Goal: Task Accomplishment & Management: Manage account settings

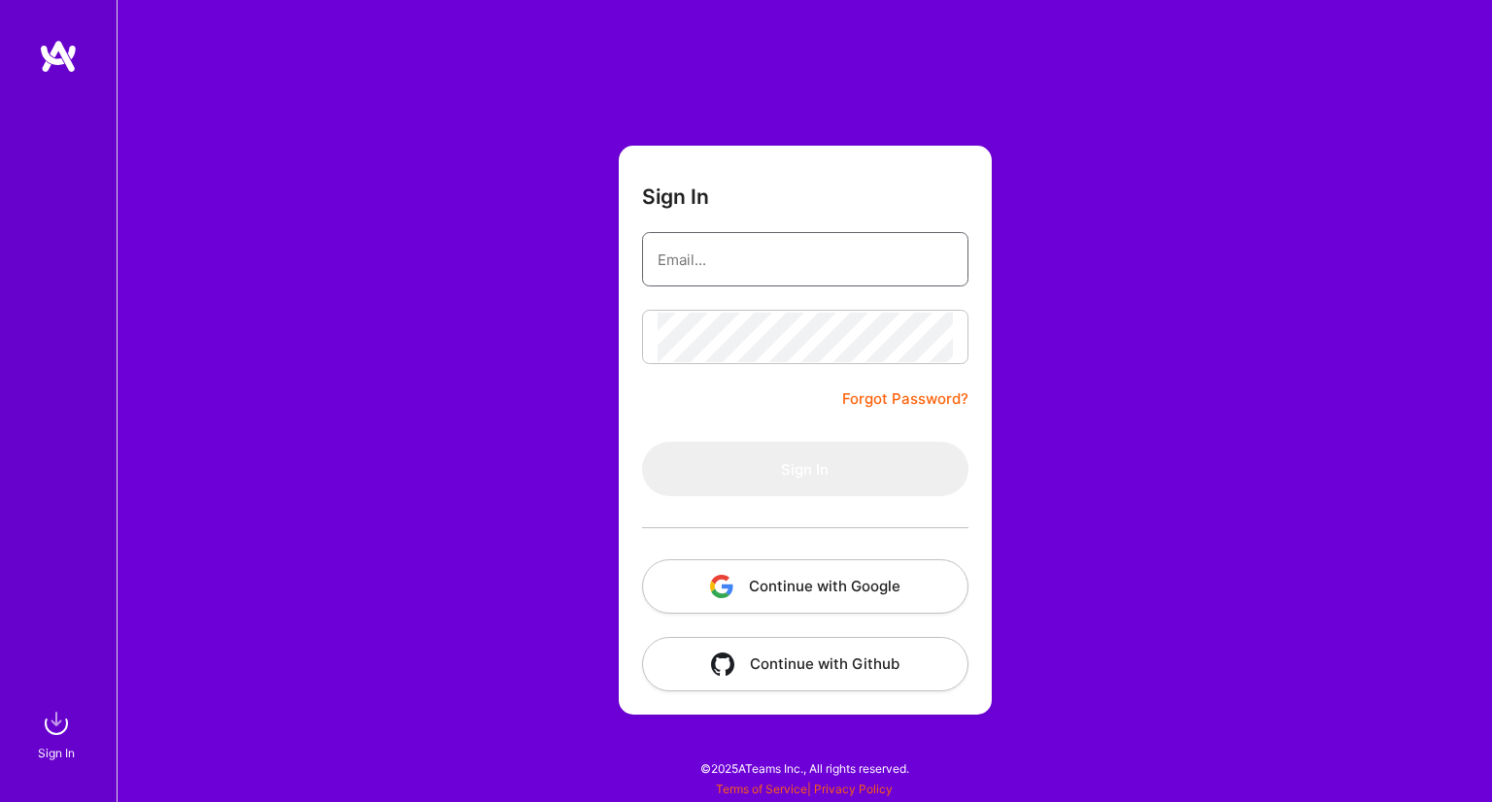
click at [849, 241] on input "email" at bounding box center [805, 260] width 295 height 50
type input "[EMAIL_ADDRESS][DOMAIN_NAME]"
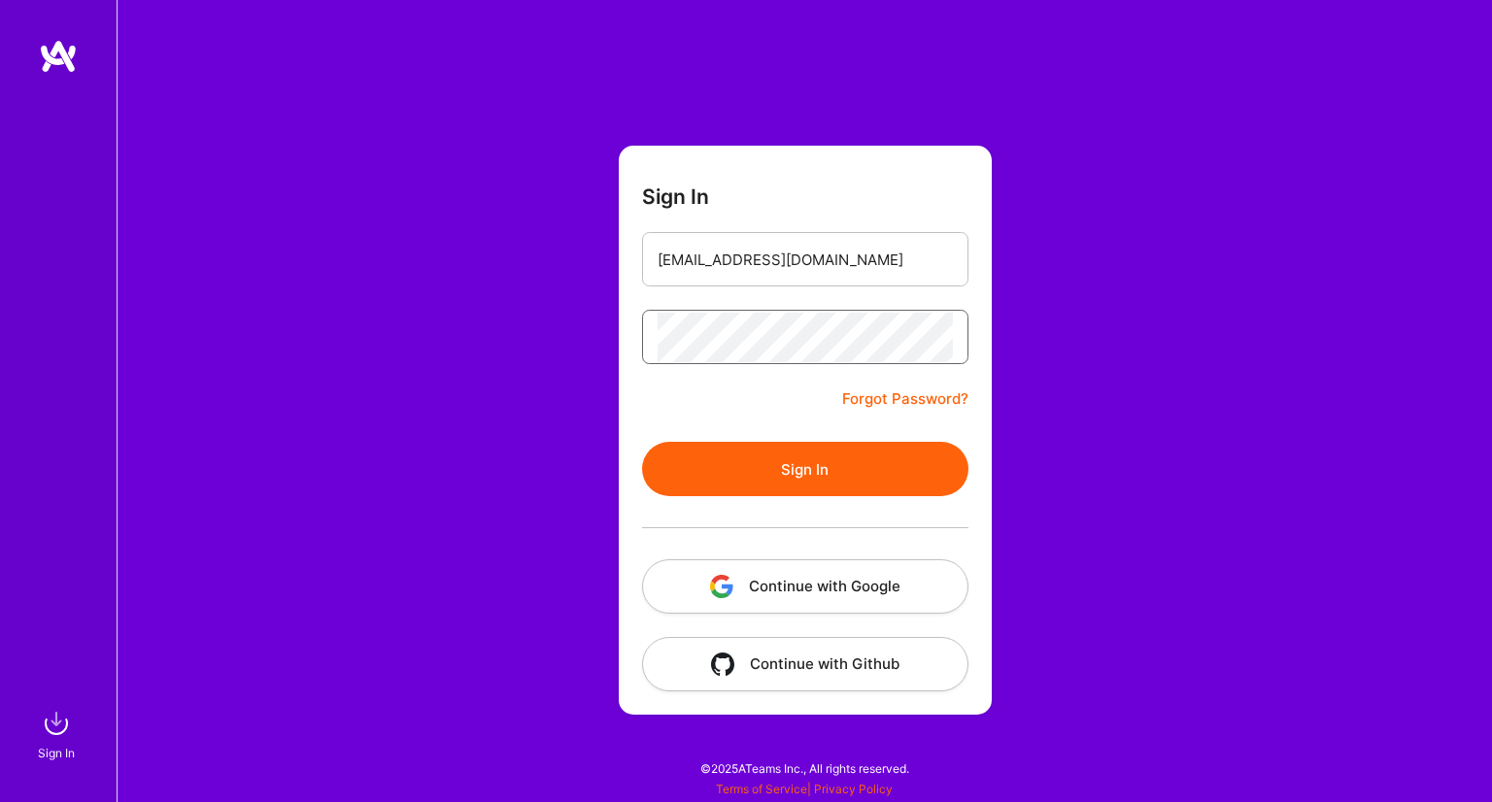
click at [642, 442] on button "Sign In" at bounding box center [805, 469] width 326 height 54
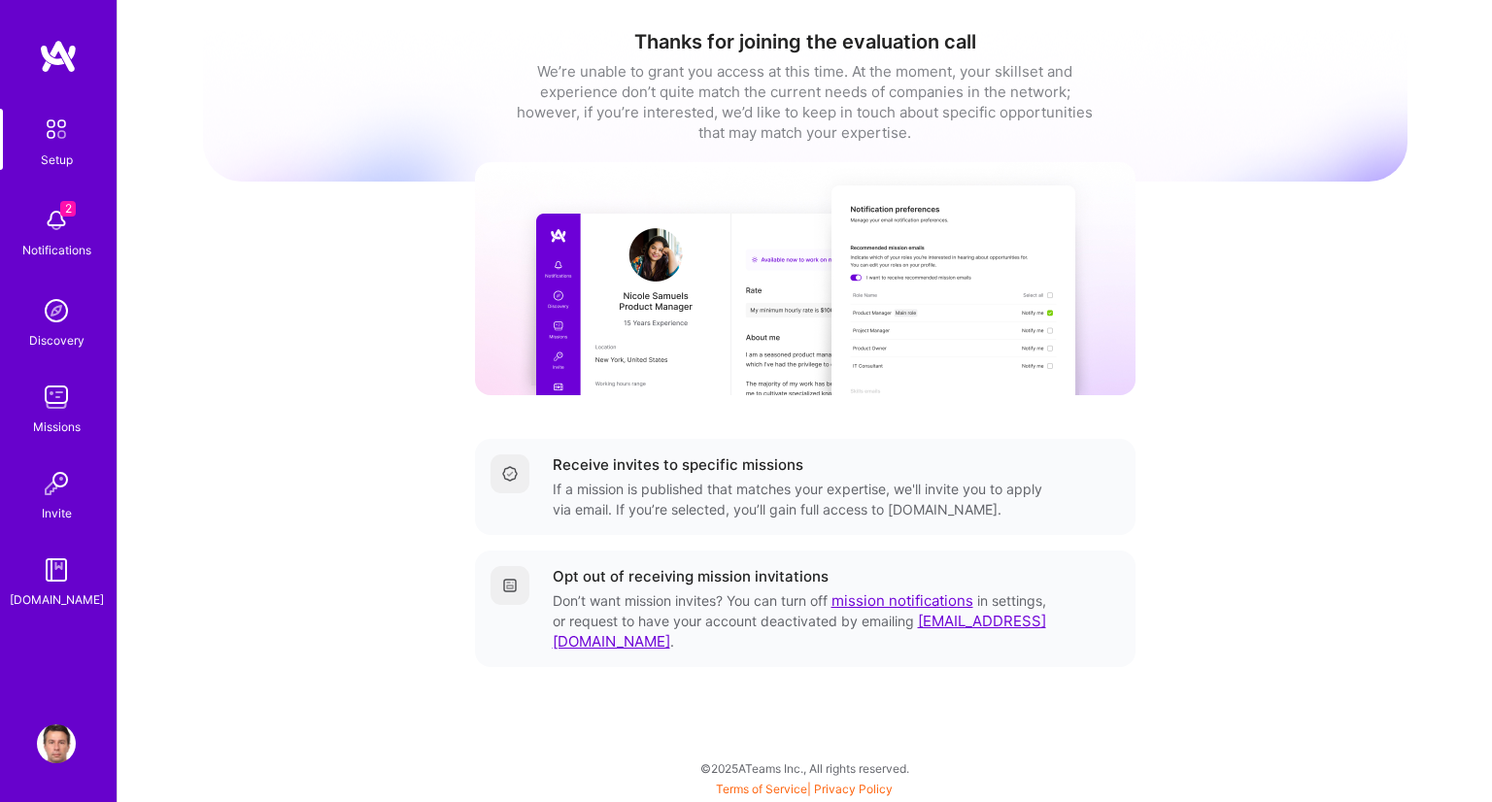
click at [51, 224] on img at bounding box center [56, 220] width 39 height 39
click at [59, 752] on img at bounding box center [56, 744] width 39 height 39
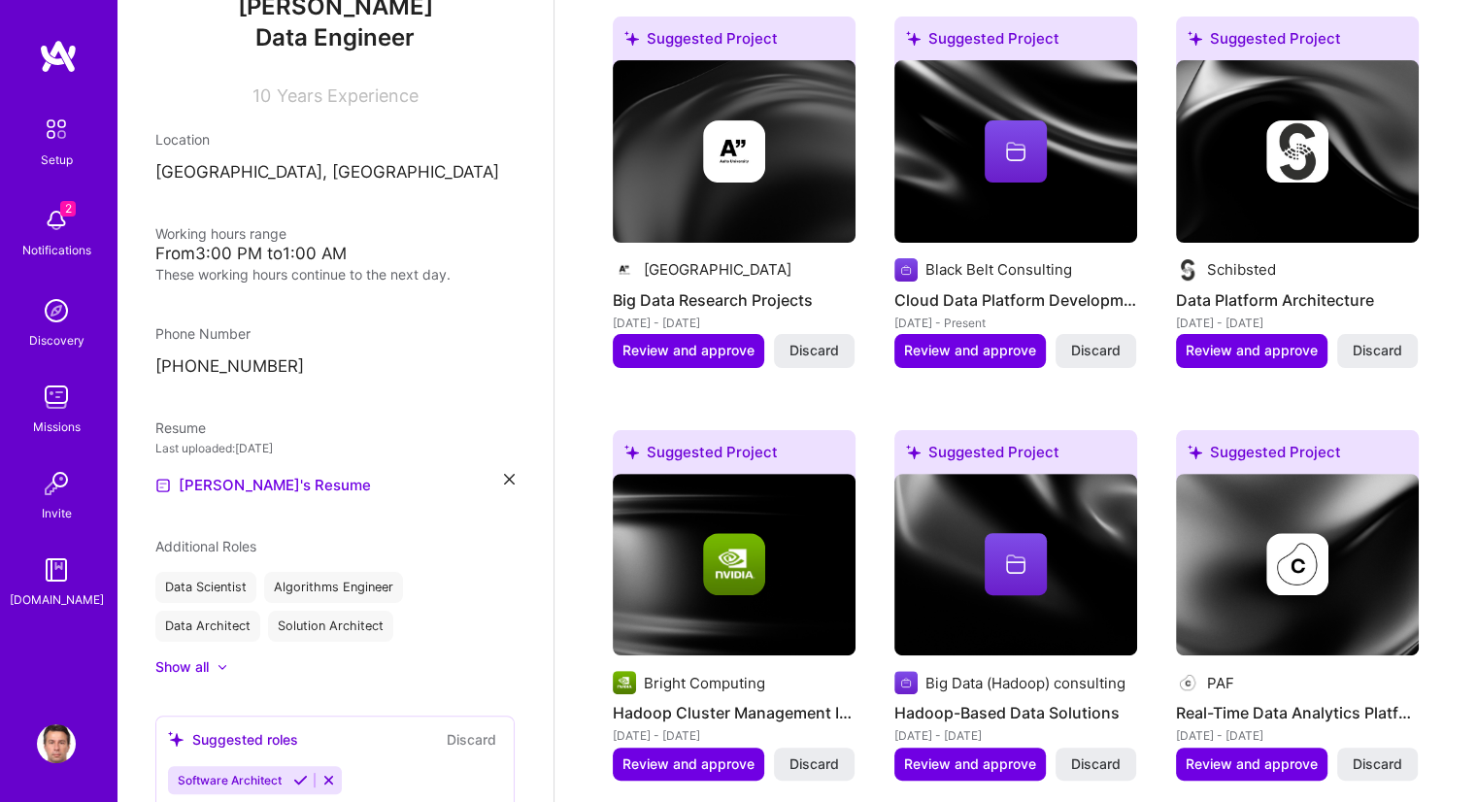
scroll to position [486, 0]
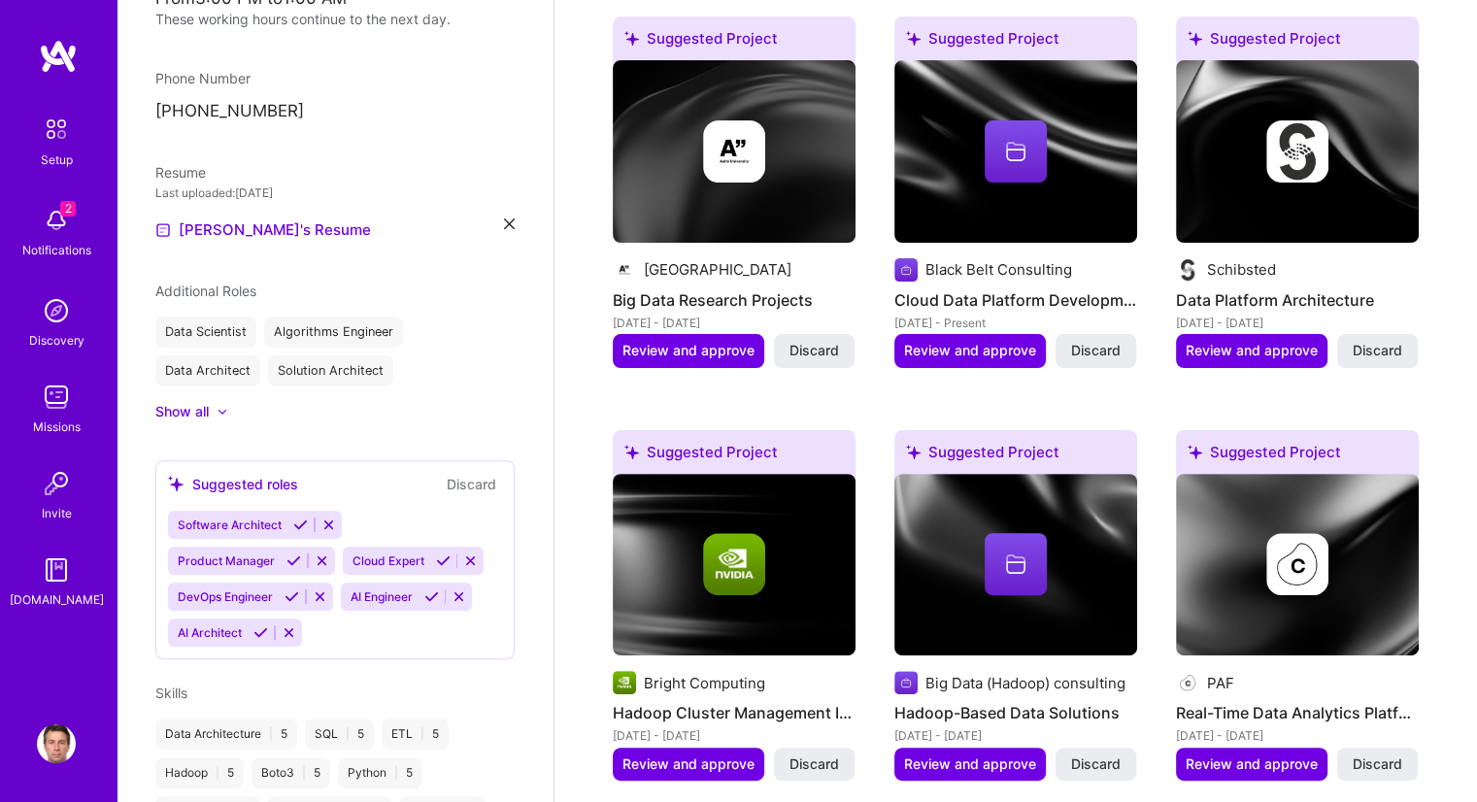
click at [47, 226] on img at bounding box center [56, 220] width 39 height 39
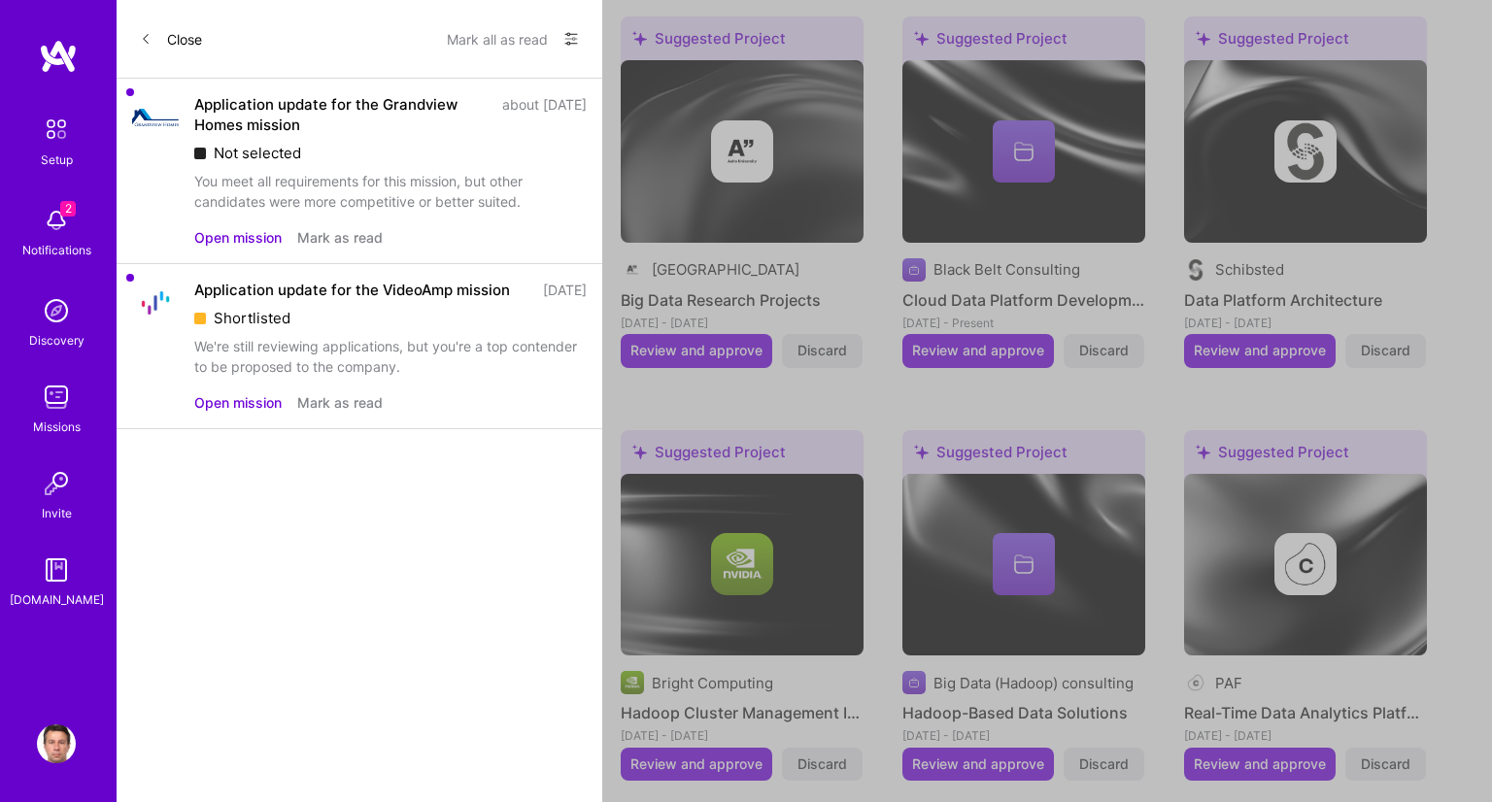
click at [167, 40] on button "Close" at bounding box center [171, 38] width 62 height 31
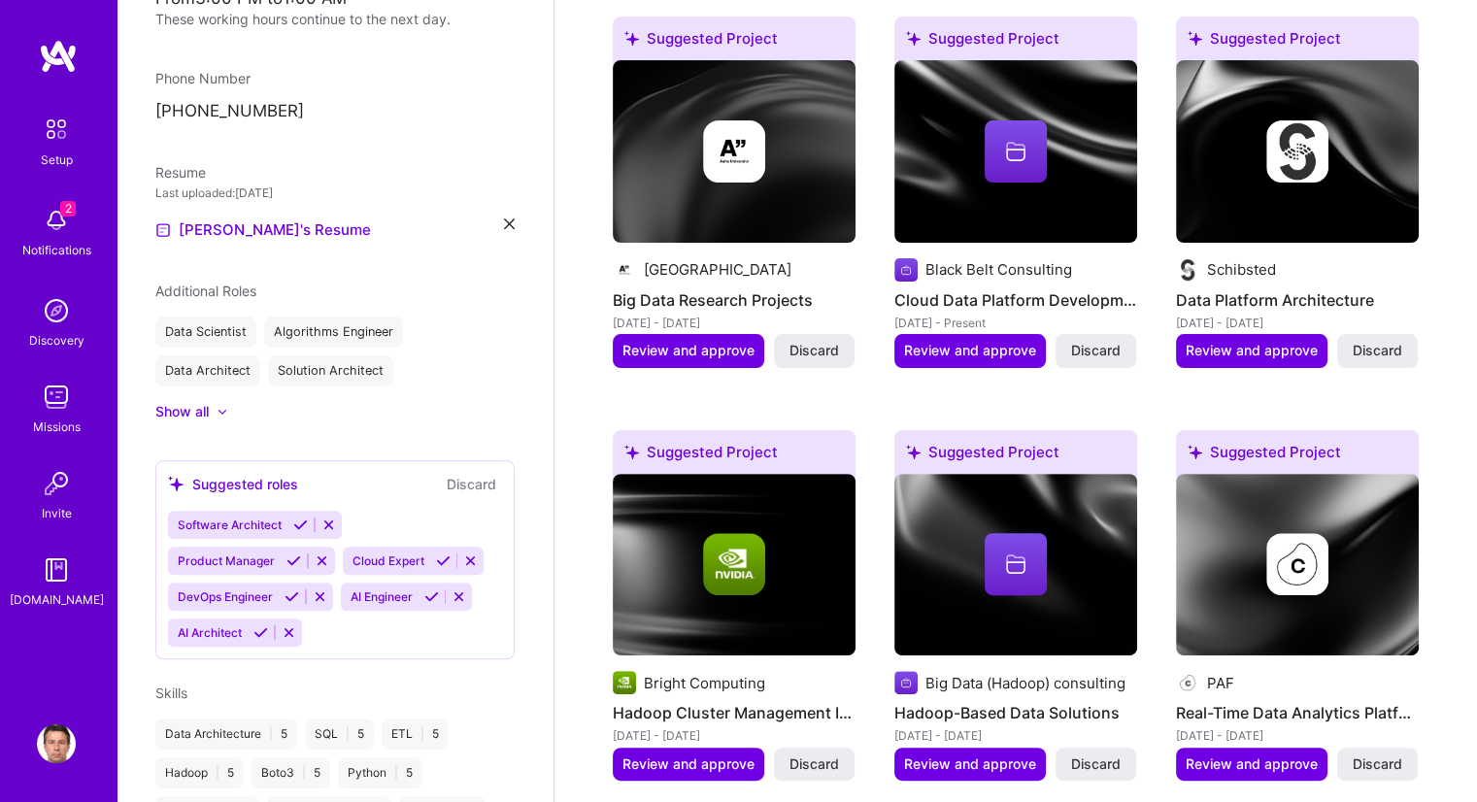
click at [62, 129] on img at bounding box center [56, 129] width 41 height 41
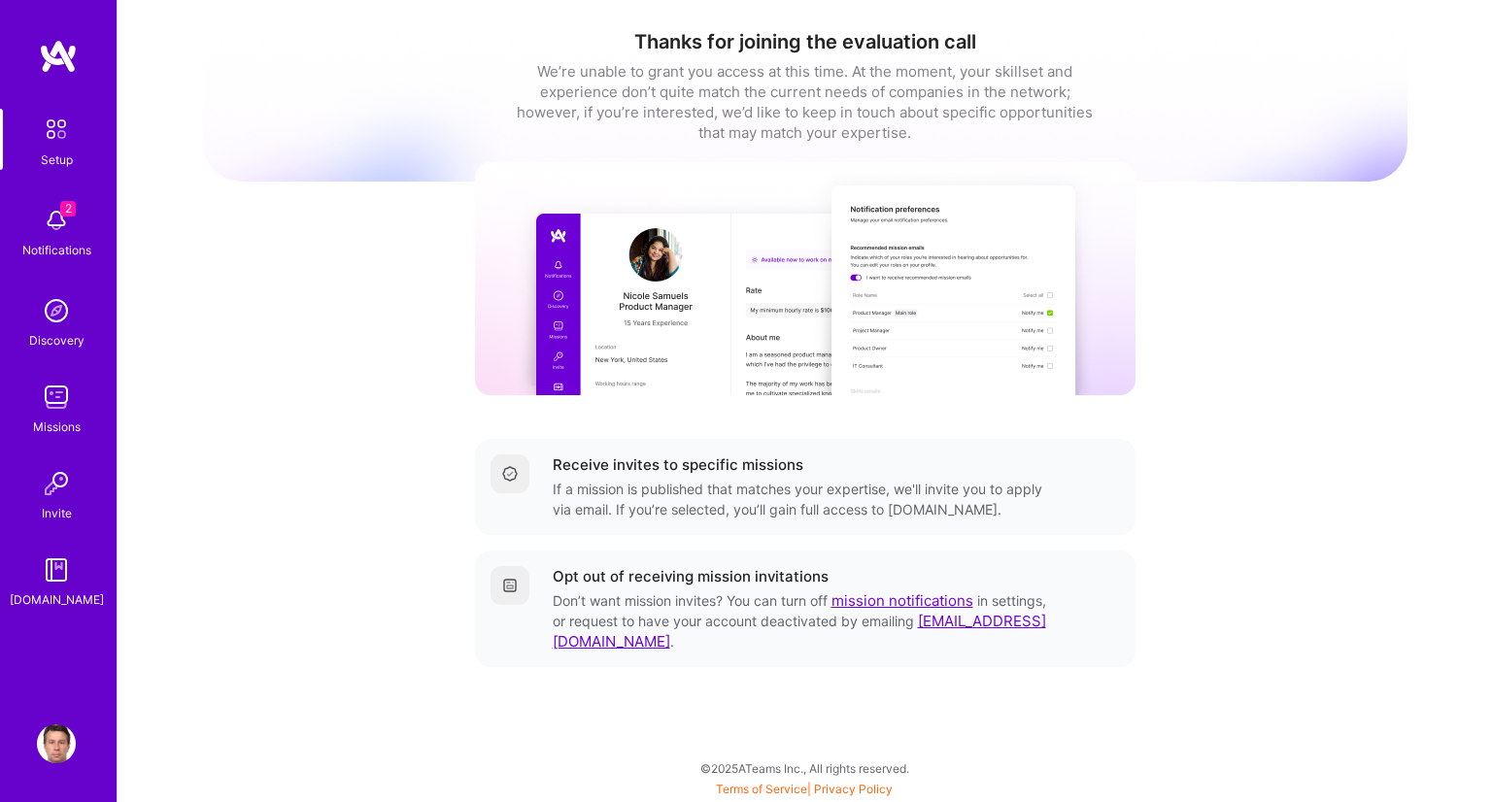
click at [58, 739] on img at bounding box center [56, 744] width 39 height 39
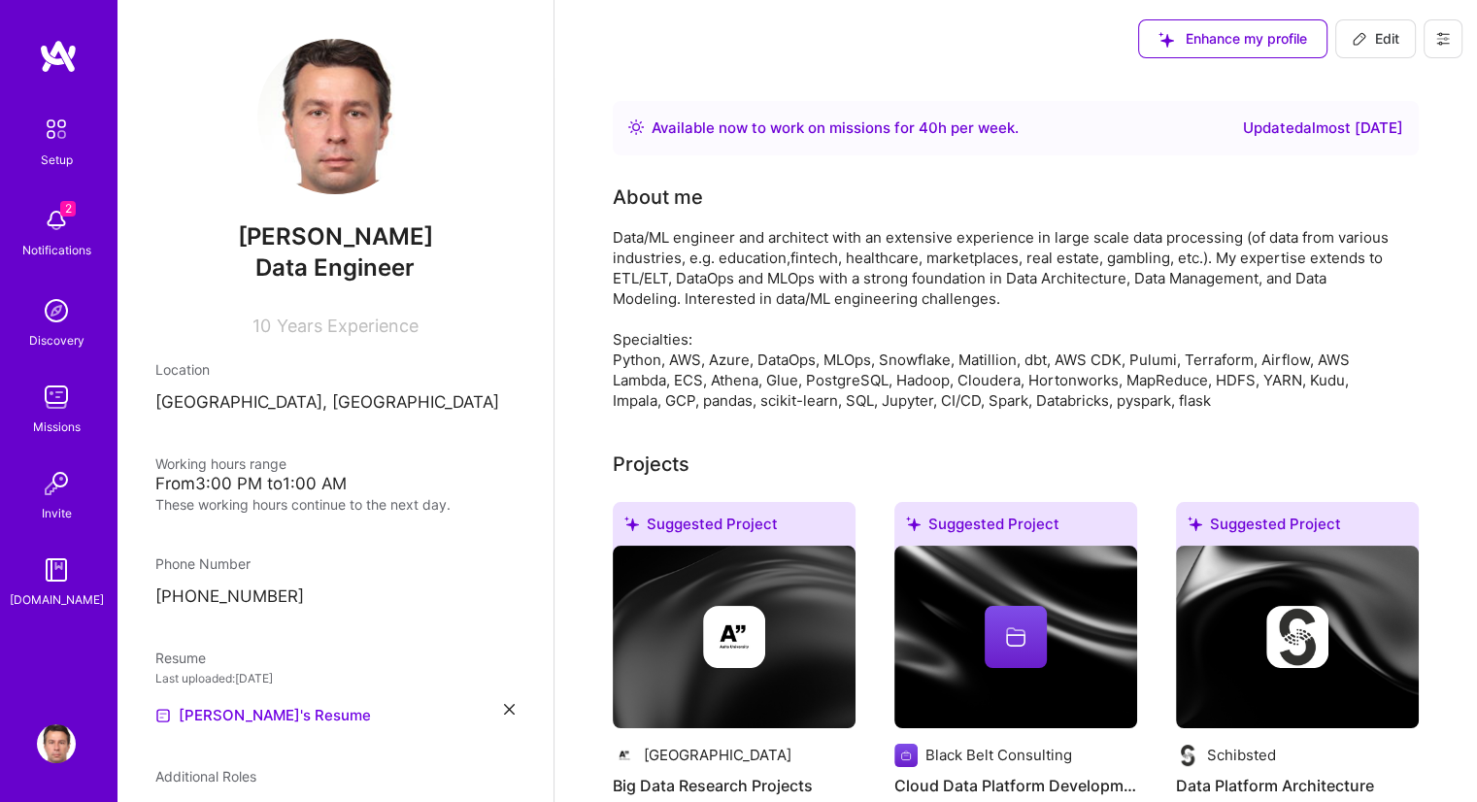
click at [1391, 32] on span "Edit" at bounding box center [1376, 38] width 48 height 19
select select "FI"
select select "Right Now"
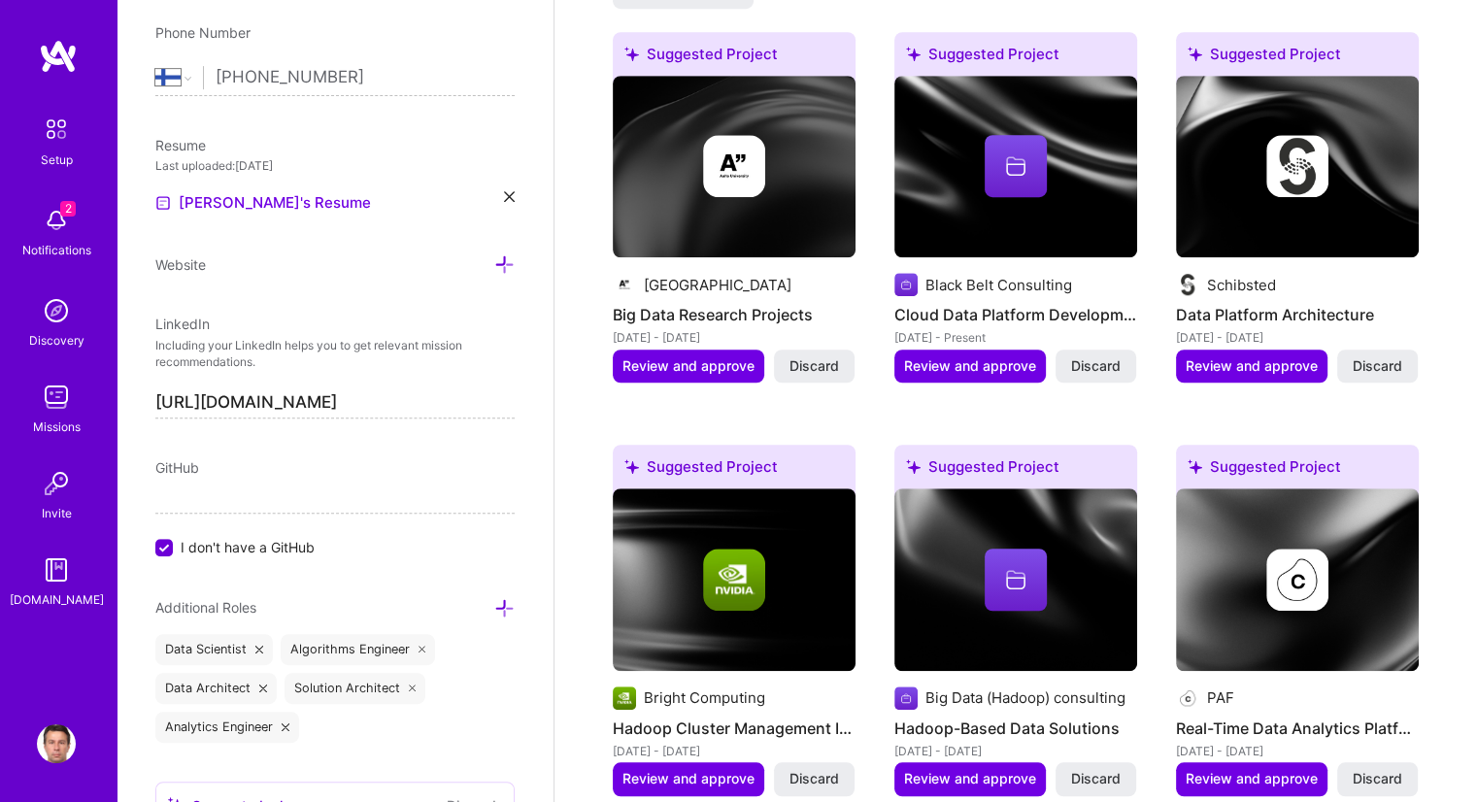
scroll to position [680, 0]
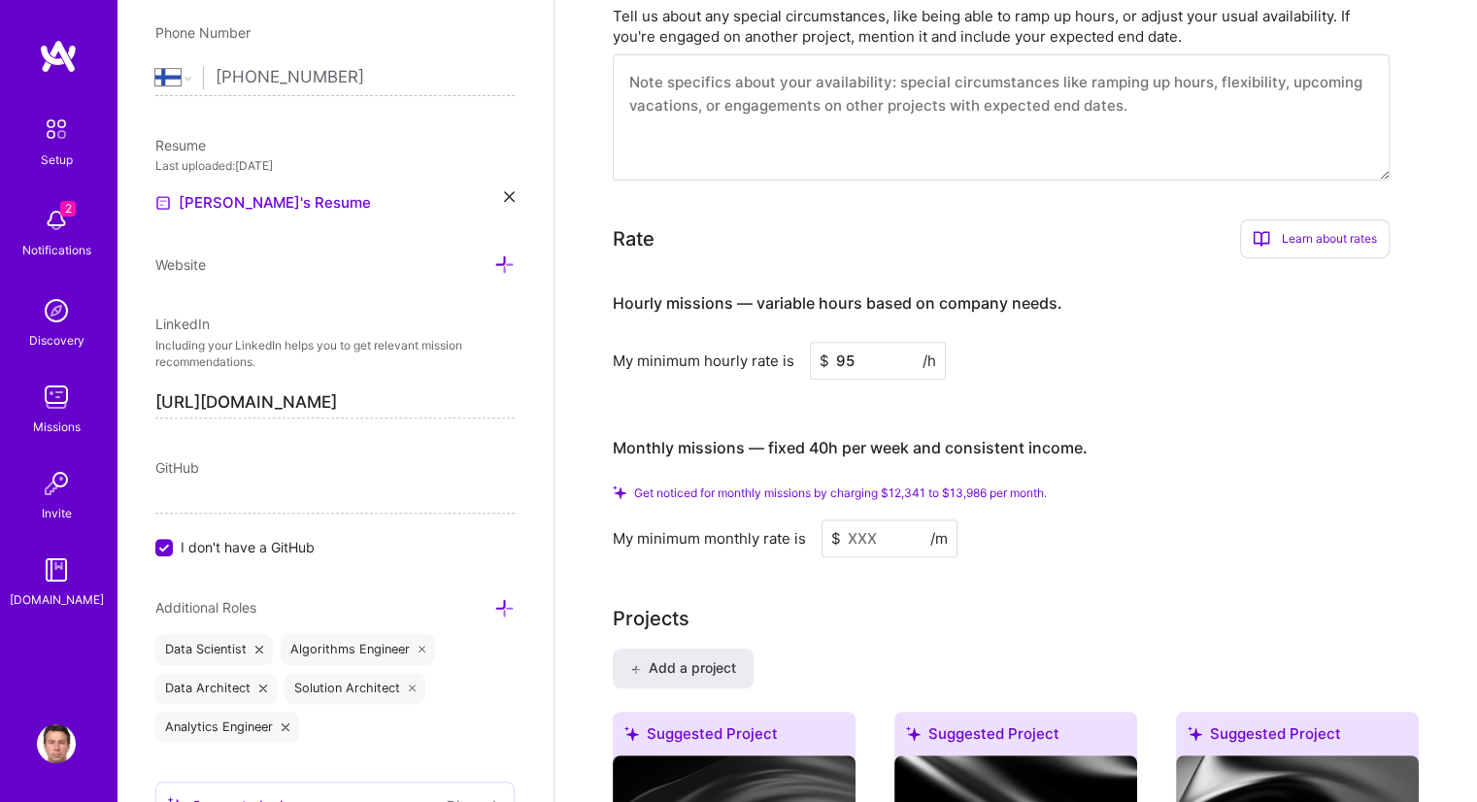
click at [865, 536] on input at bounding box center [890, 539] width 136 height 38
click at [866, 527] on input at bounding box center [890, 539] width 136 height 38
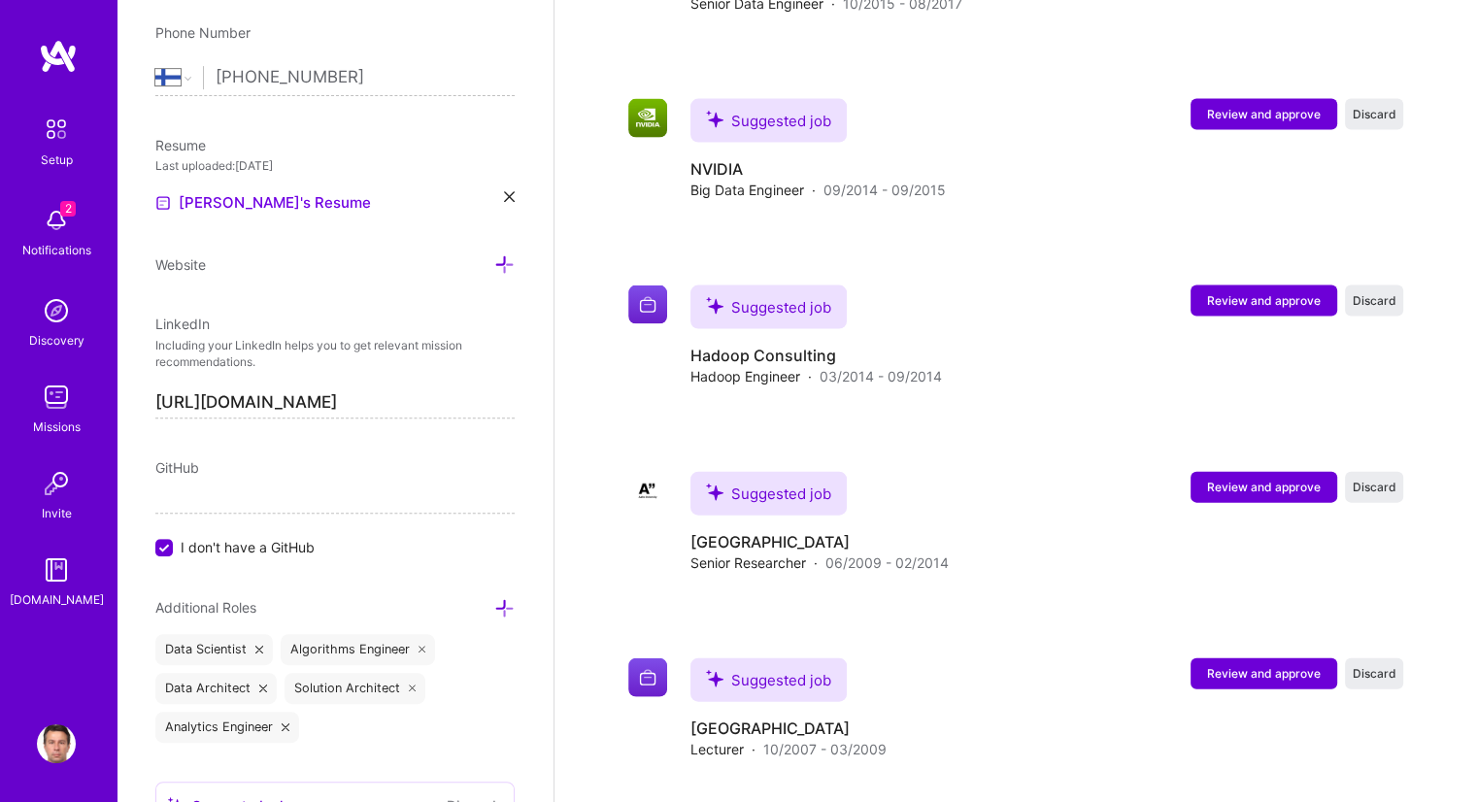
scroll to position [5132, 0]
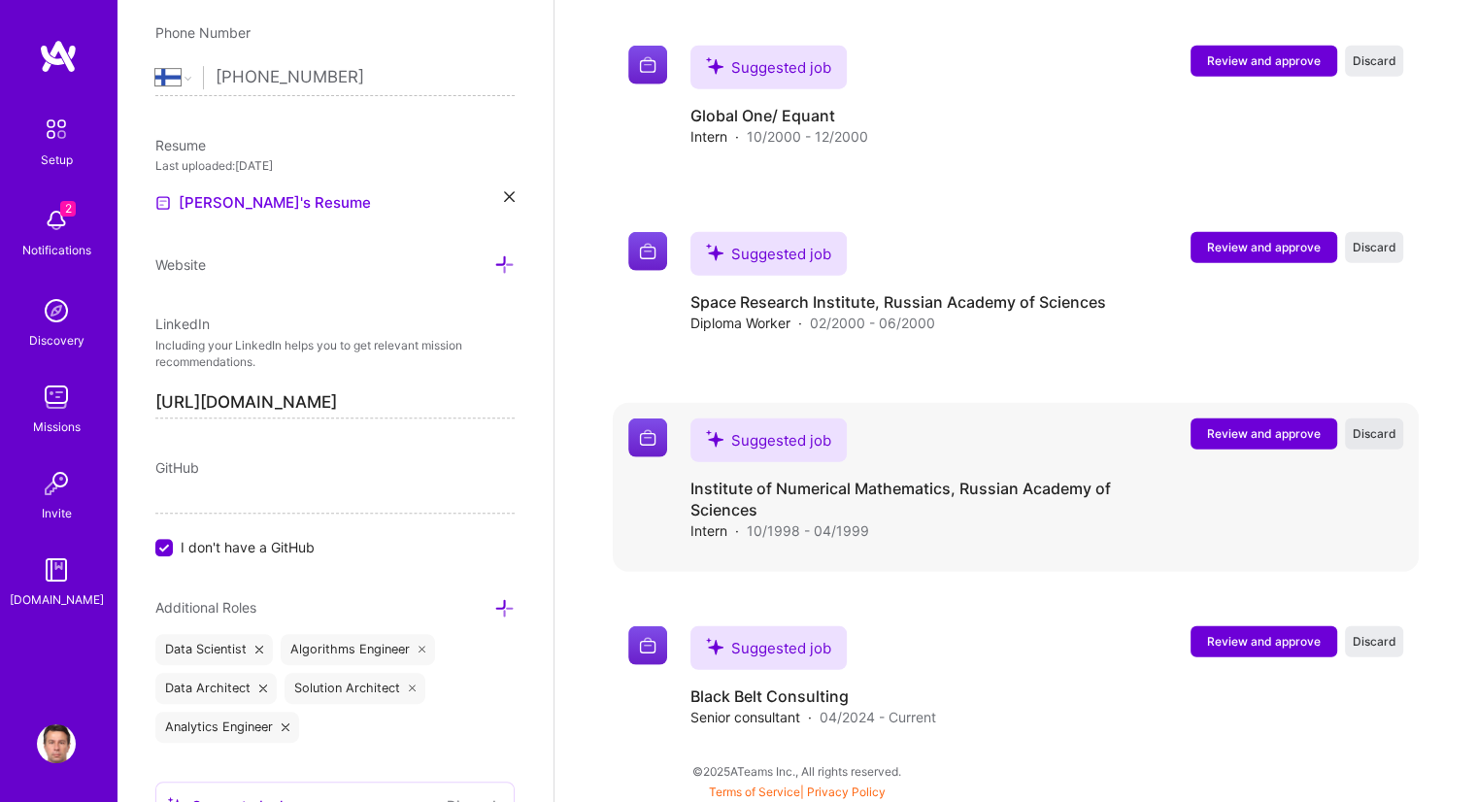
type input "12000"
click at [1380, 431] on span "Discard" at bounding box center [1375, 433] width 44 height 17
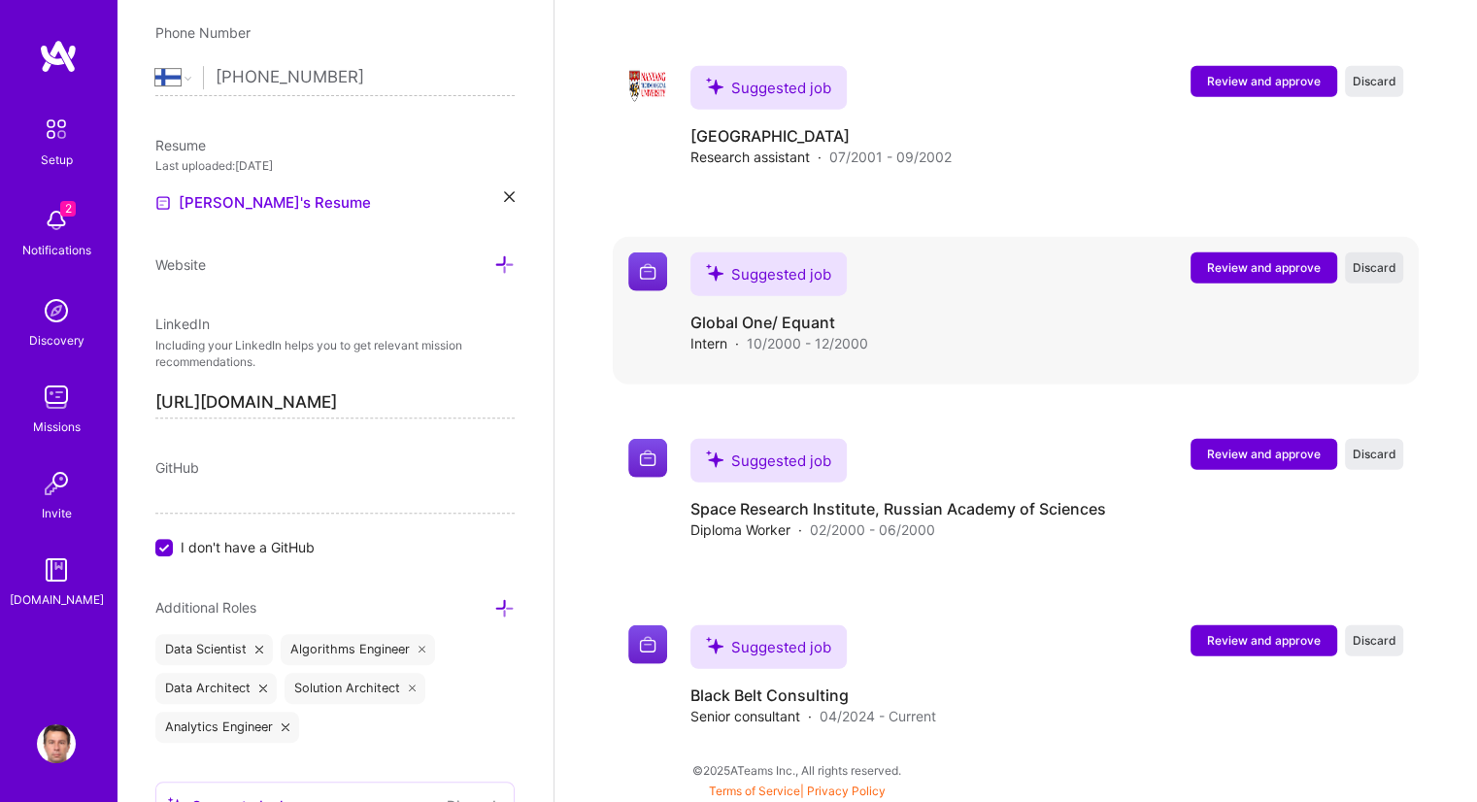
click at [1381, 261] on span "Discard" at bounding box center [1375, 267] width 44 height 17
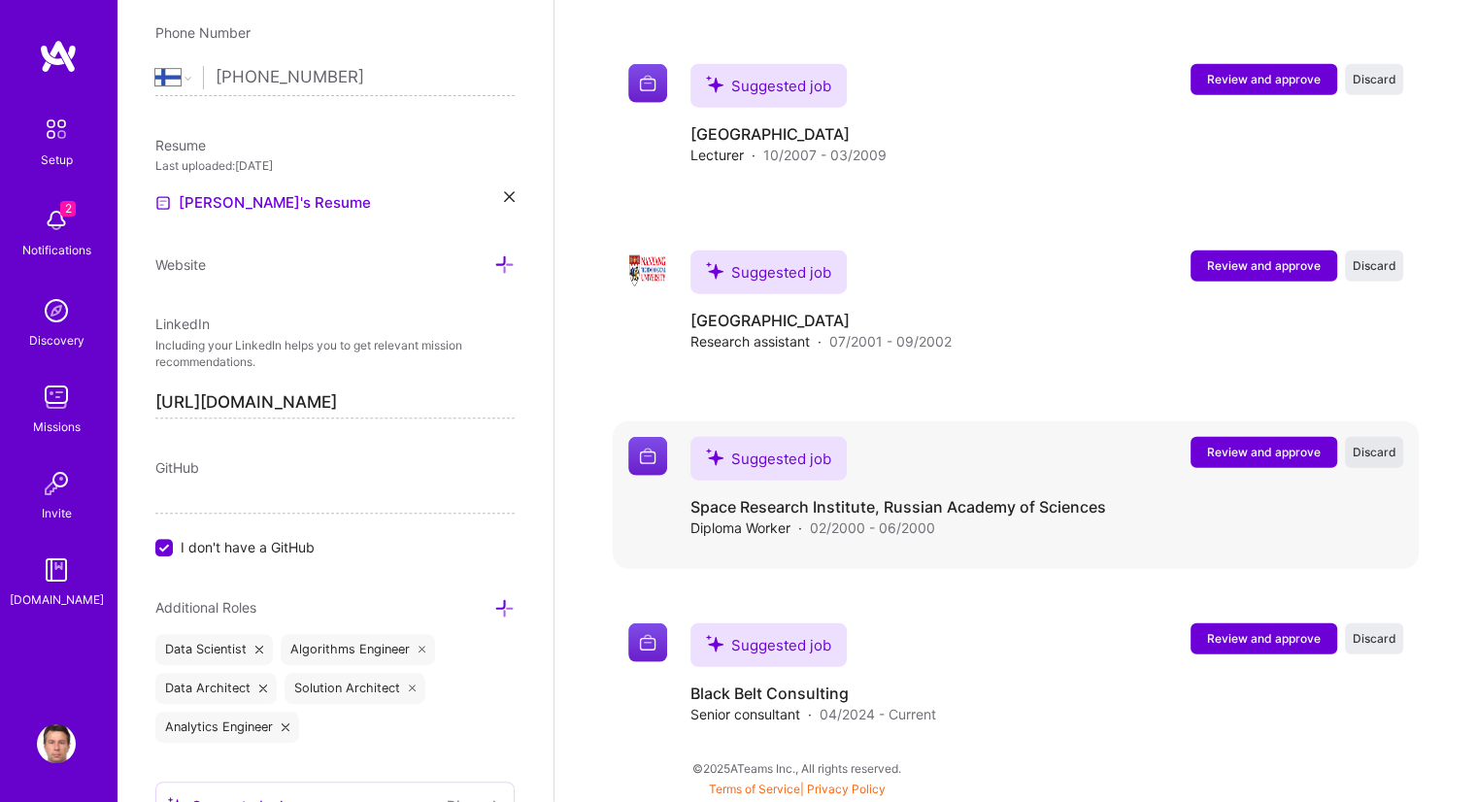
scroll to position [4739, 0]
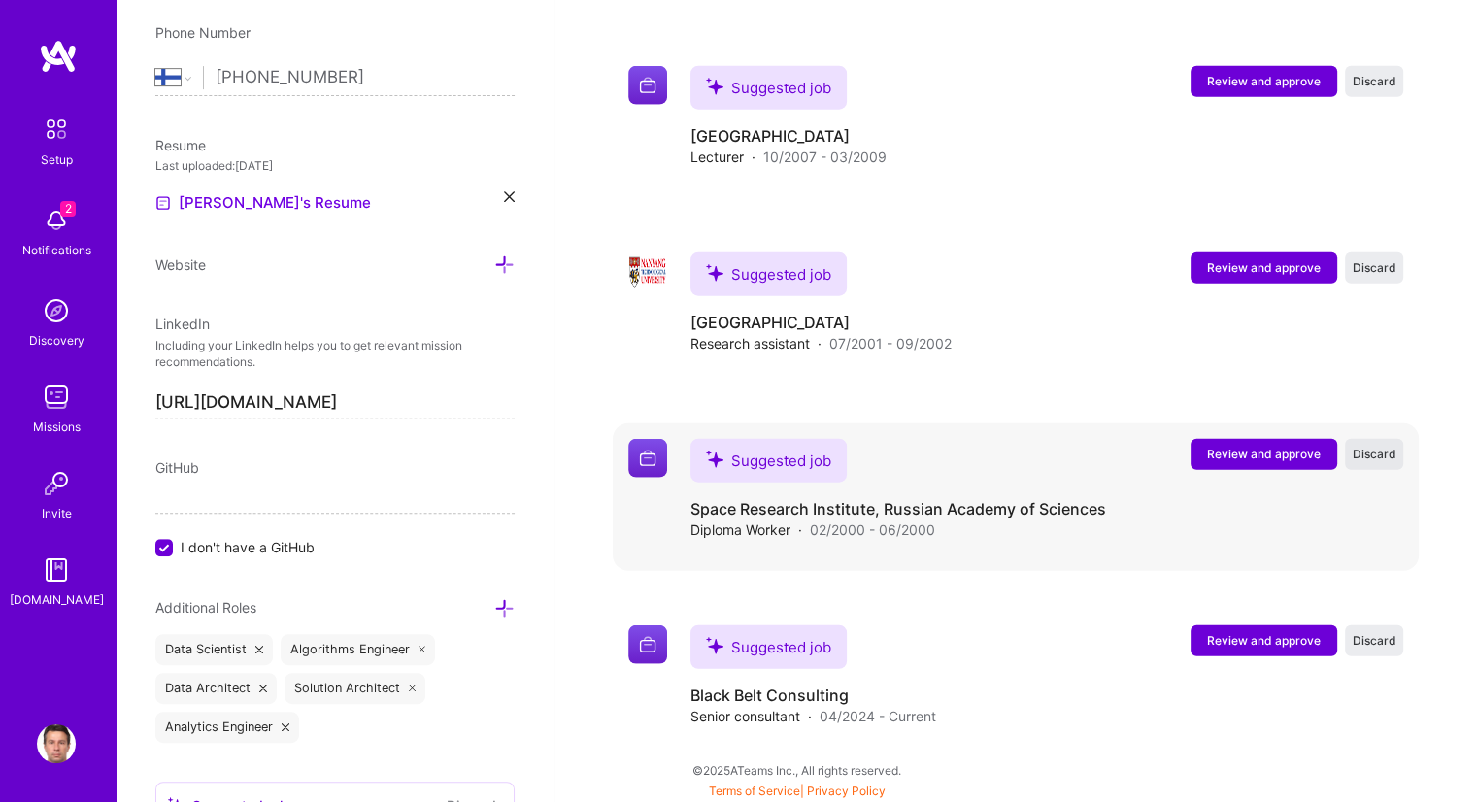
click at [1366, 452] on span "Discard" at bounding box center [1375, 454] width 44 height 17
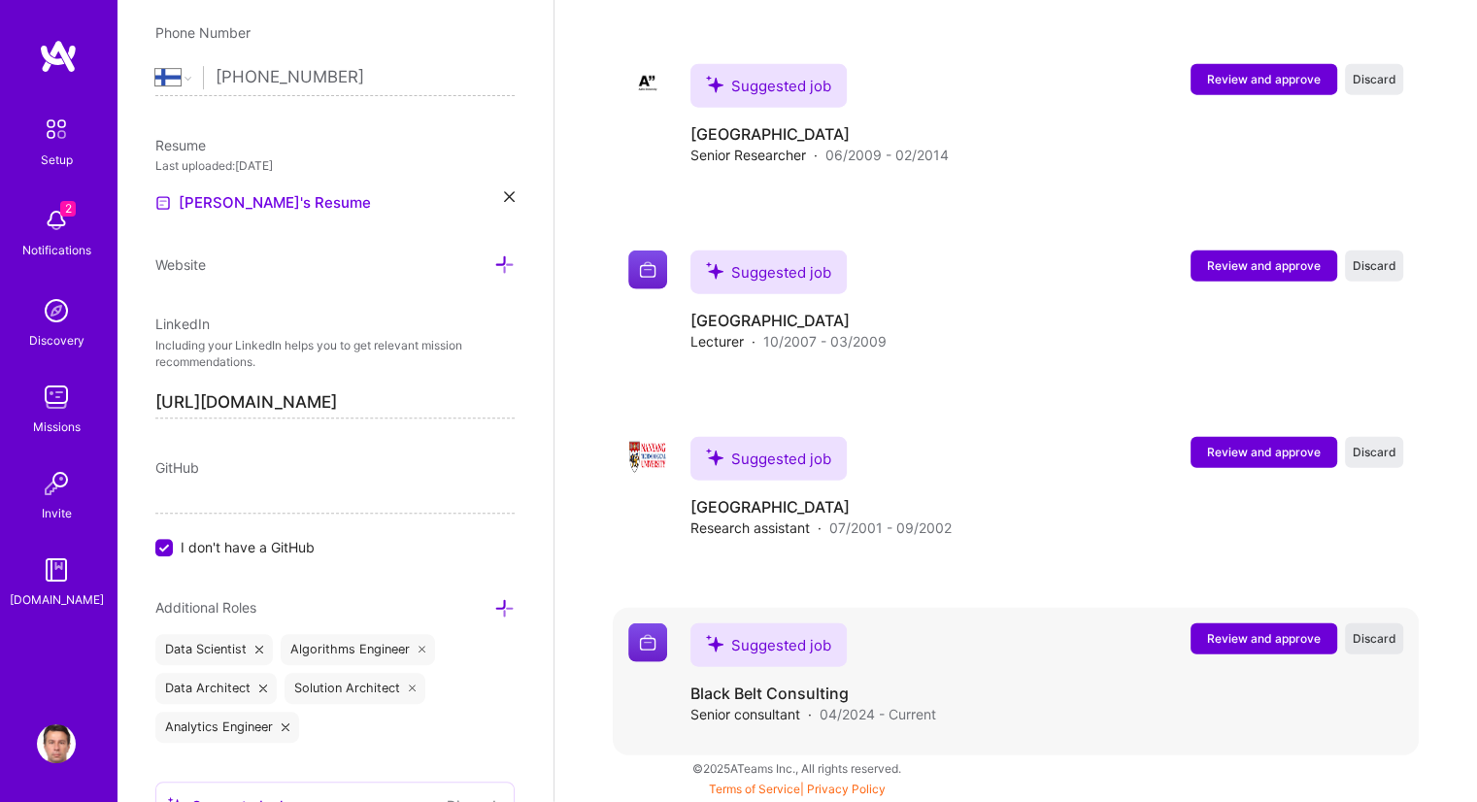
scroll to position [4553, 0]
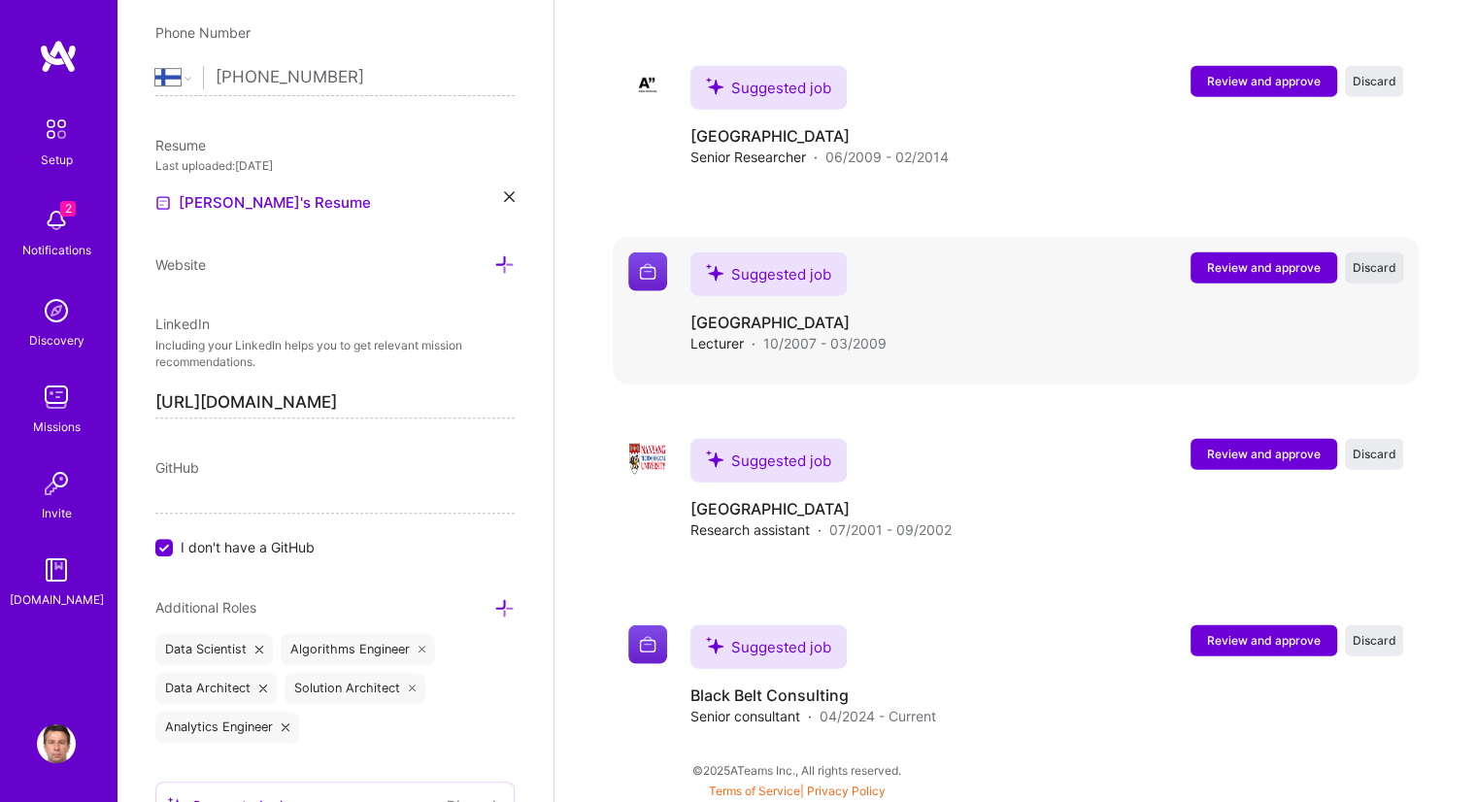
click at [1373, 260] on span "Discard" at bounding box center [1375, 267] width 44 height 17
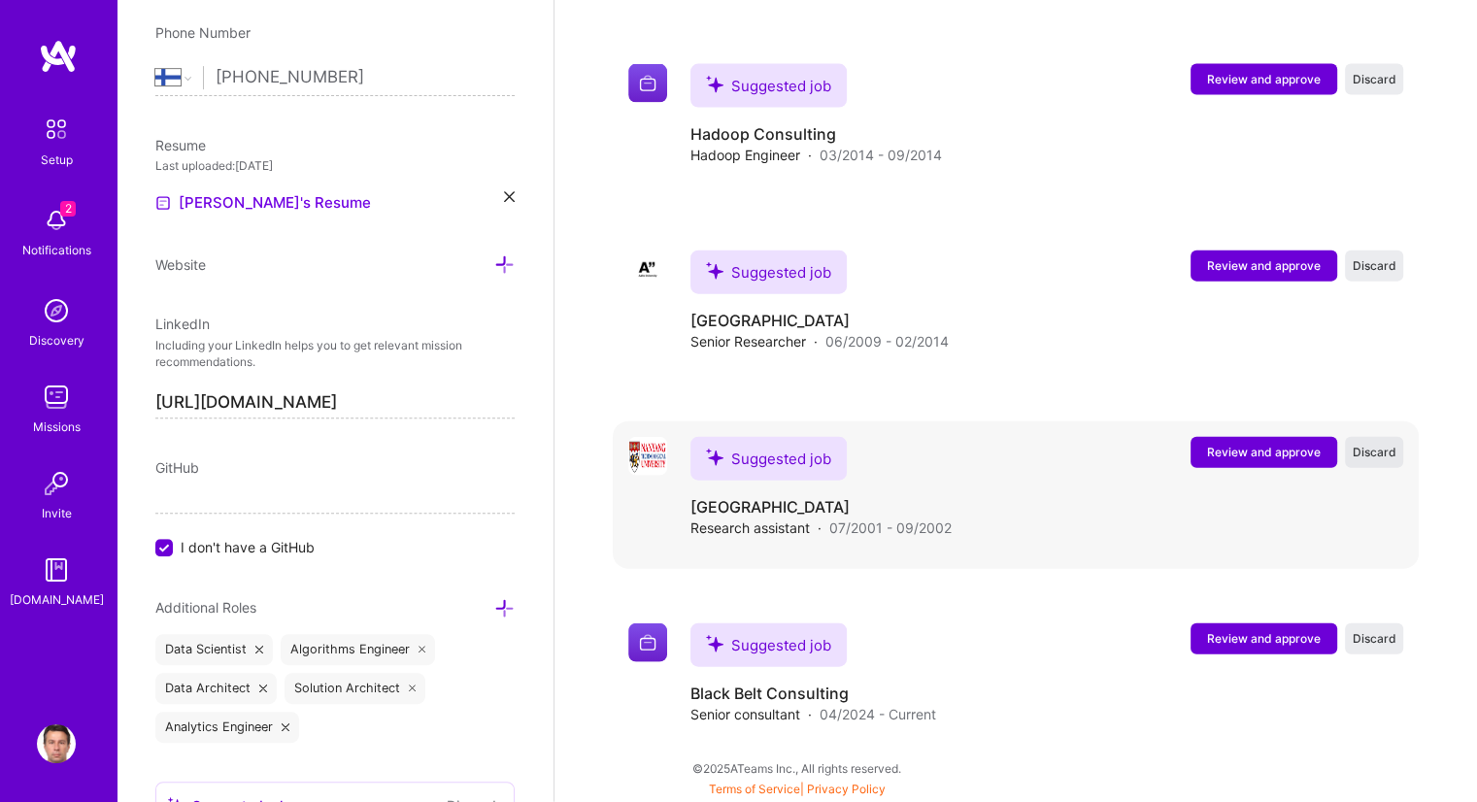
scroll to position [4366, 0]
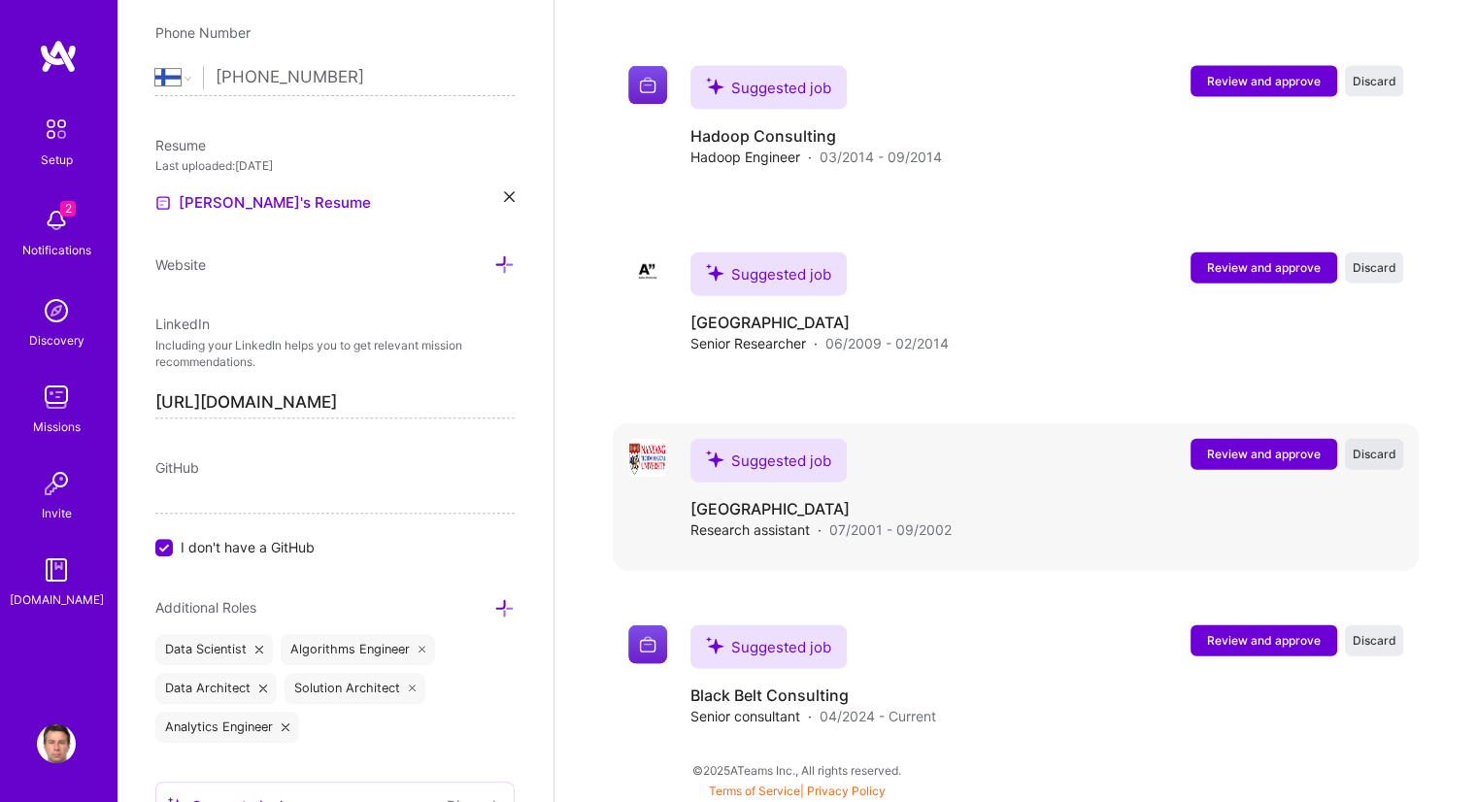
click at [1361, 454] on span "Discard" at bounding box center [1375, 454] width 44 height 17
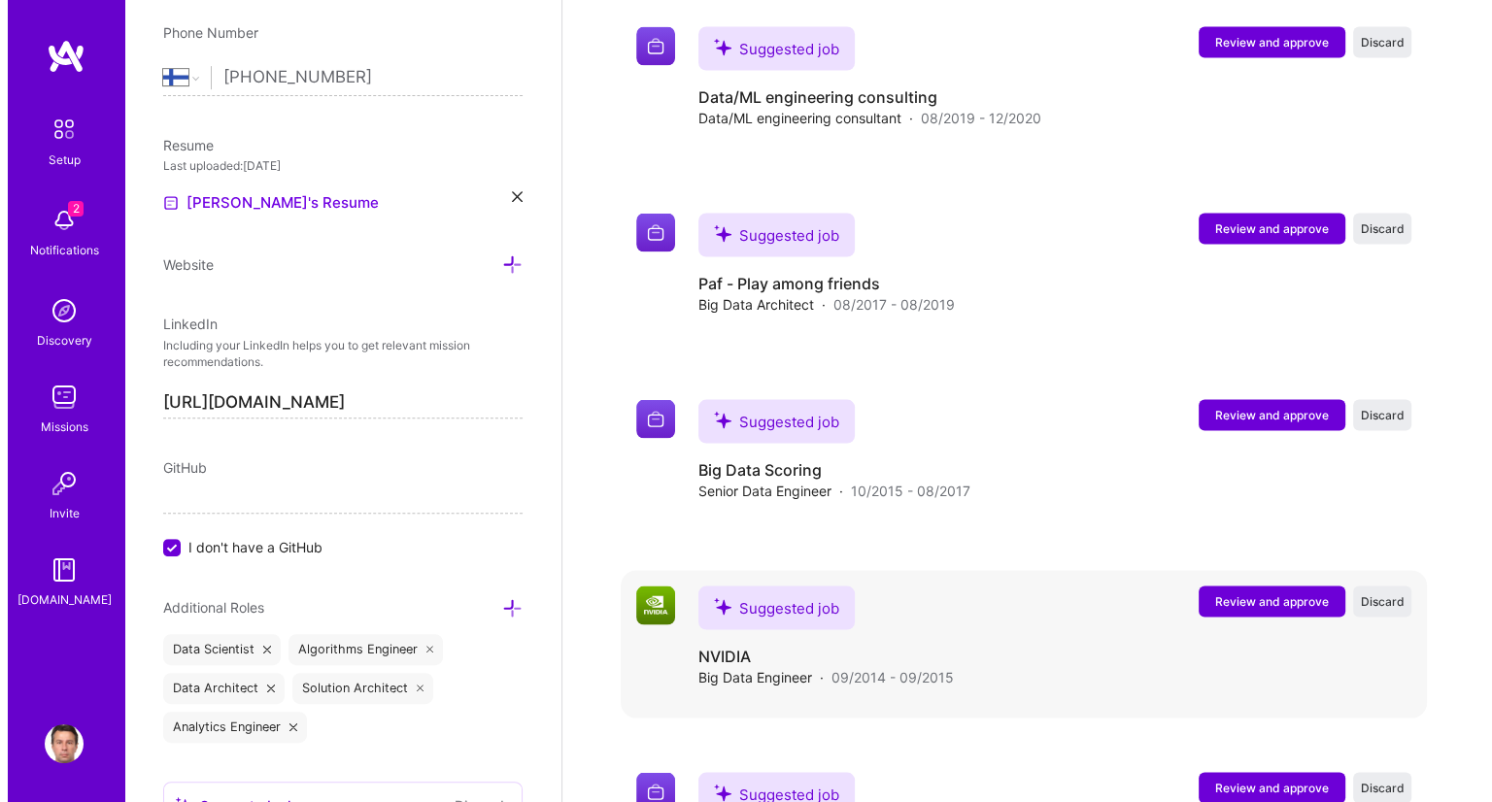
scroll to position [3500, 0]
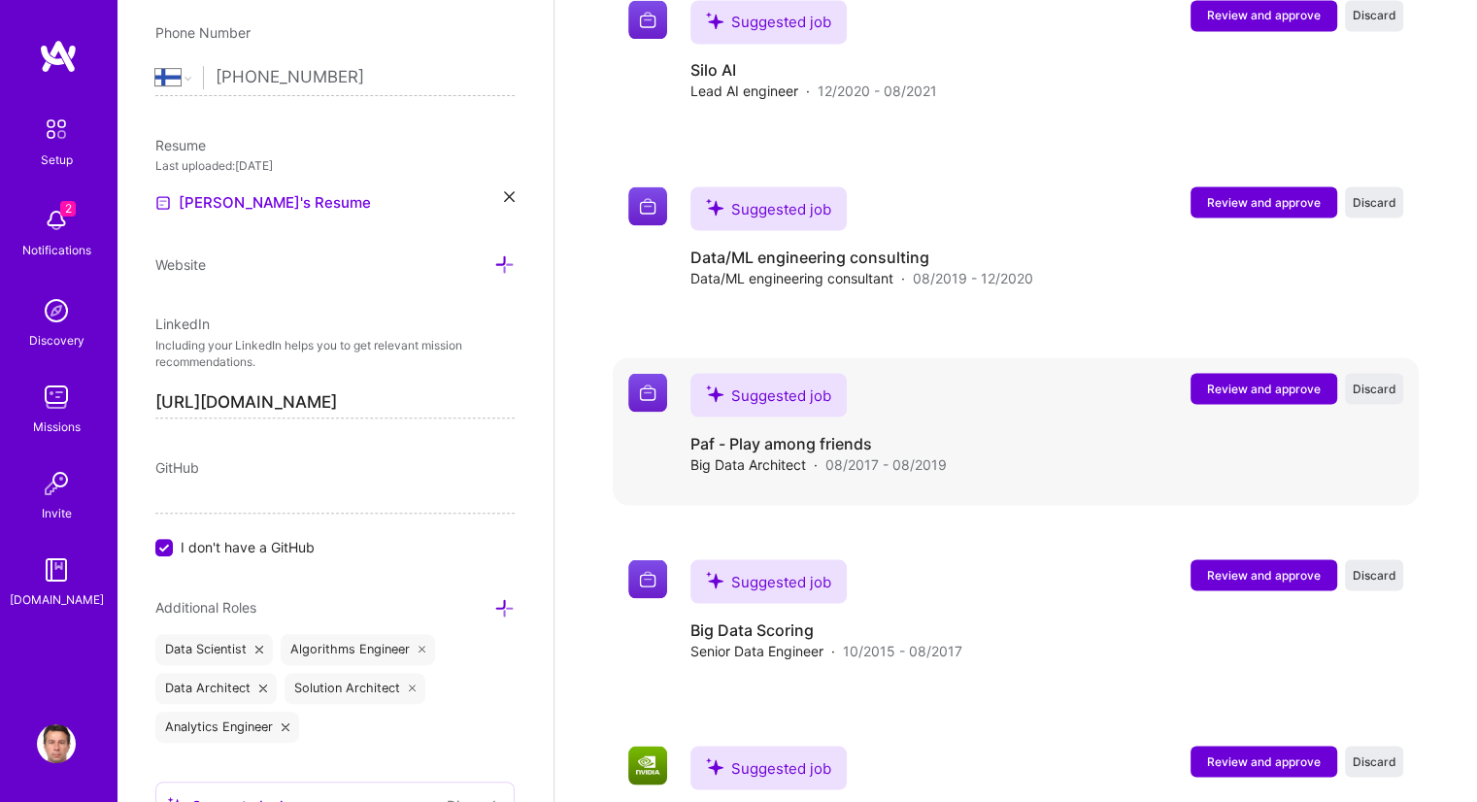
click at [1258, 380] on span "Review and approve" at bounding box center [1264, 388] width 114 height 17
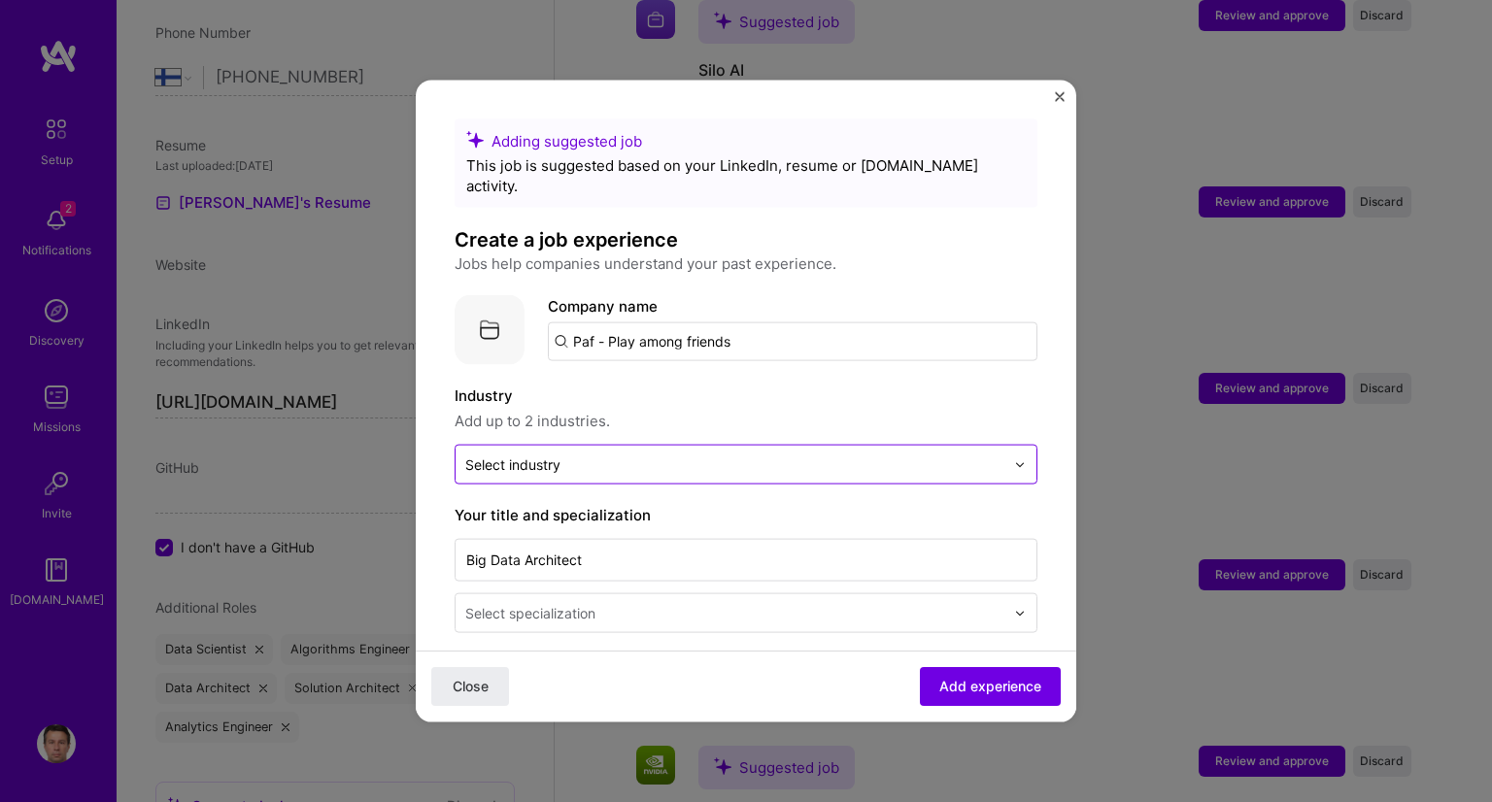
click at [483, 455] on div "Select industry 0" at bounding box center [512, 465] width 95 height 20
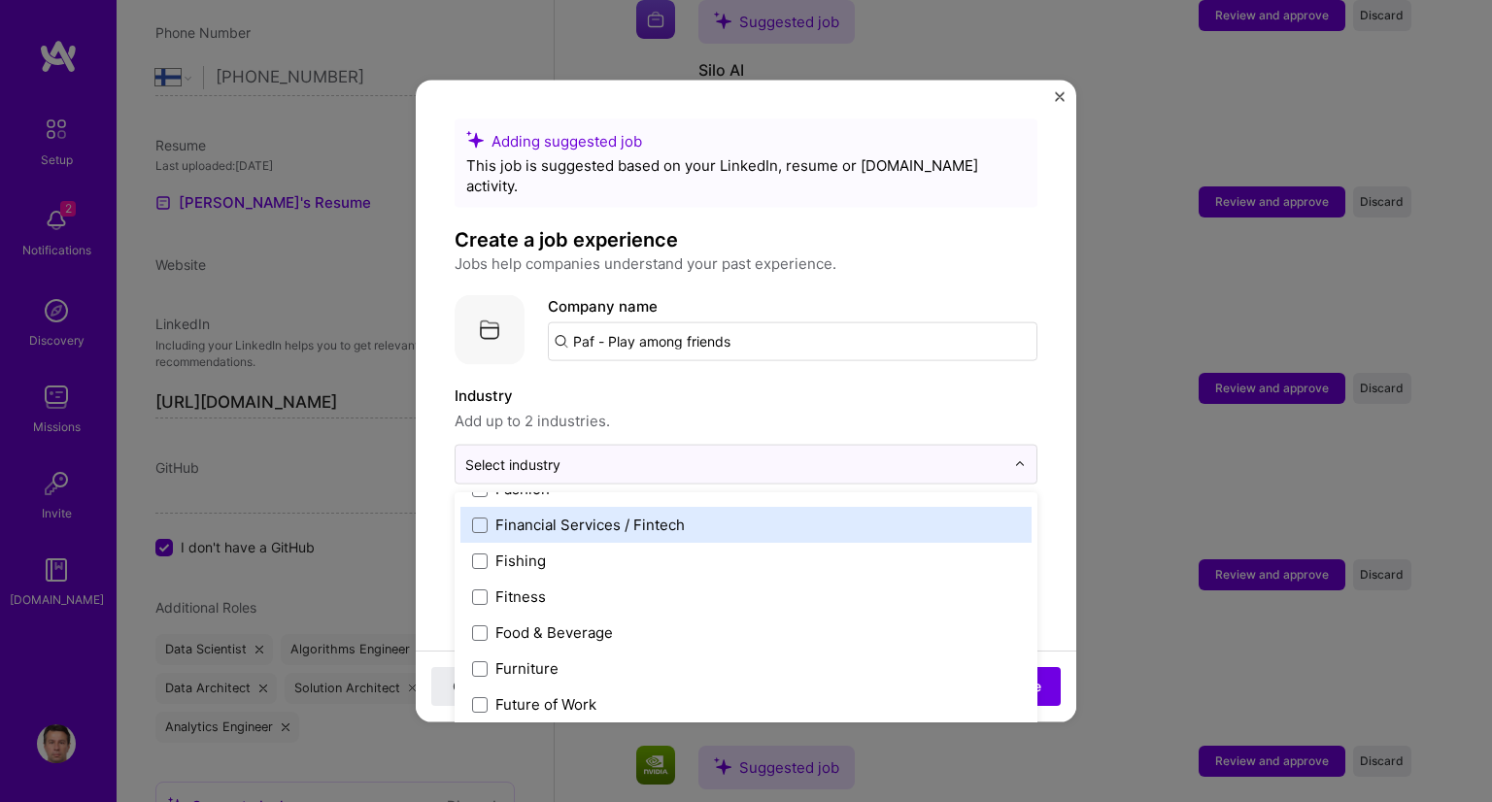
scroll to position [2234, 0]
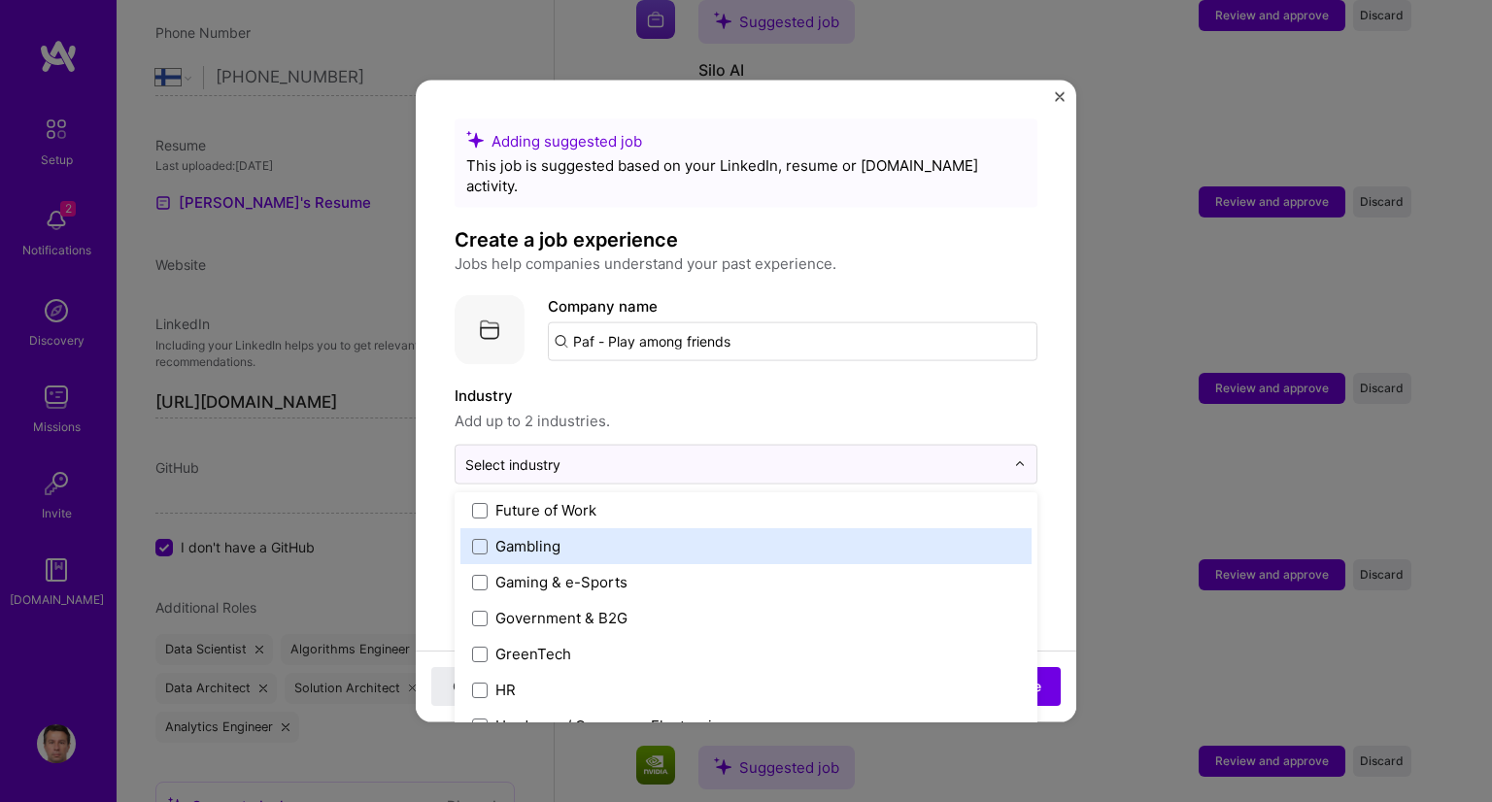
click at [489, 536] on label "Gambling" at bounding box center [746, 546] width 548 height 20
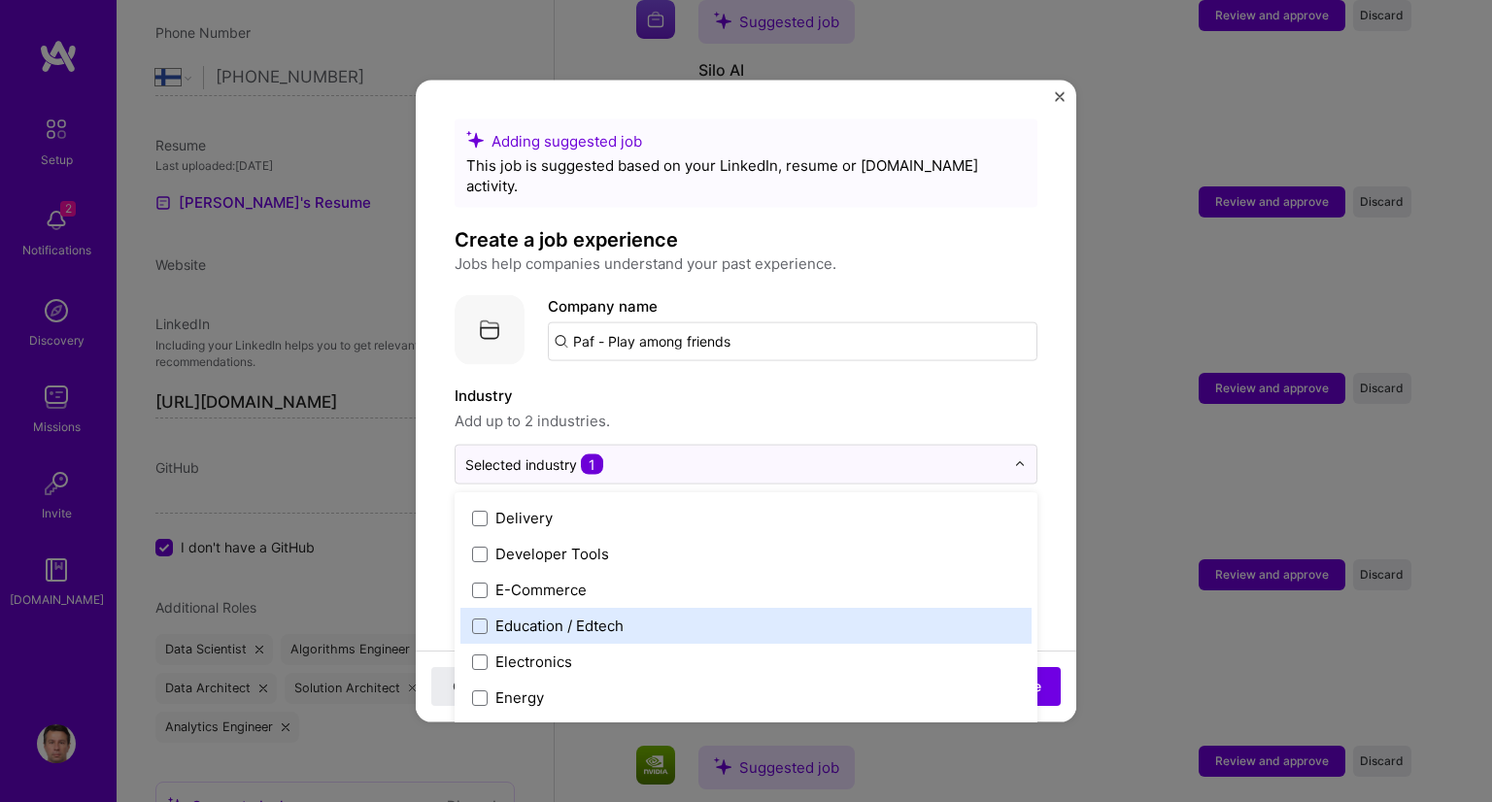
scroll to position [1748, 0]
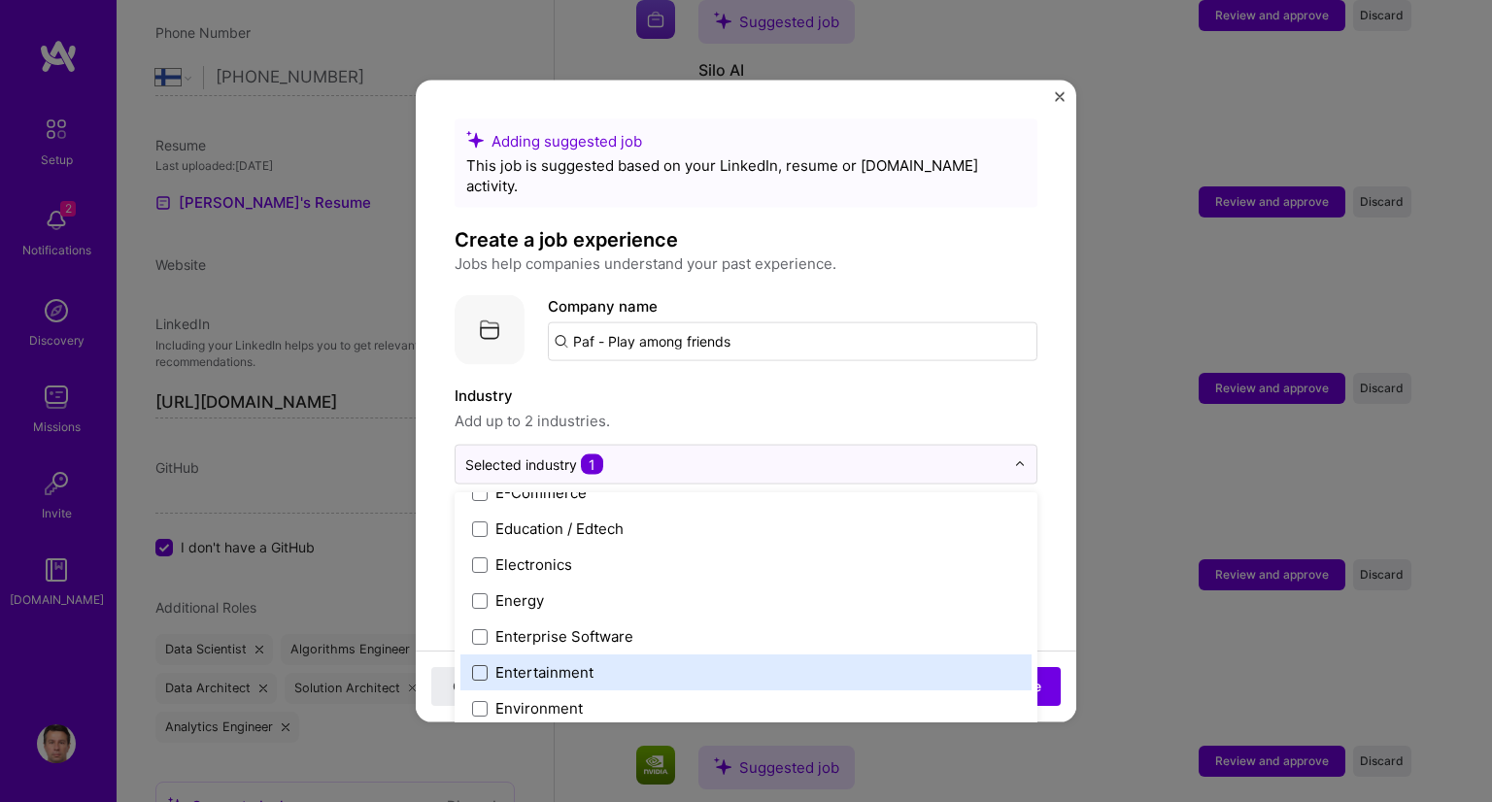
click at [474, 664] on span at bounding box center [480, 672] width 16 height 16
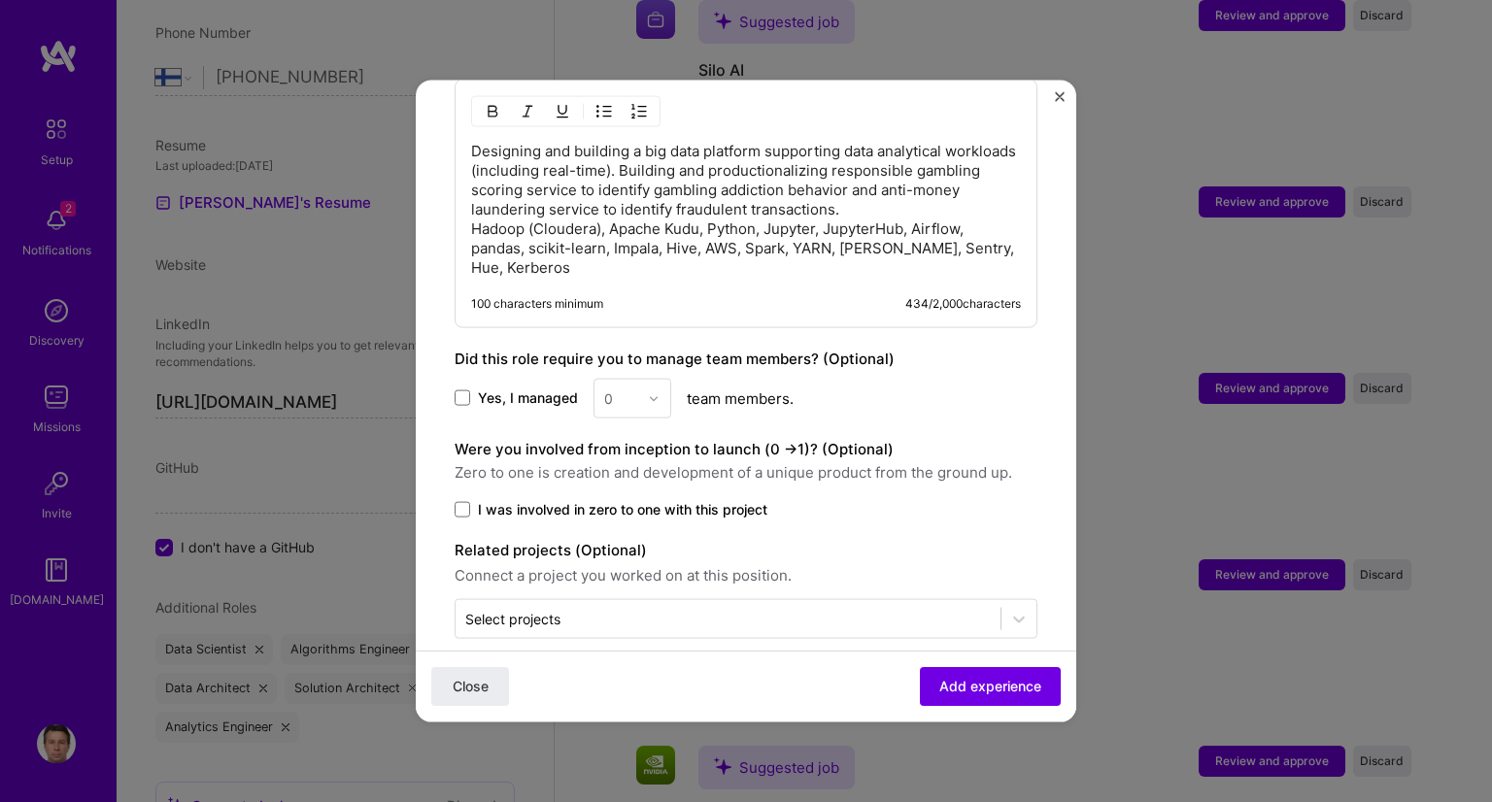
scroll to position [877, 0]
click at [939, 689] on span "Add experience" at bounding box center [990, 686] width 102 height 19
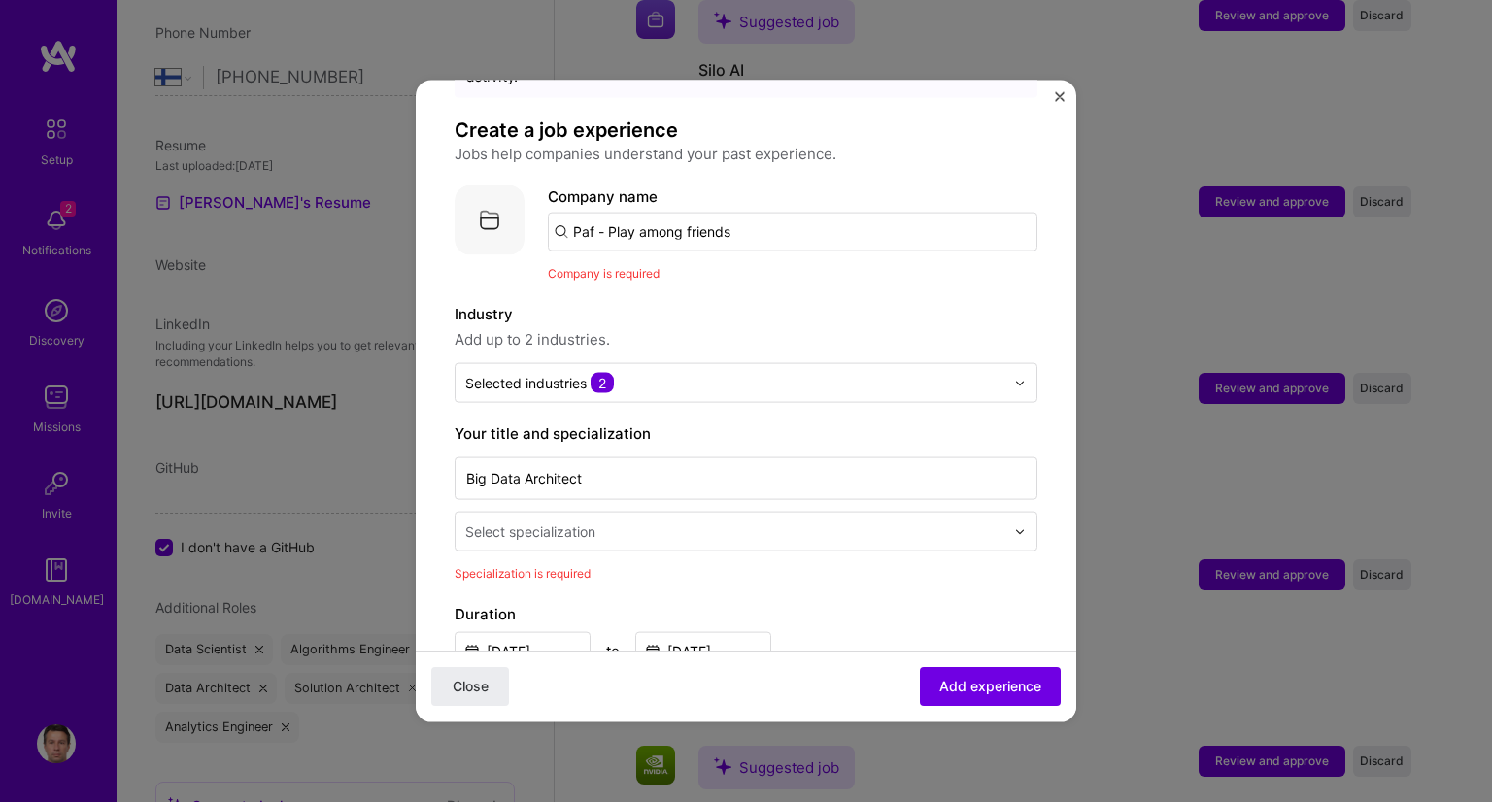
scroll to position [0, 0]
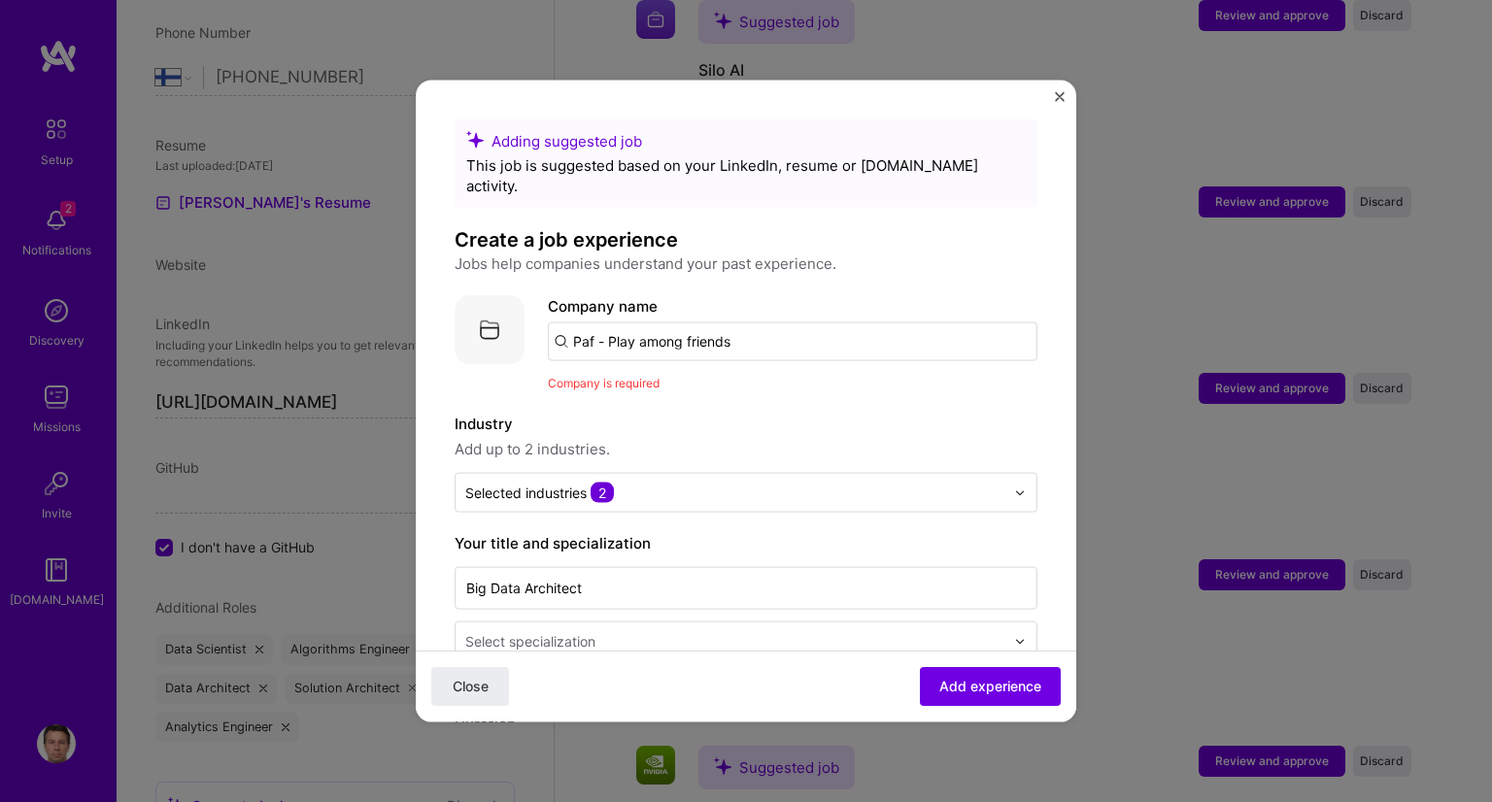
click at [770, 322] on input "Paf - Play among friends" at bounding box center [793, 341] width 490 height 39
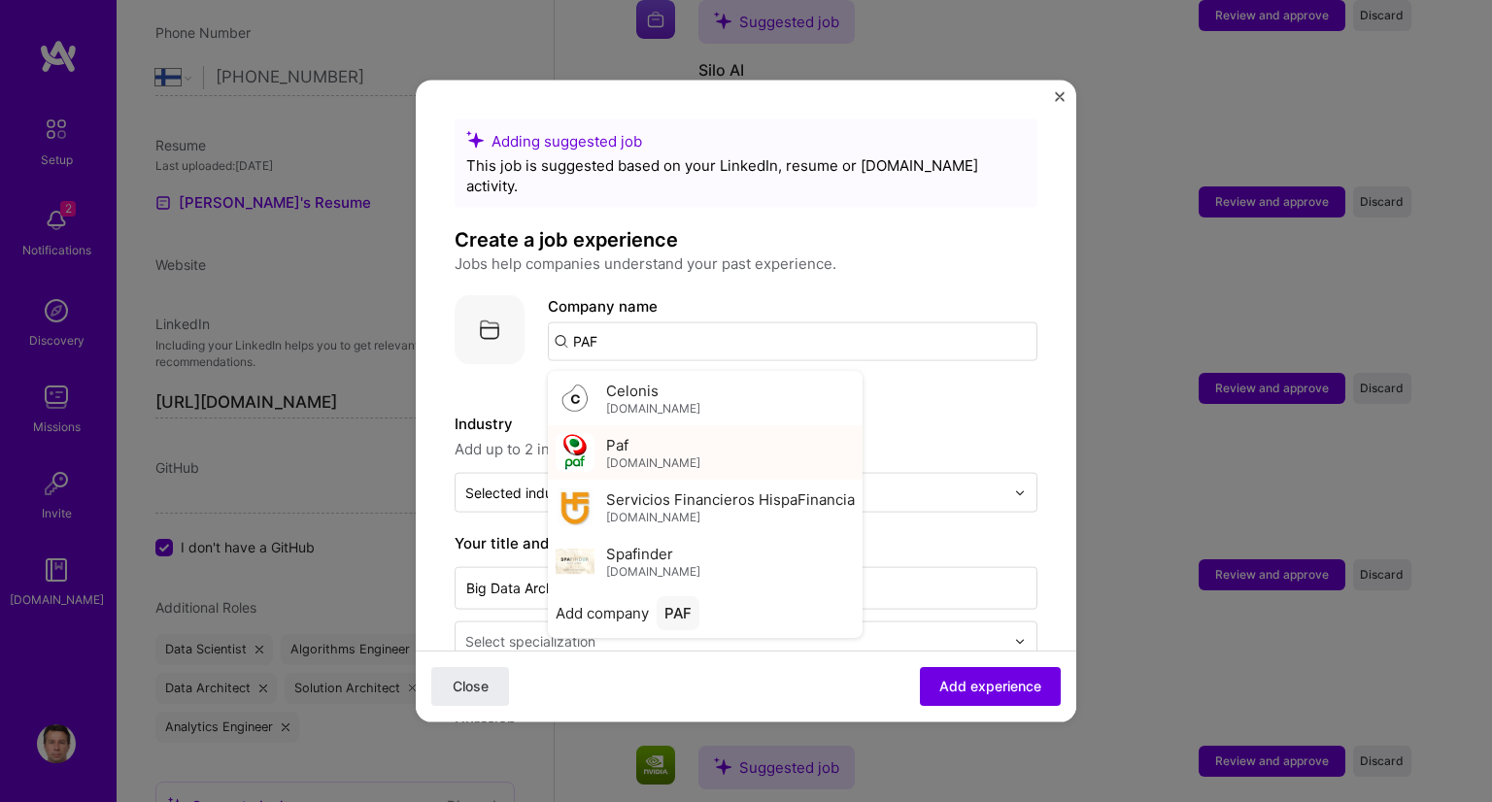
click at [707, 425] on div "Paf [DOMAIN_NAME]" at bounding box center [705, 452] width 315 height 54
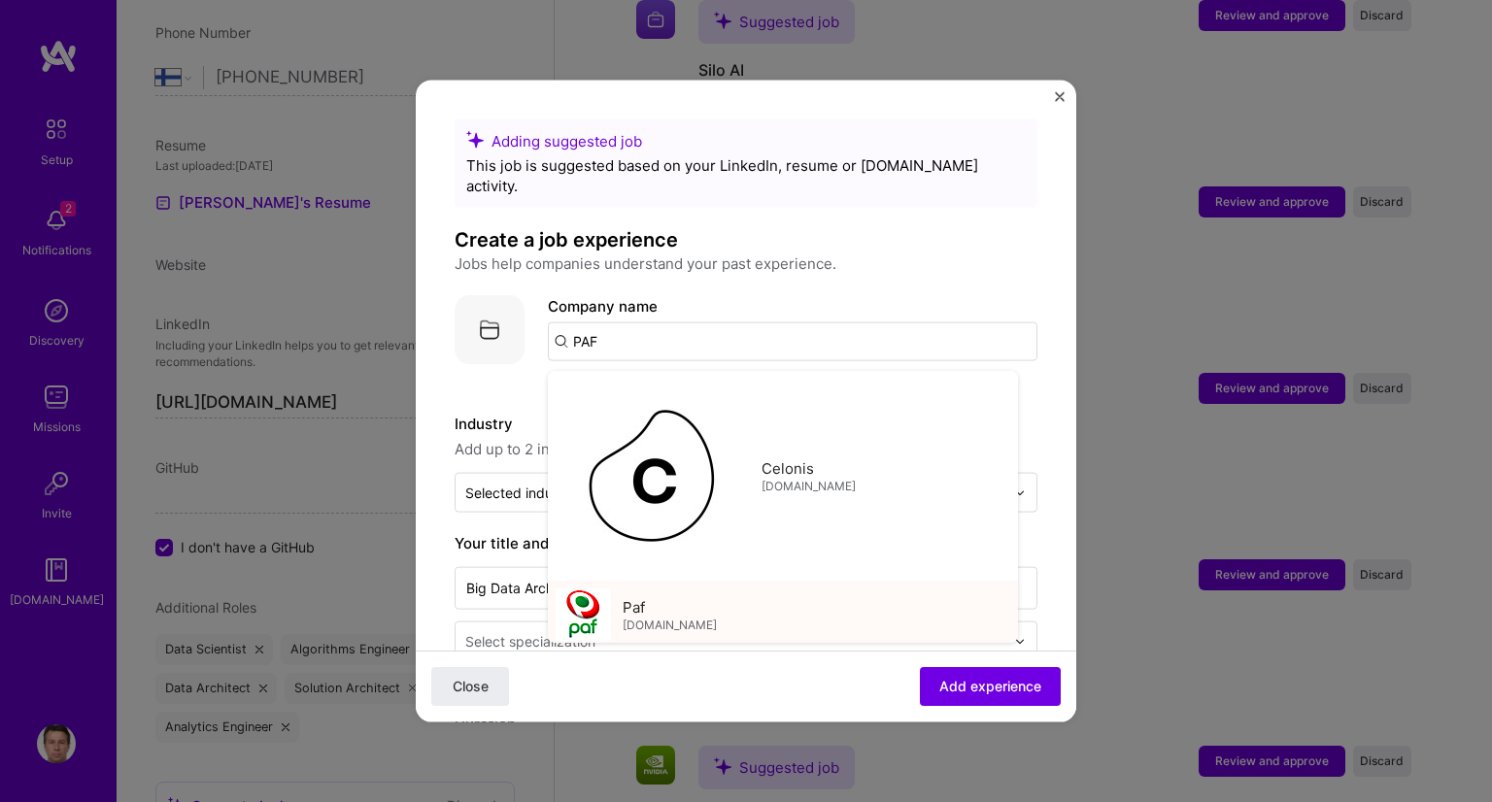
type input "Paf"
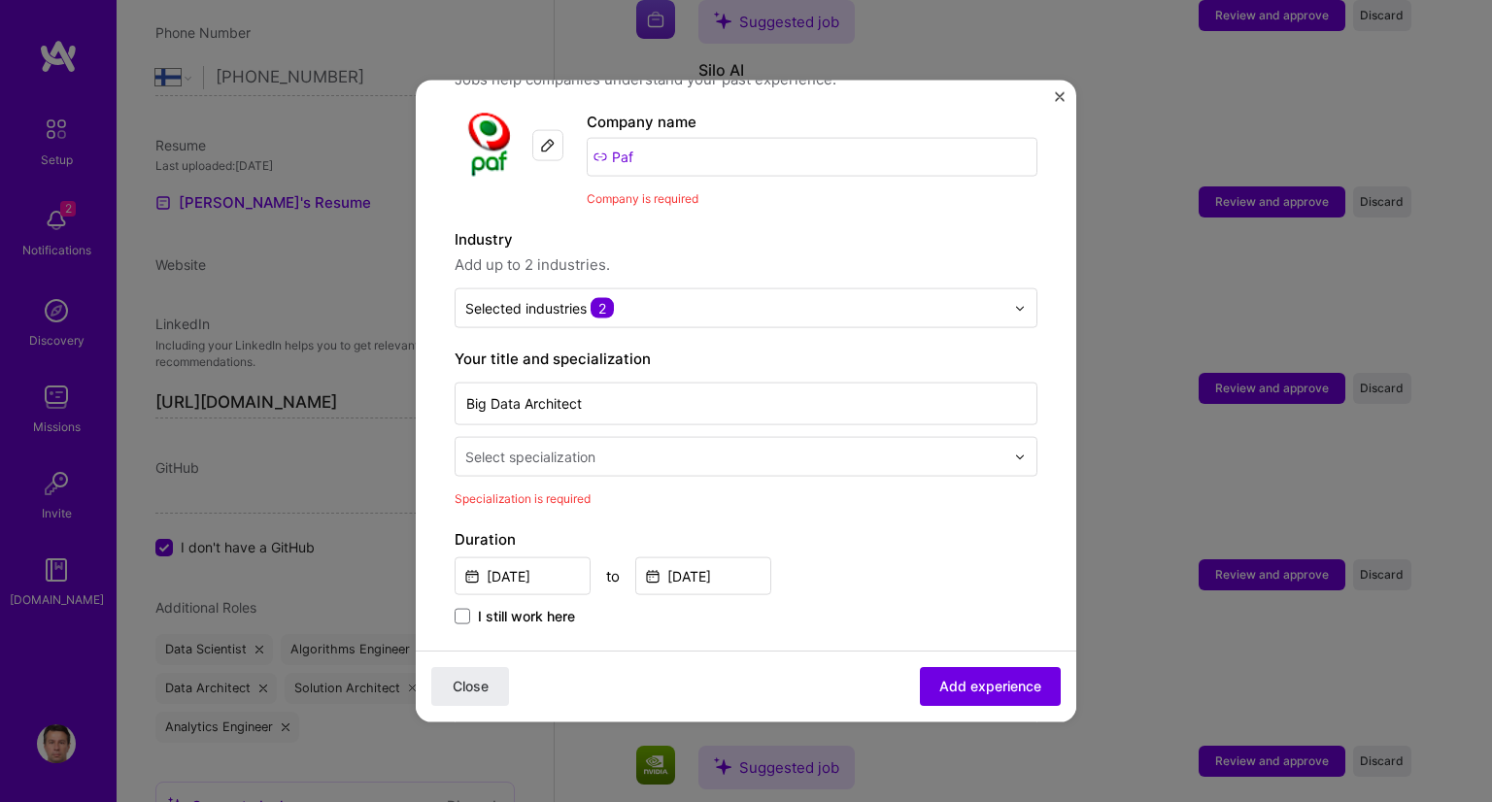
scroll to position [194, 0]
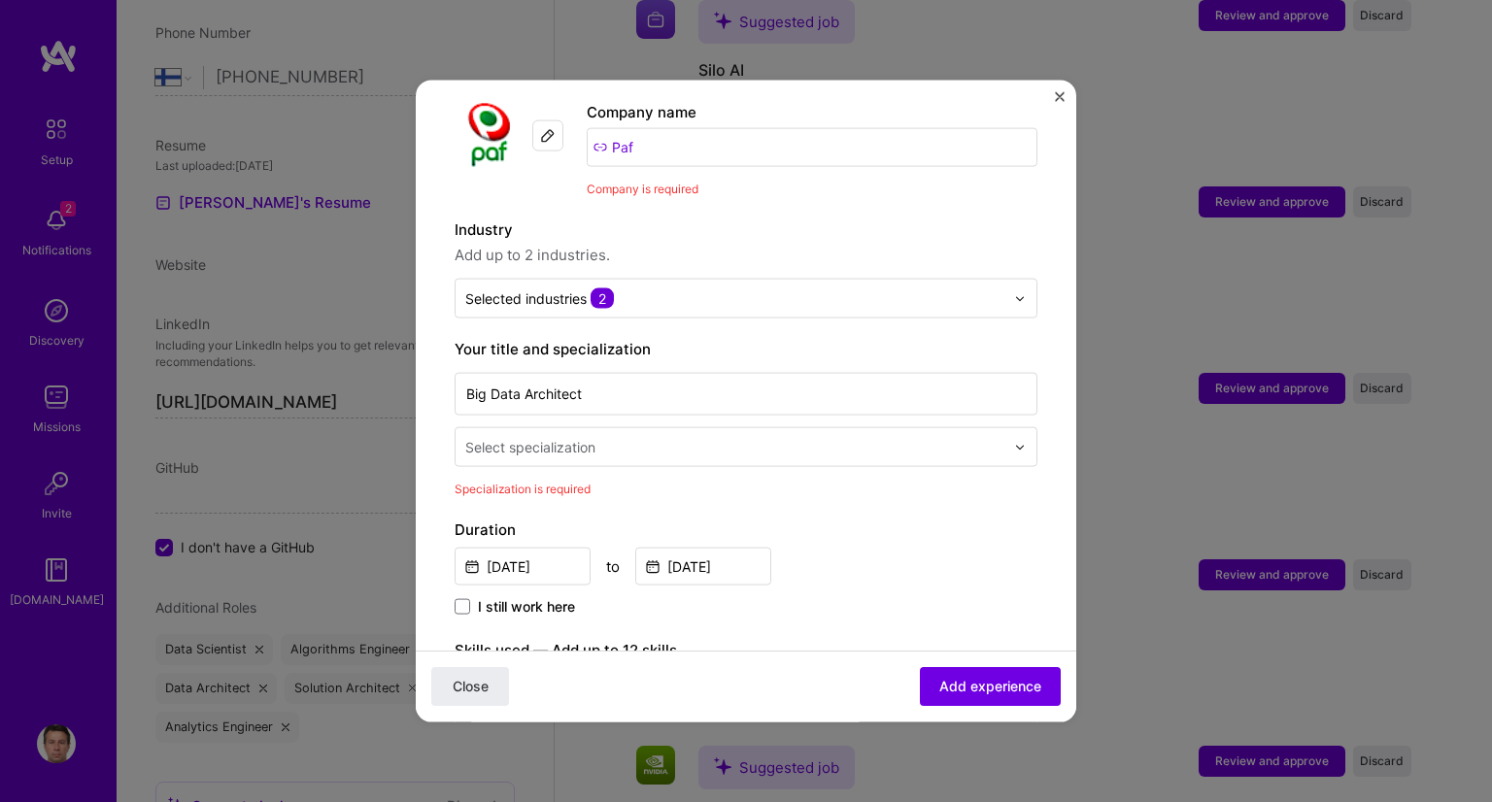
click at [791, 437] on input "text" at bounding box center [736, 447] width 543 height 20
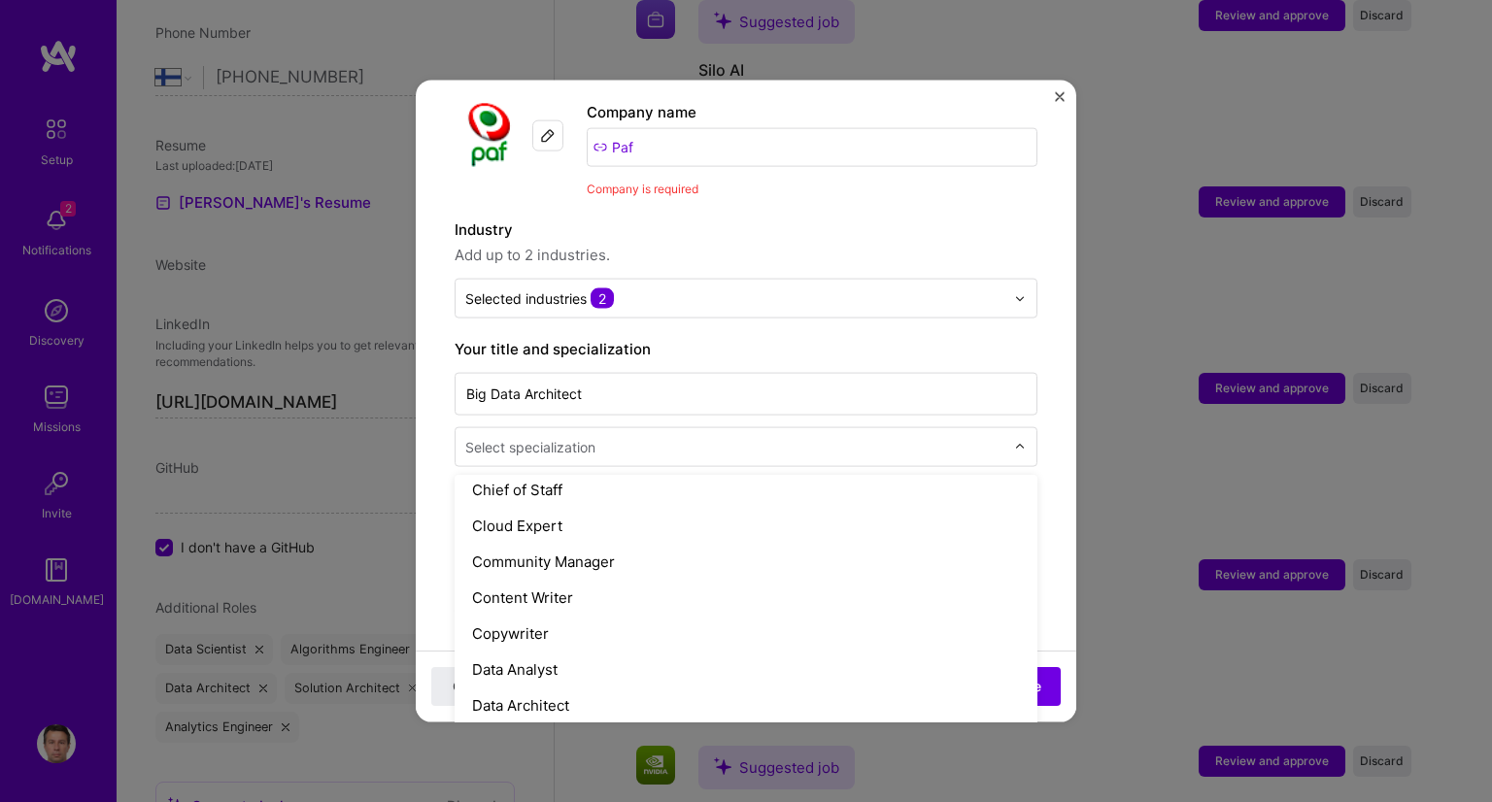
scroll to position [583, 0]
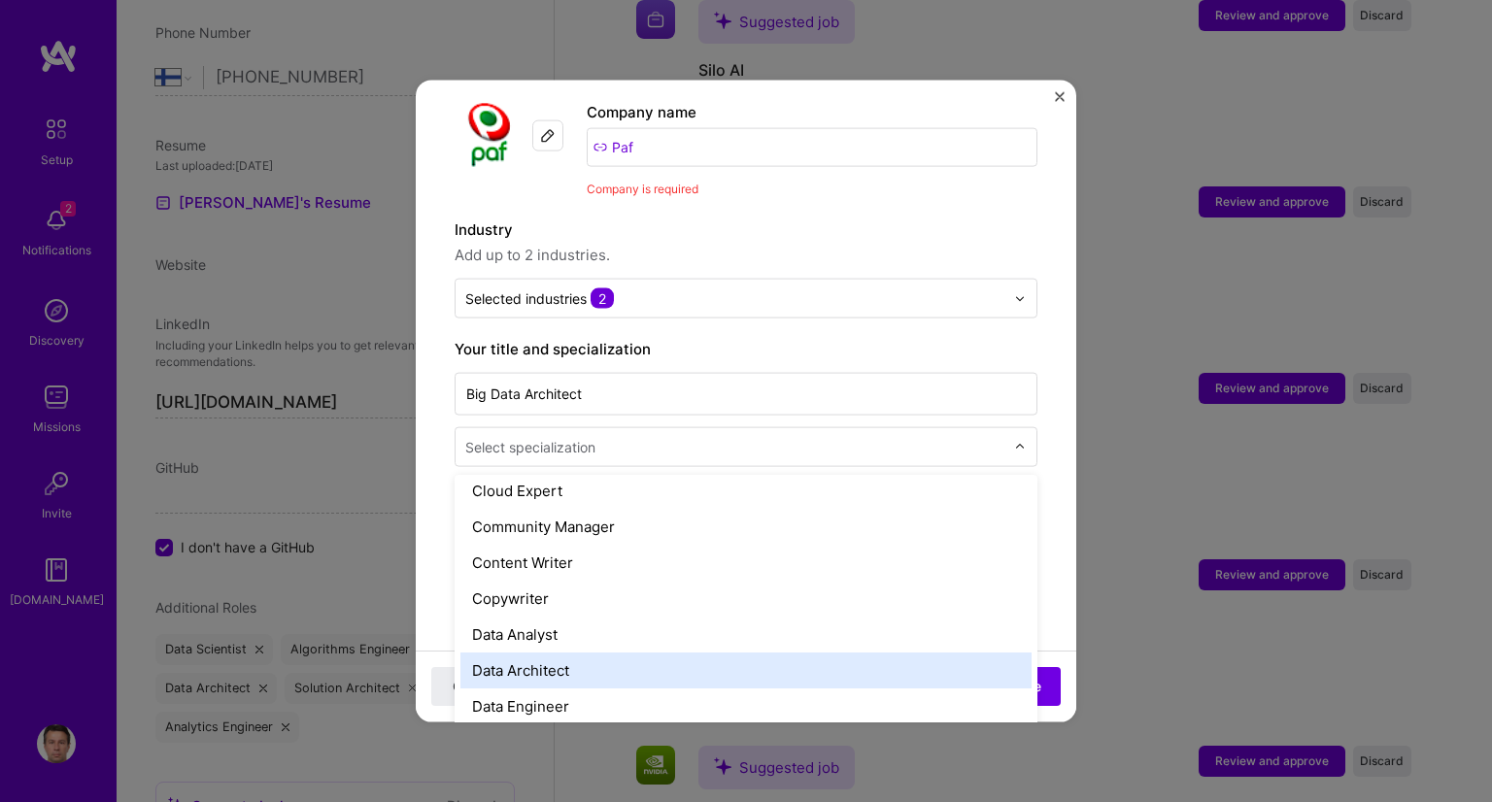
click at [750, 658] on div "Data Architect" at bounding box center [745, 671] width 571 height 36
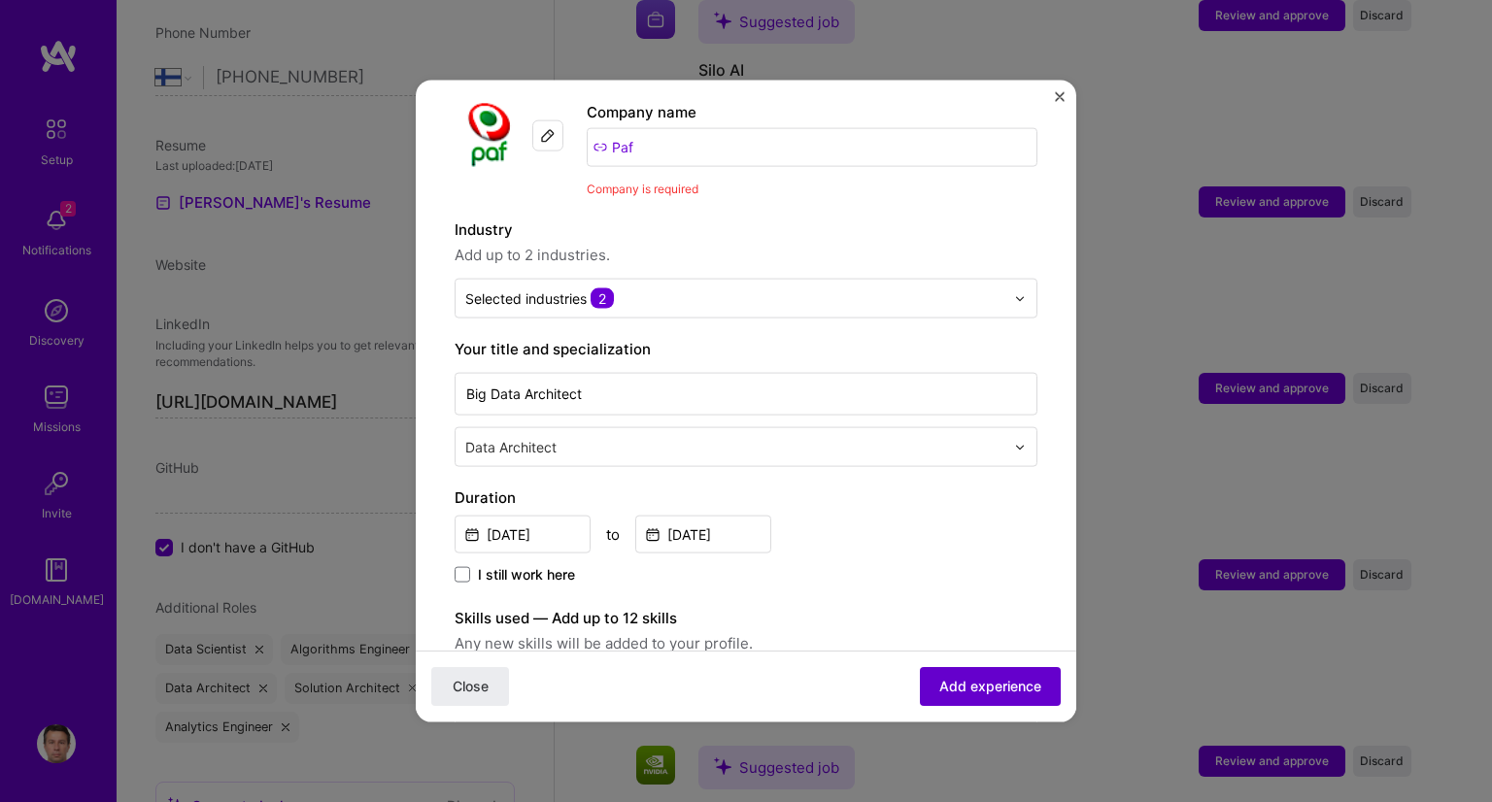
click at [999, 678] on span "Add experience" at bounding box center [990, 686] width 102 height 19
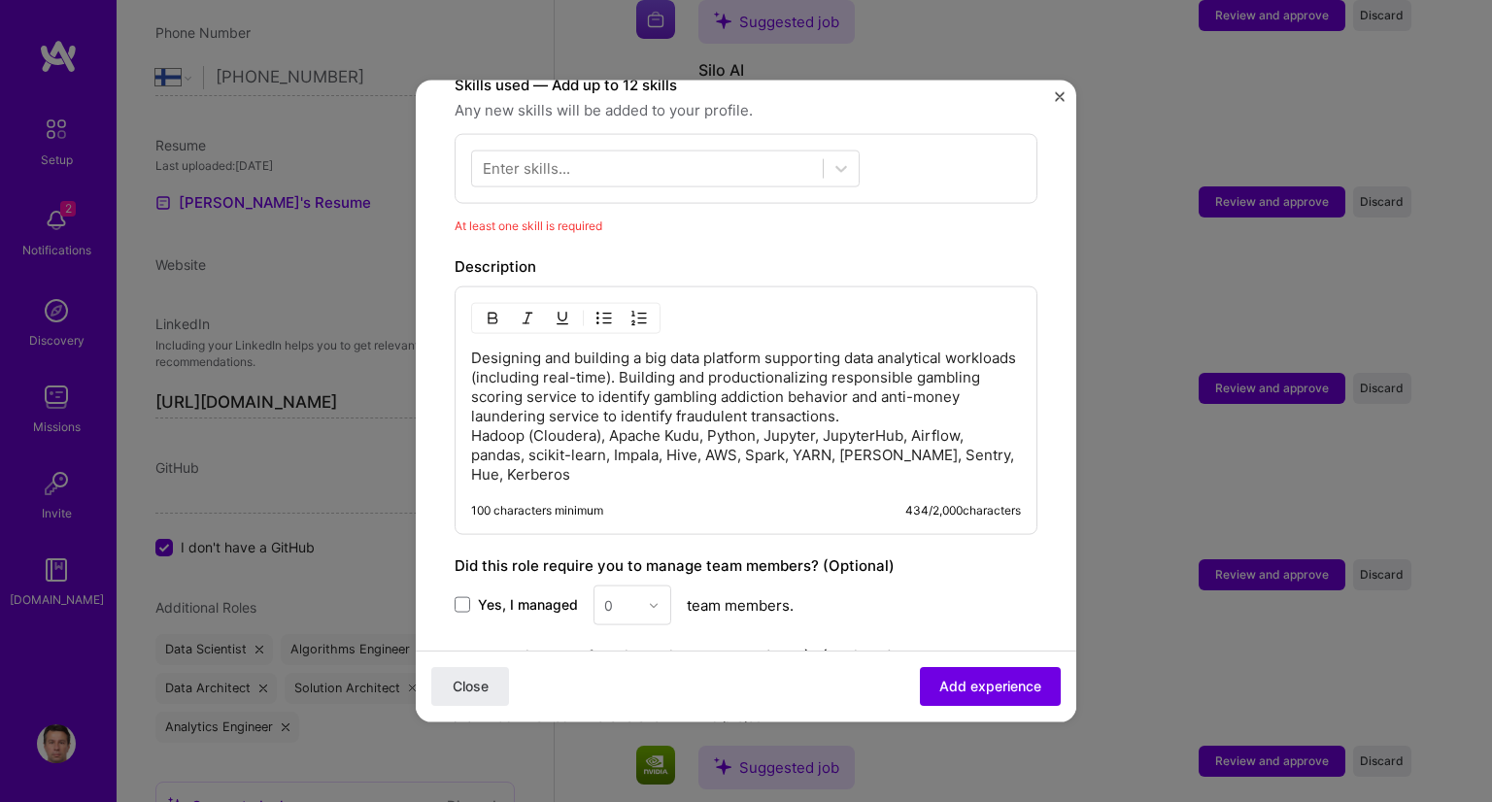
scroll to position [602, 0]
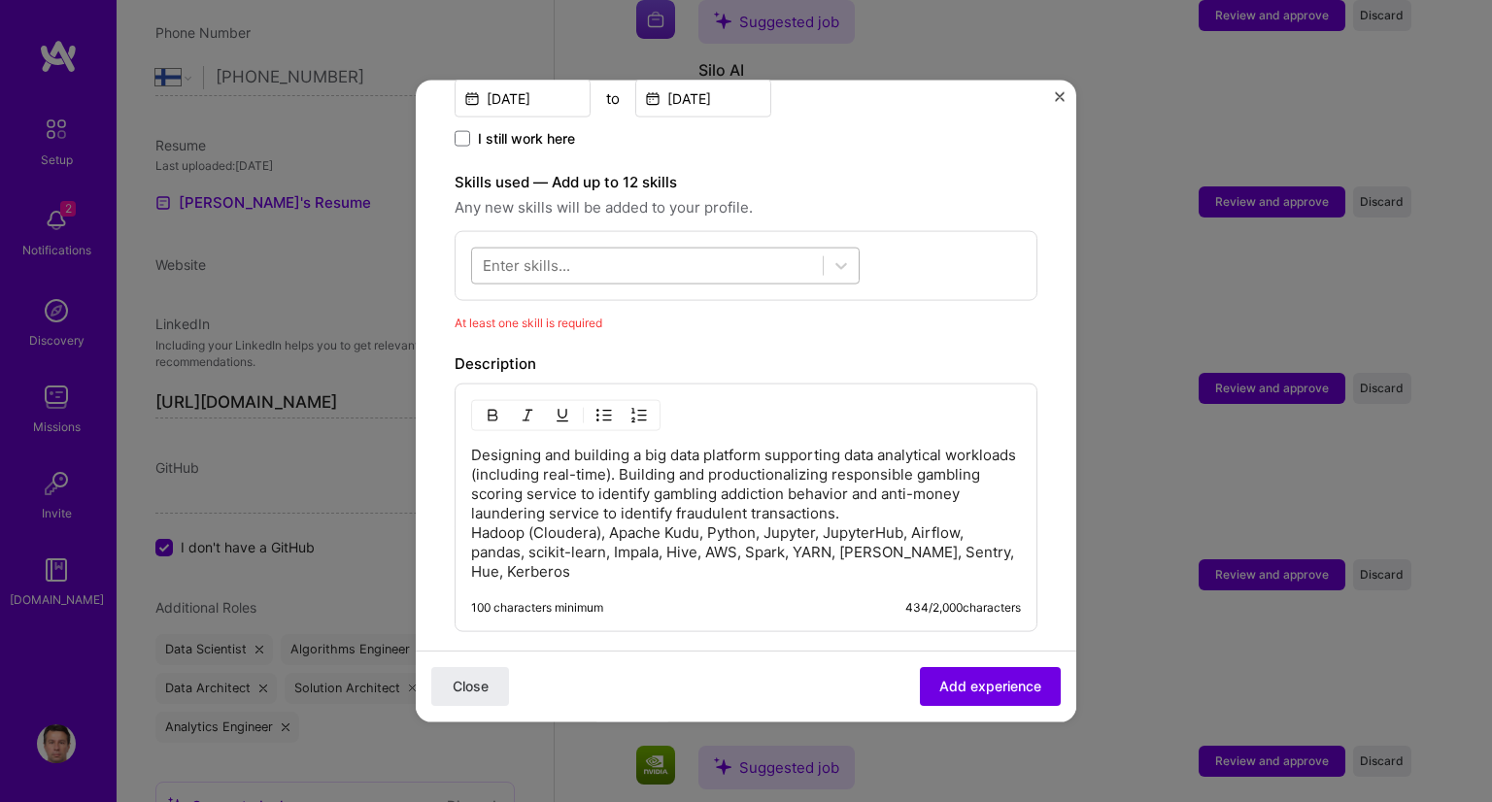
click at [735, 250] on div at bounding box center [647, 266] width 351 height 32
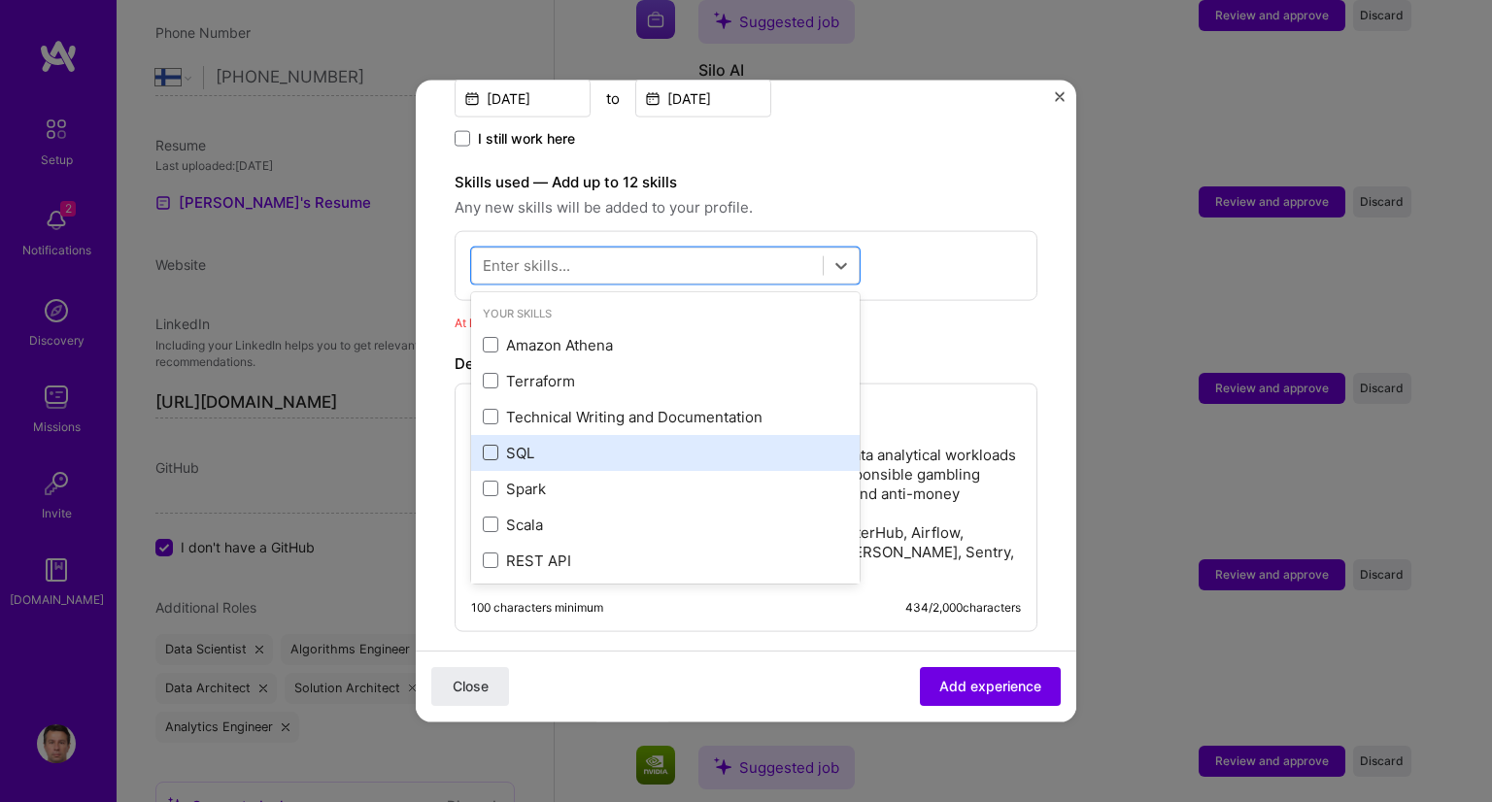
click at [487, 445] on span at bounding box center [491, 453] width 16 height 16
click at [0, 0] on input "checkbox" at bounding box center [0, 0] width 0 height 0
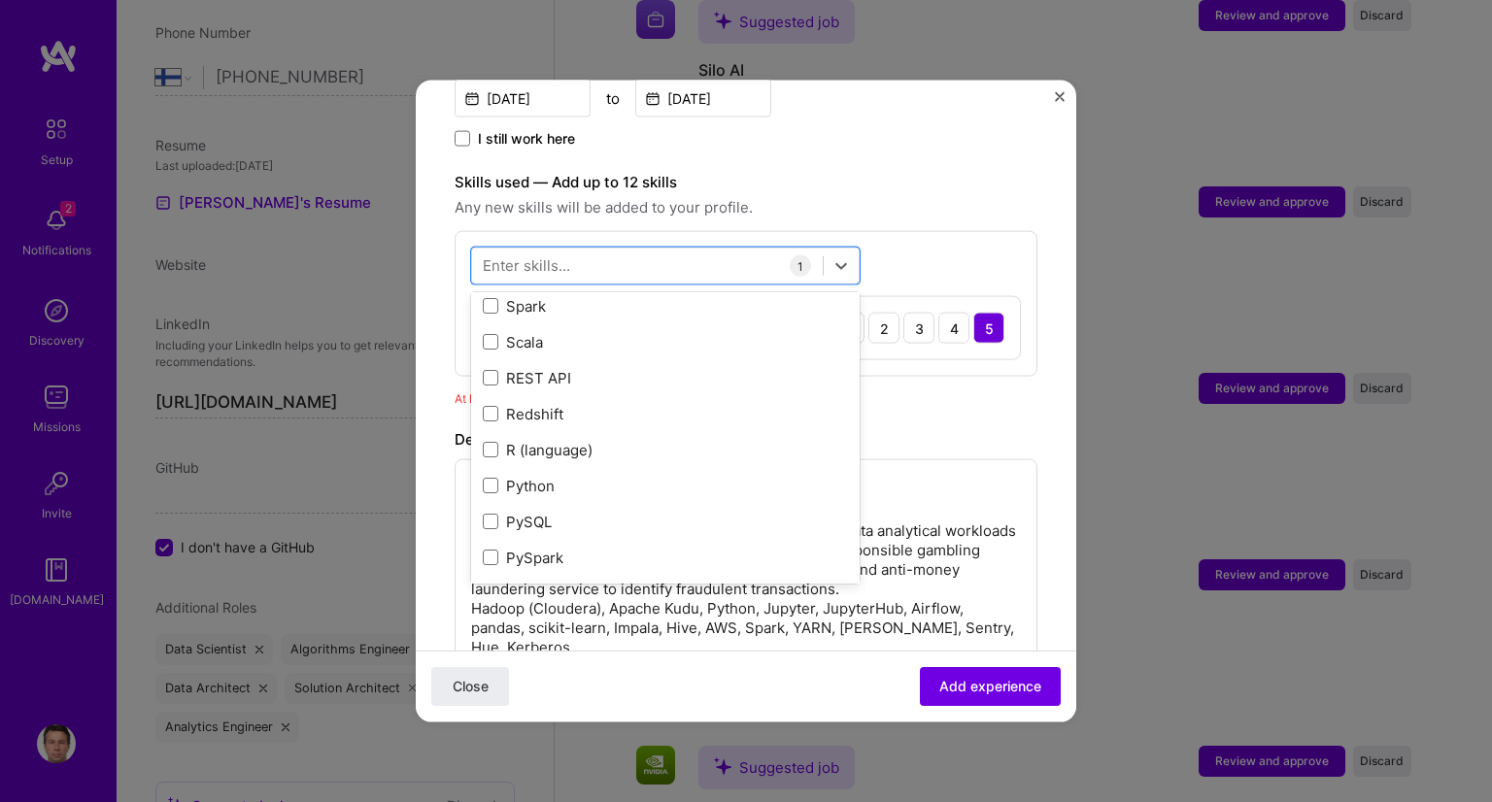
scroll to position [194, 0]
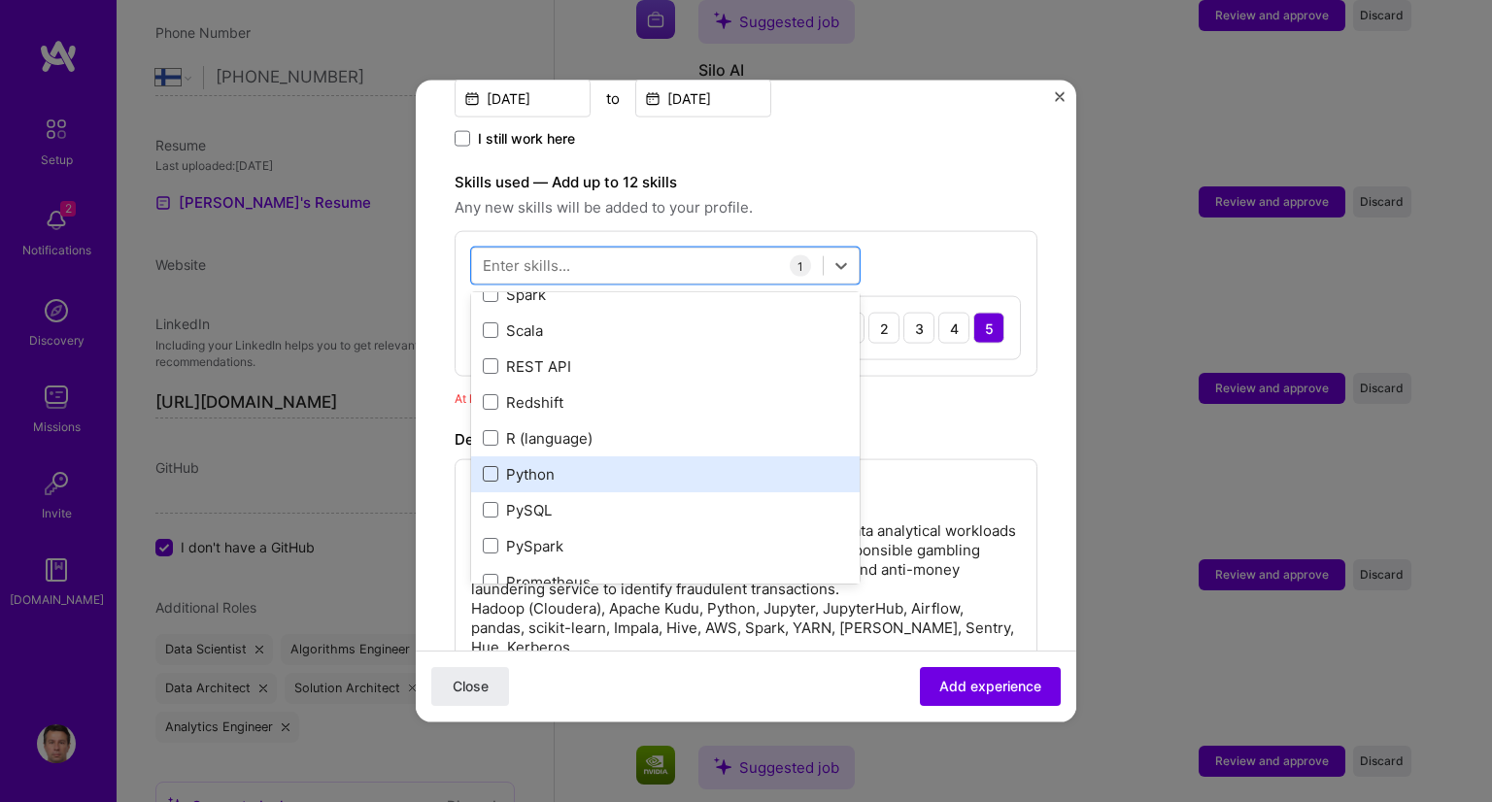
click at [490, 466] on span at bounding box center [491, 474] width 16 height 16
click at [0, 0] on input "checkbox" at bounding box center [0, 0] width 0 height 0
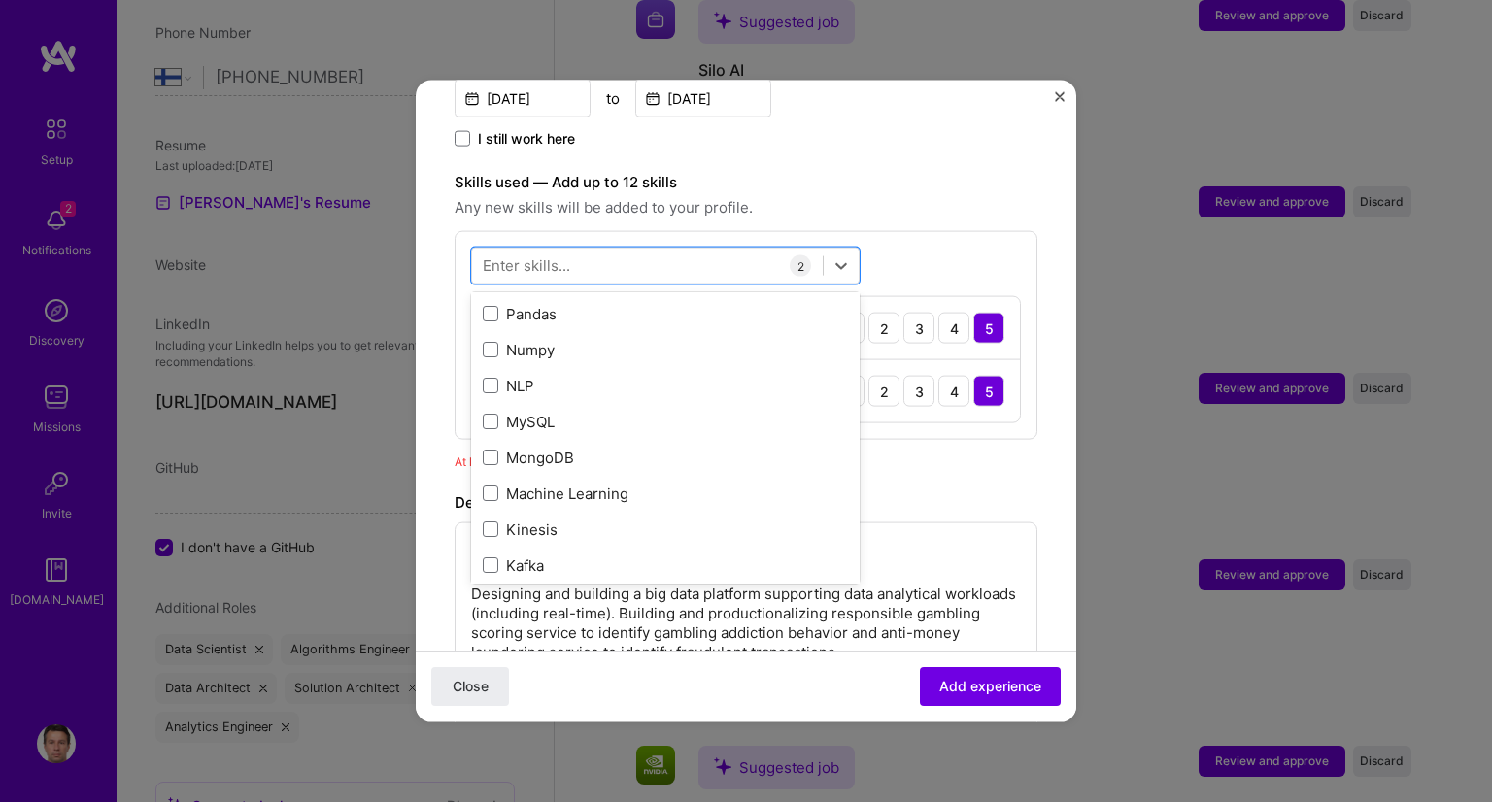
scroll to position [583, 0]
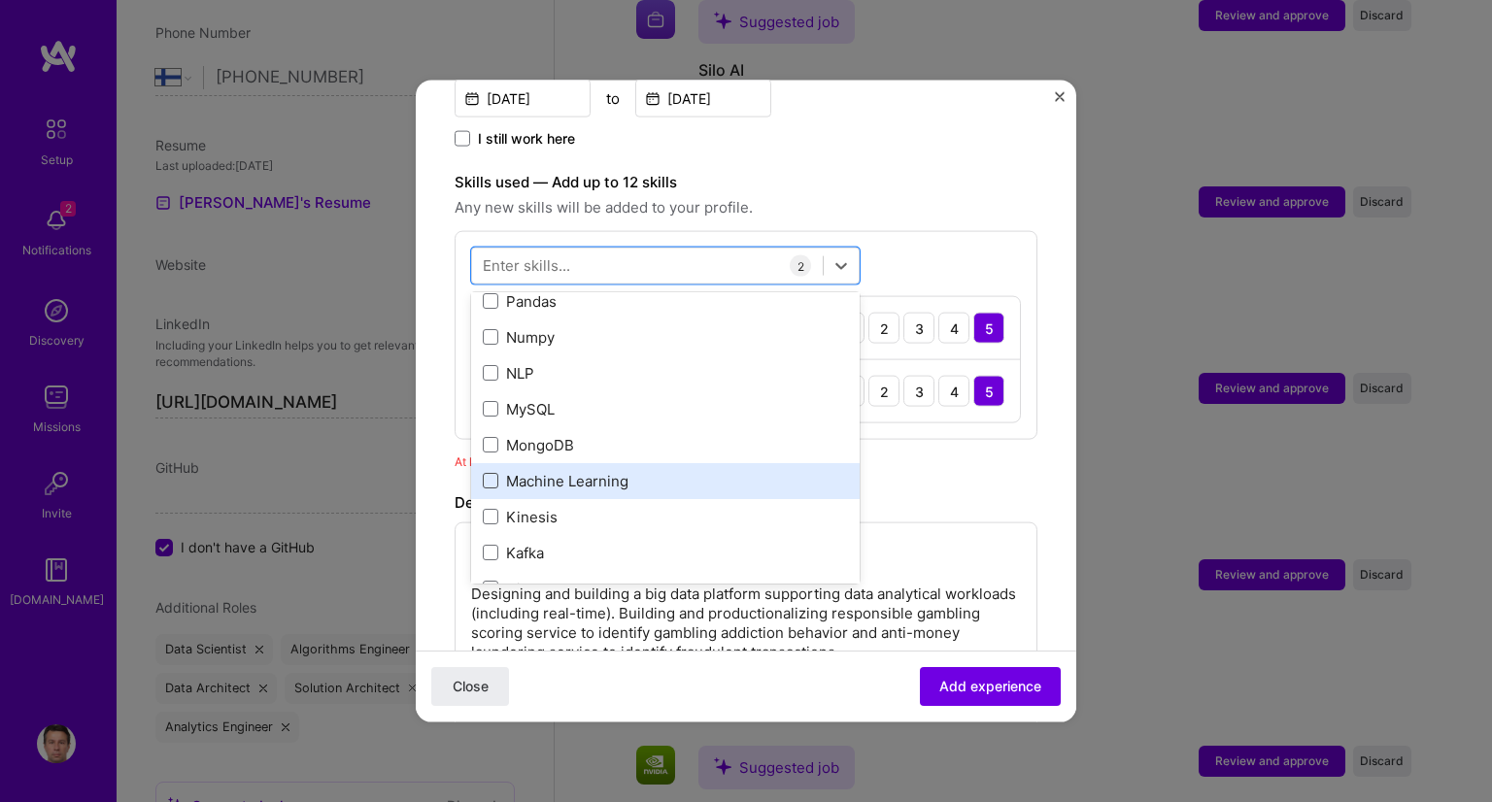
click at [493, 473] on span at bounding box center [491, 481] width 16 height 16
click at [0, 0] on input "checkbox" at bounding box center [0, 0] width 0 height 0
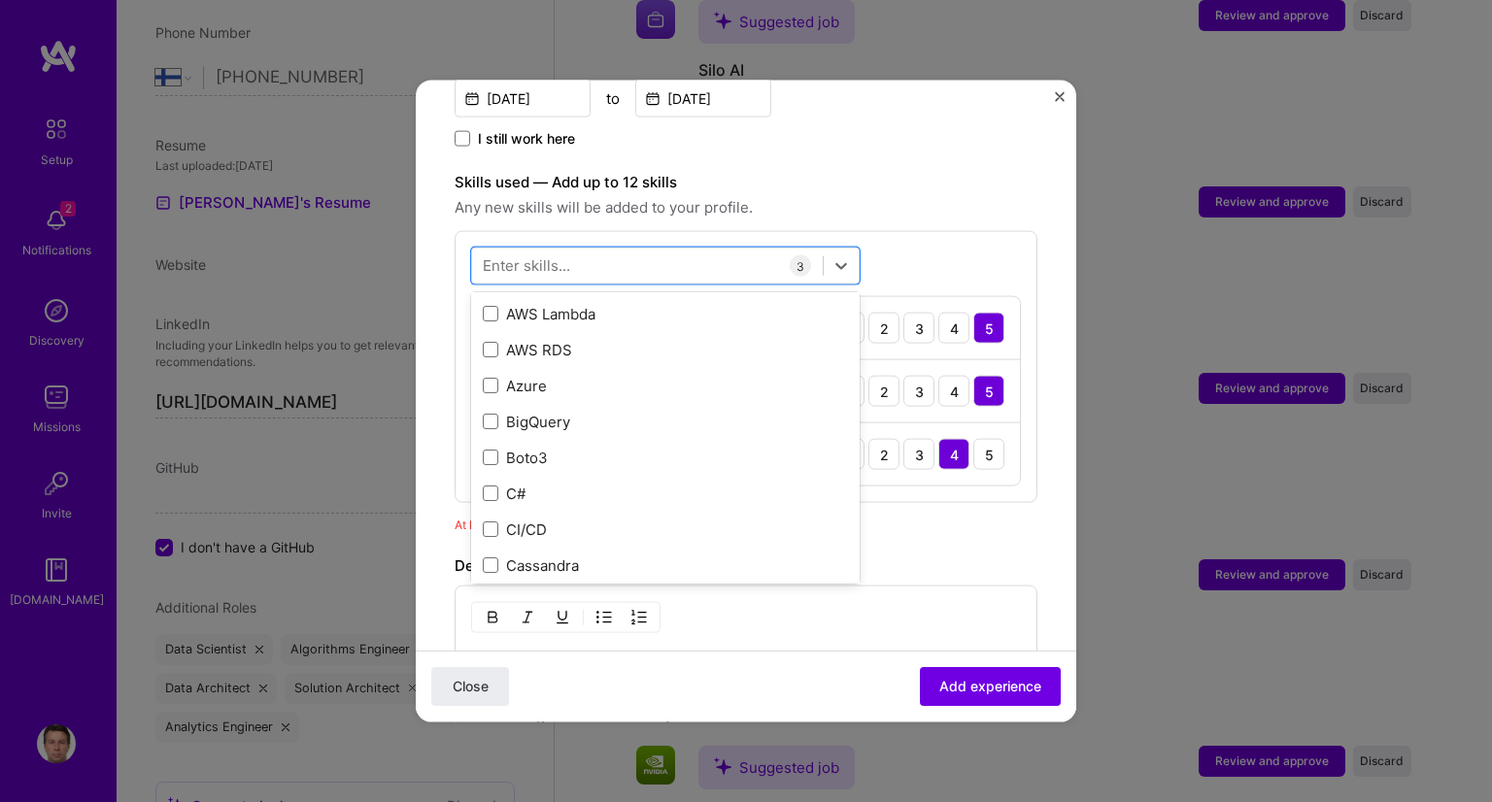
scroll to position [1360, 0]
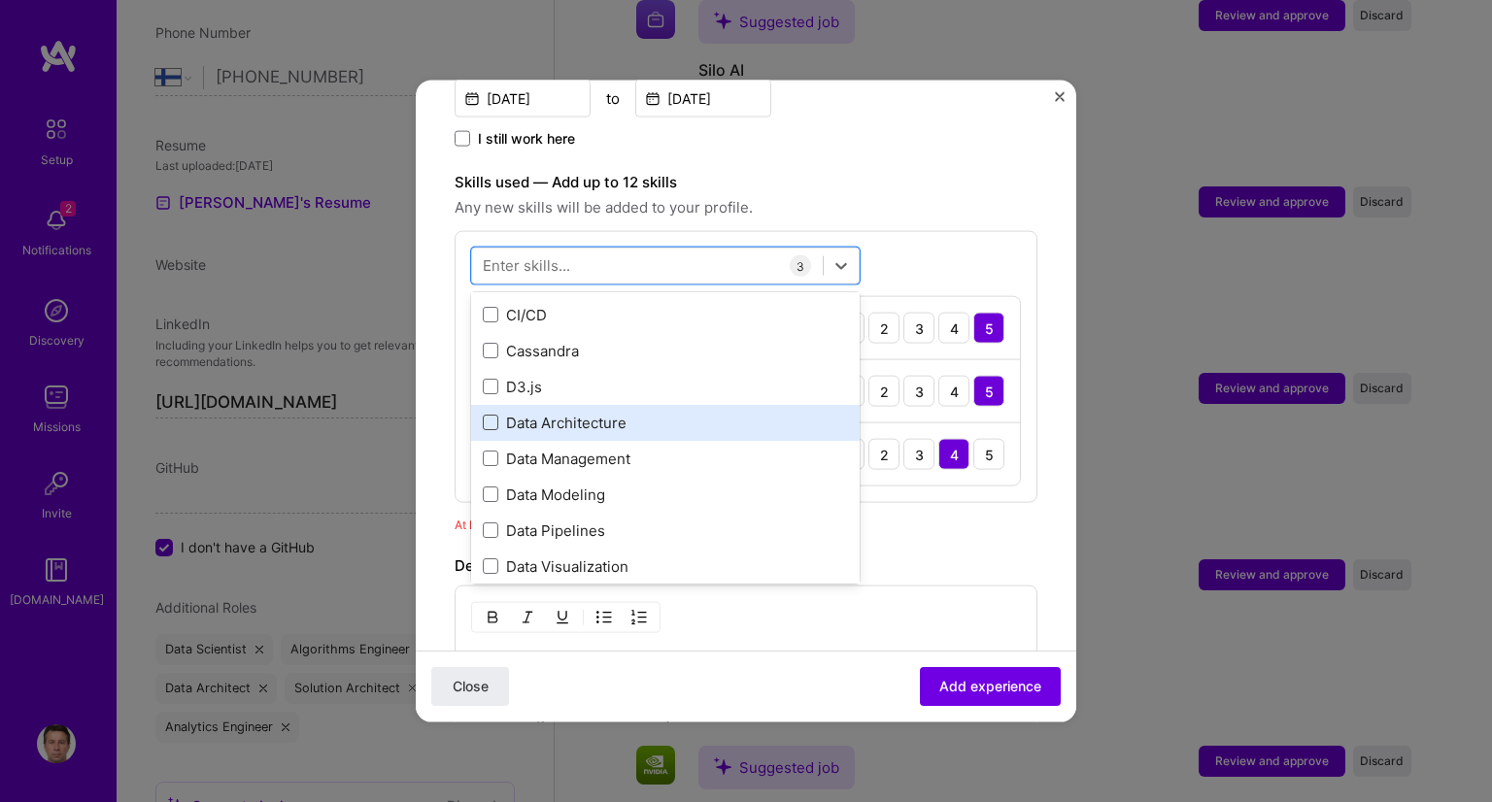
click at [493, 415] on span at bounding box center [491, 423] width 16 height 16
click at [0, 0] on input "checkbox" at bounding box center [0, 0] width 0 height 0
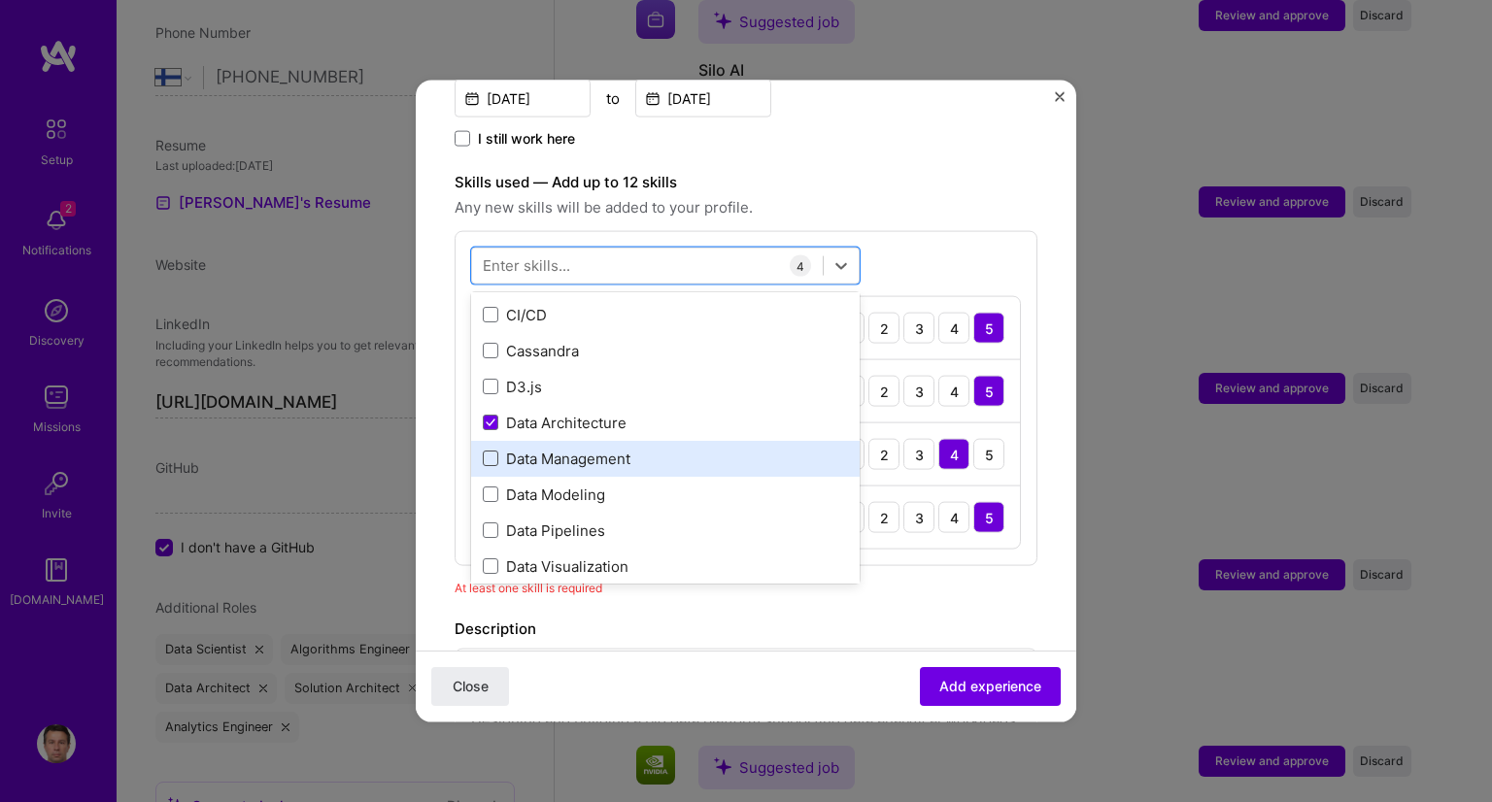
click at [490, 451] on span at bounding box center [491, 459] width 16 height 16
click at [0, 0] on input "checkbox" at bounding box center [0, 0] width 0 height 0
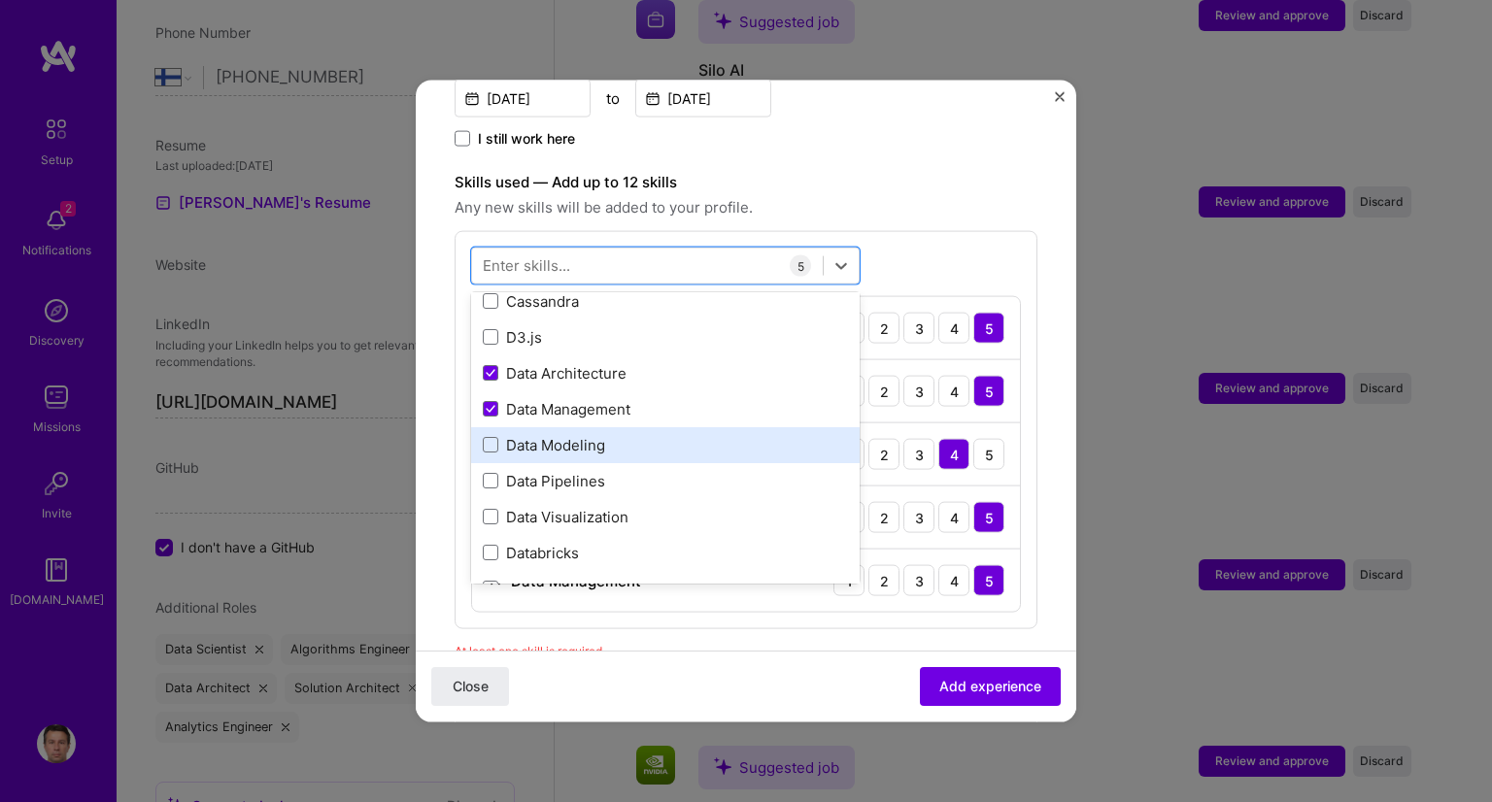
scroll to position [1457, 0]
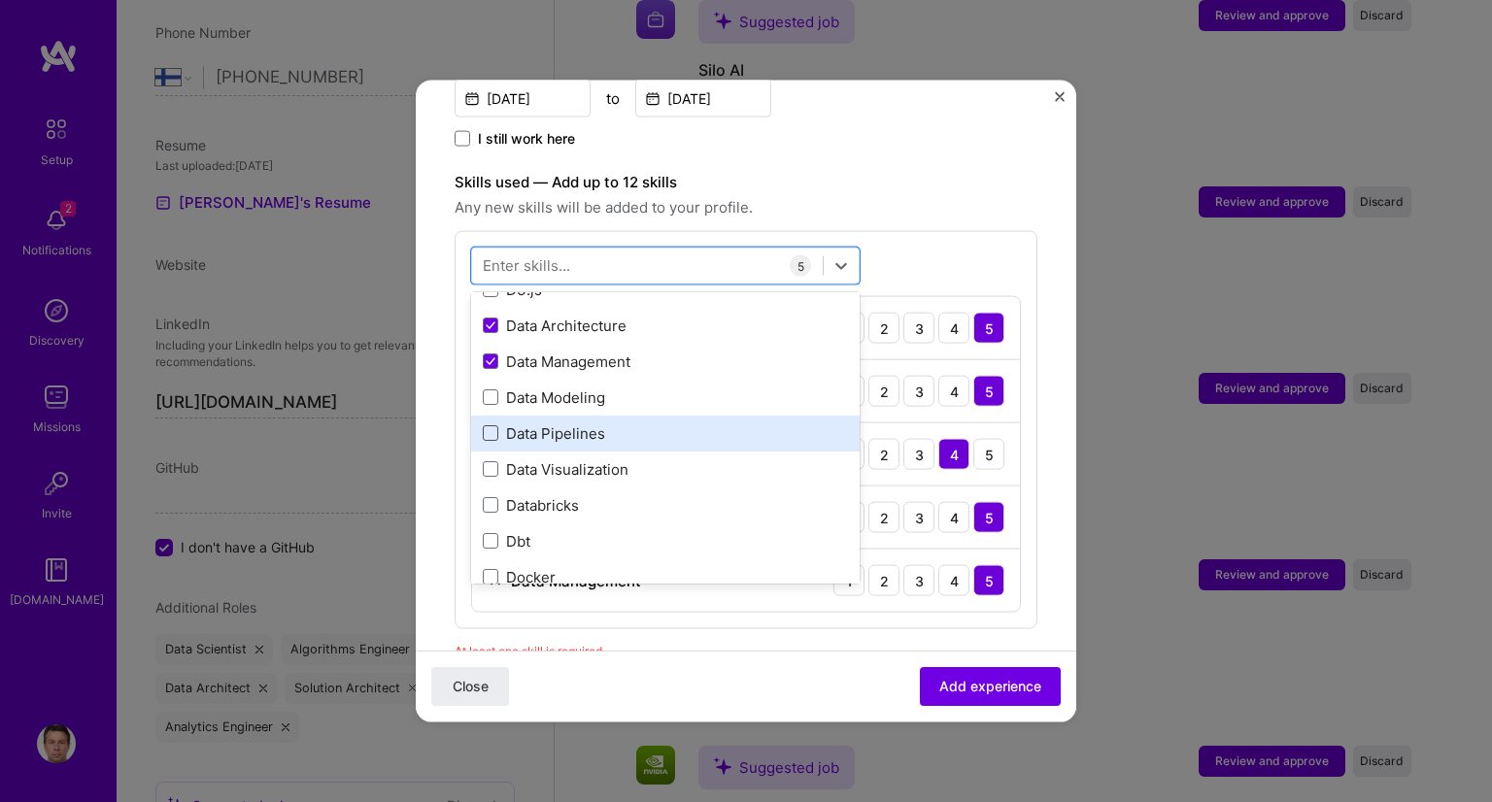
click at [486, 425] on span at bounding box center [491, 433] width 16 height 16
click at [0, 0] on input "checkbox" at bounding box center [0, 0] width 0 height 0
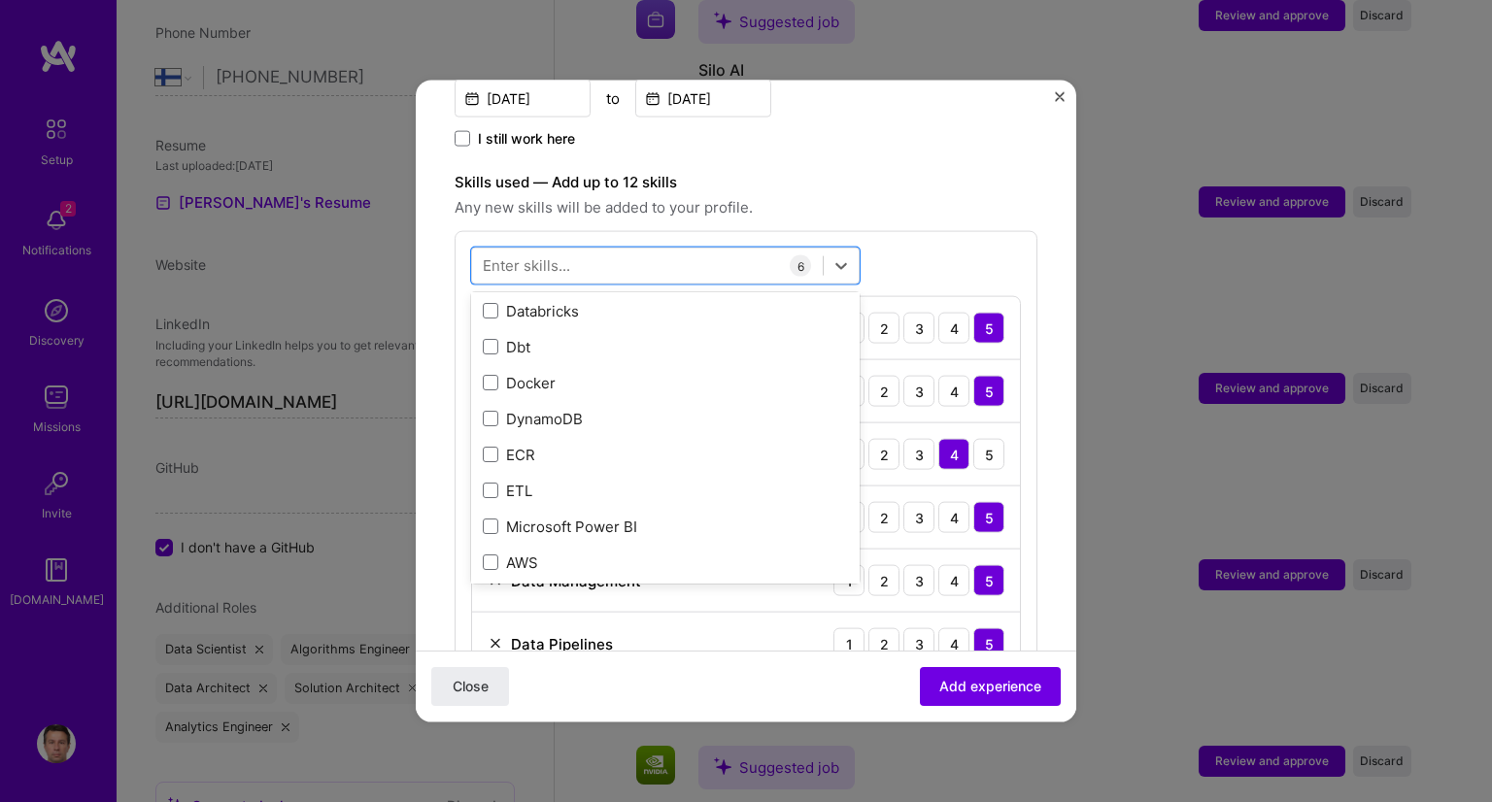
scroll to position [1748, 0]
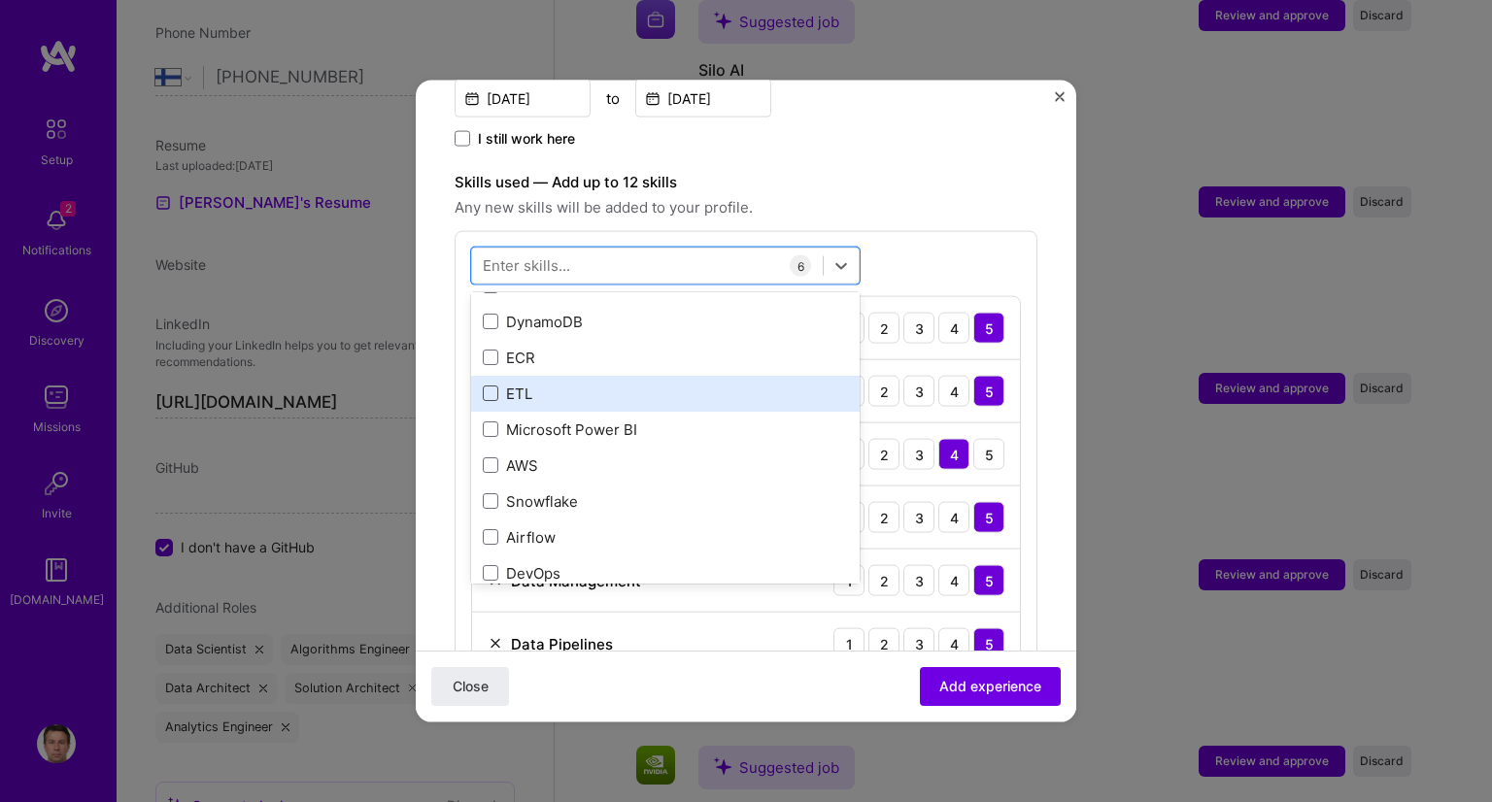
click at [486, 386] on span at bounding box center [491, 394] width 16 height 16
click at [0, 0] on input "checkbox" at bounding box center [0, 0] width 0 height 0
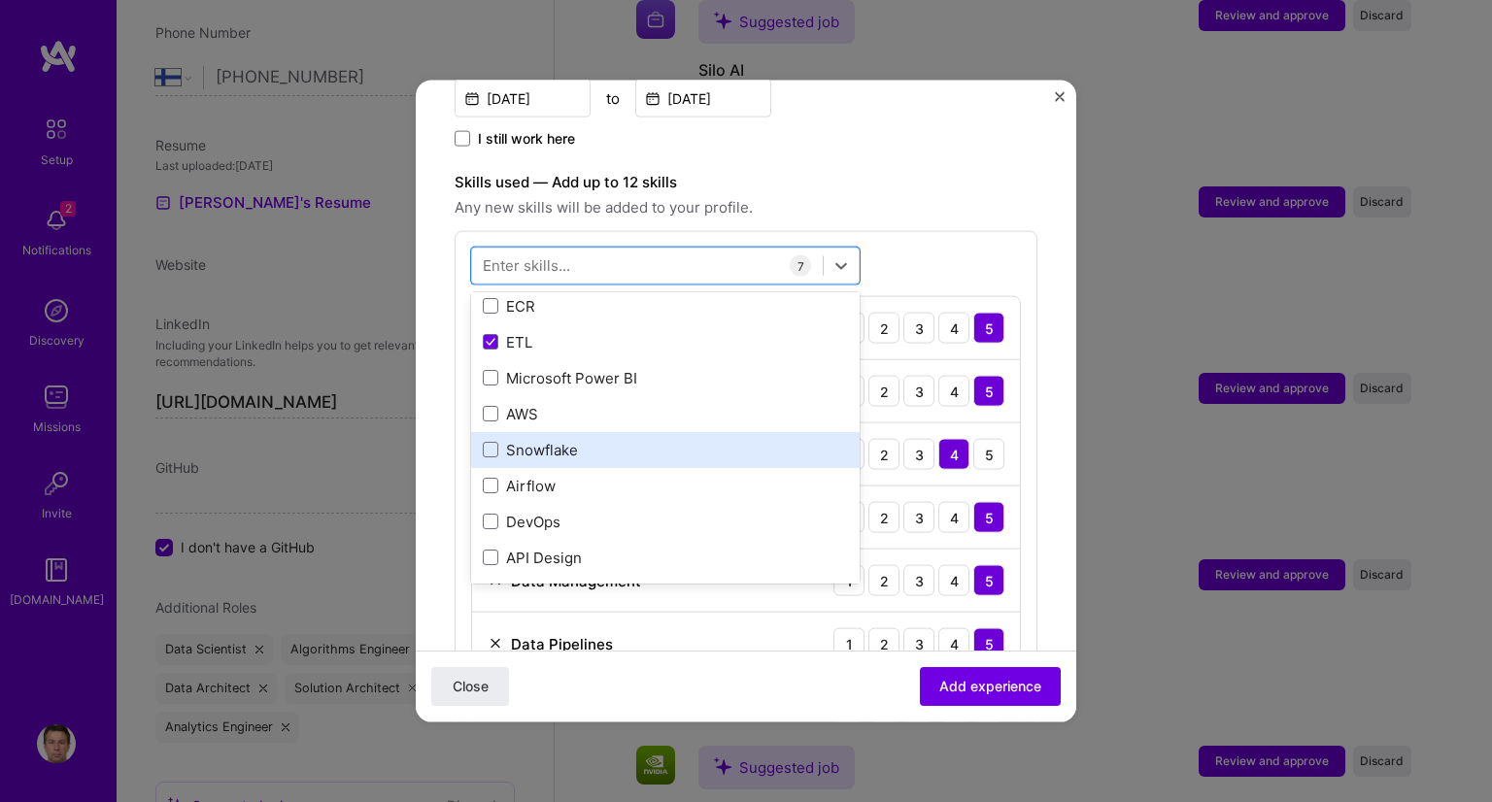
scroll to position [1845, 0]
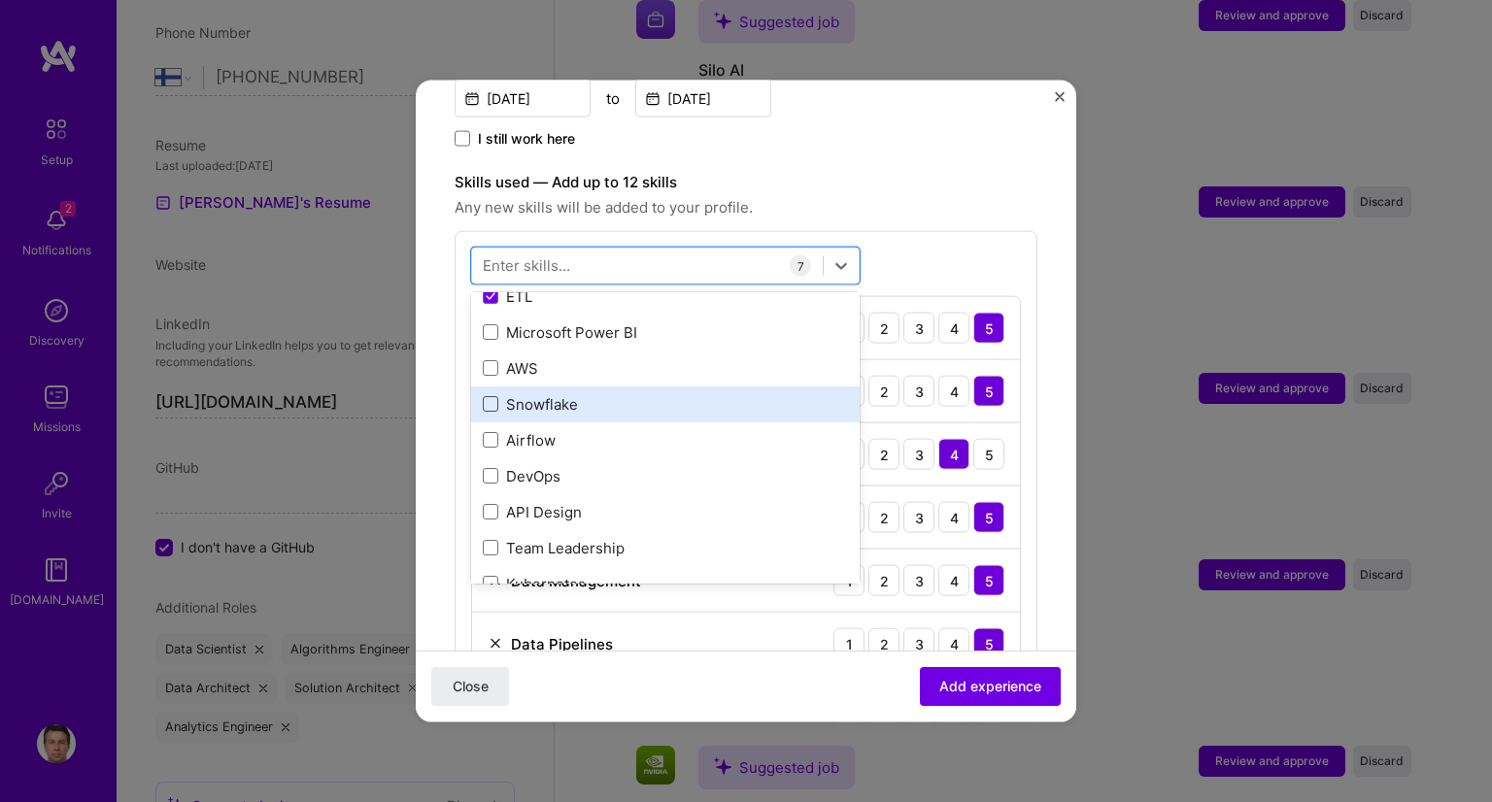
click at [489, 396] on span at bounding box center [491, 404] width 16 height 16
click at [0, 0] on input "checkbox" at bounding box center [0, 0] width 0 height 0
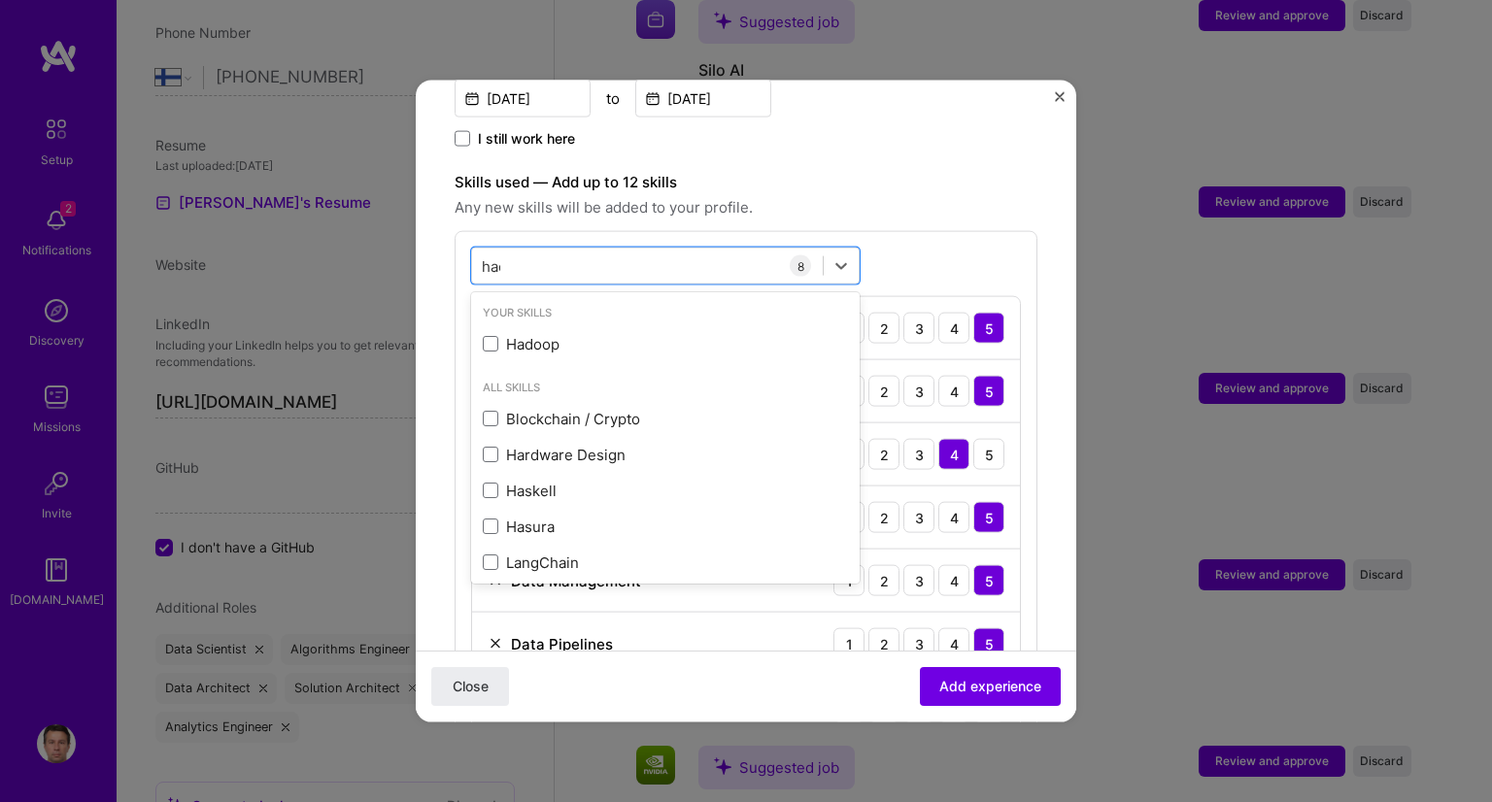
scroll to position [0, 0]
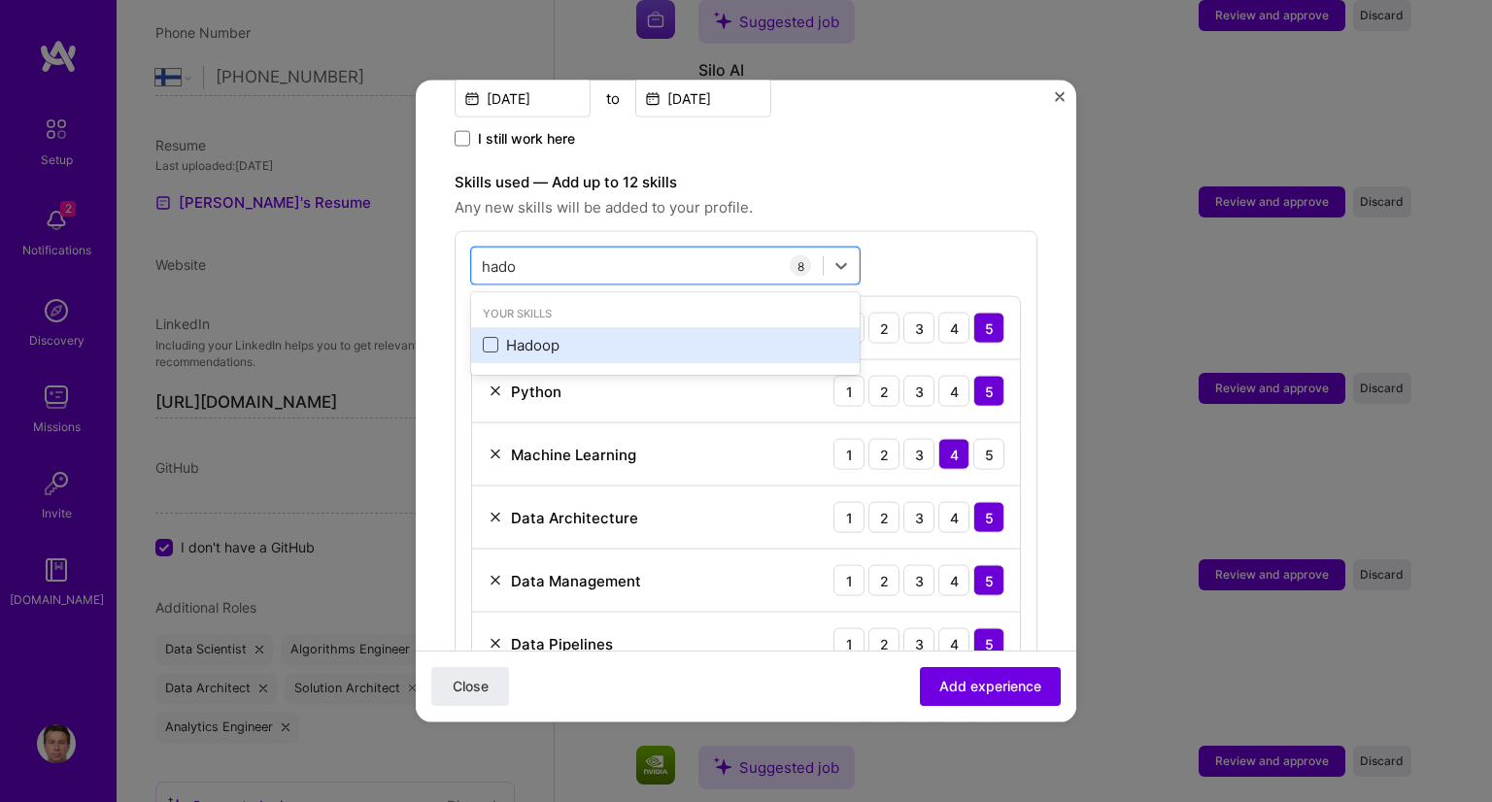
click at [491, 337] on span at bounding box center [491, 345] width 16 height 16
click at [0, 0] on input "checkbox" at bounding box center [0, 0] width 0 height 0
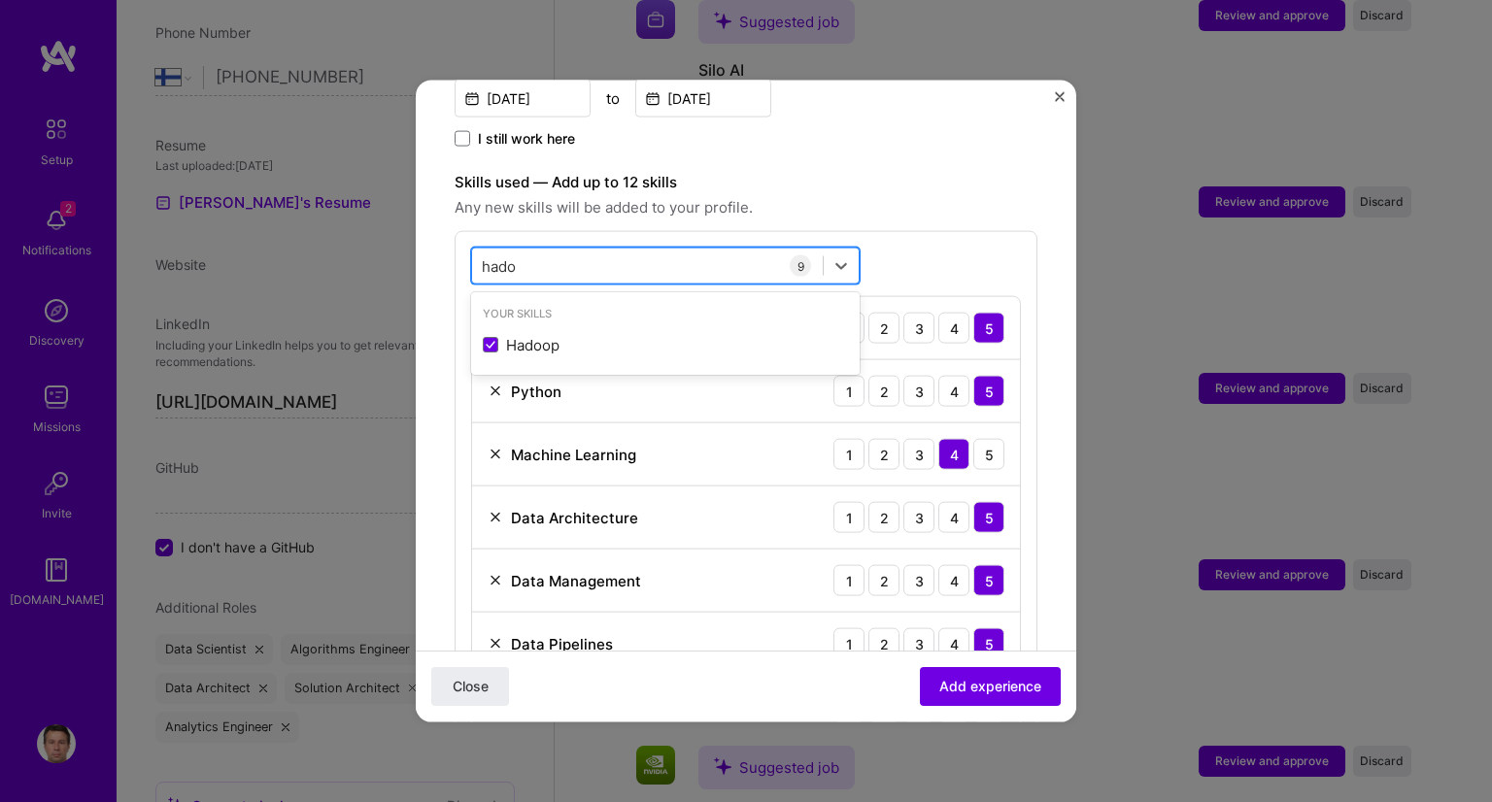
click at [540, 250] on div "[PERSON_NAME]" at bounding box center [647, 266] width 351 height 32
click at [528, 250] on div "[PERSON_NAME]" at bounding box center [647, 266] width 351 height 32
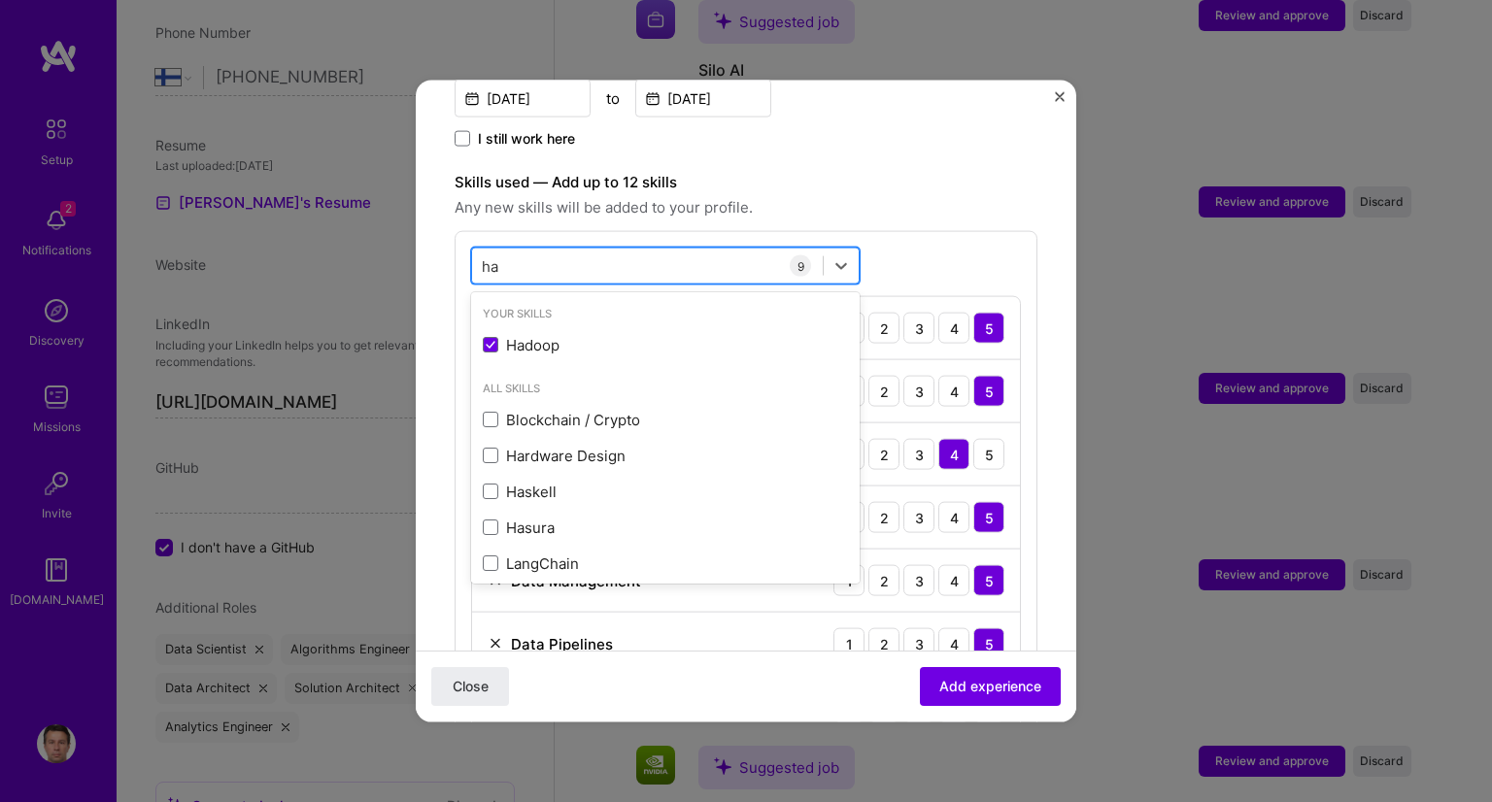
type input "h"
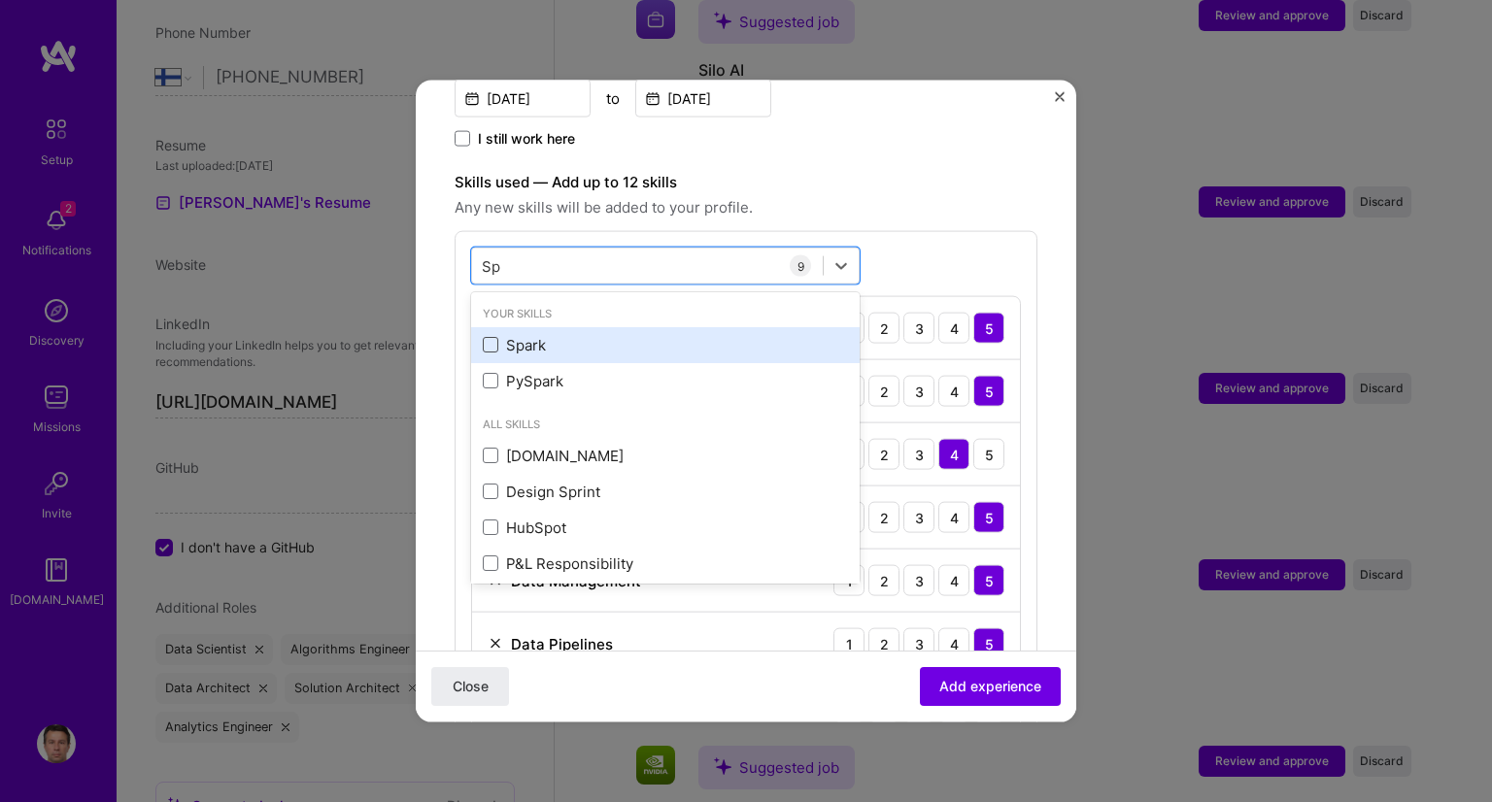
click at [483, 337] on span at bounding box center [491, 345] width 16 height 16
click at [0, 0] on input "checkbox" at bounding box center [0, 0] width 0 height 0
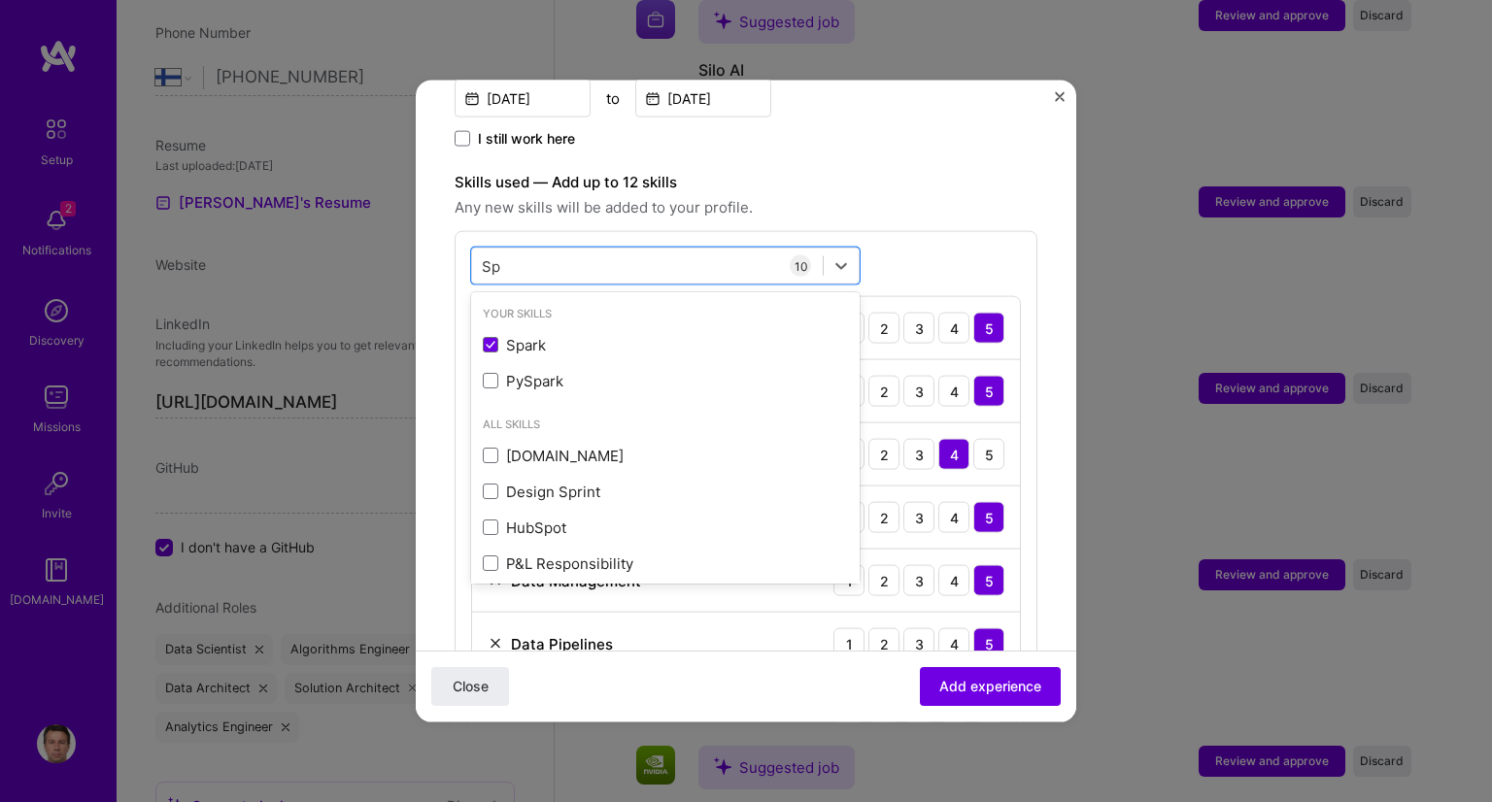
type input "Sp"
click at [947, 231] on div "option Spark, selected. option PySpark focused, 0 of 2. 13 results available fo…" at bounding box center [746, 588] width 583 height 714
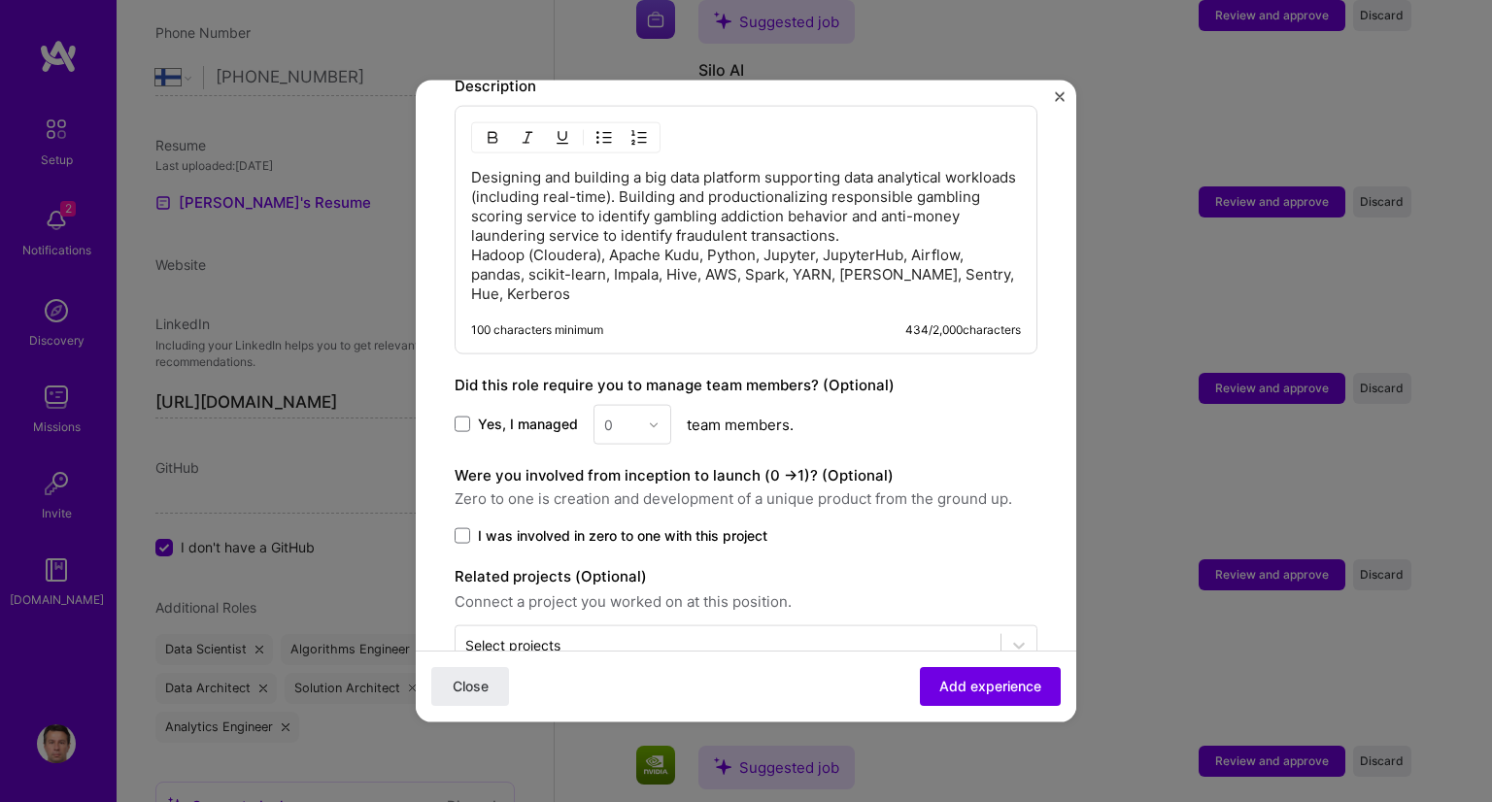
scroll to position [1550, 0]
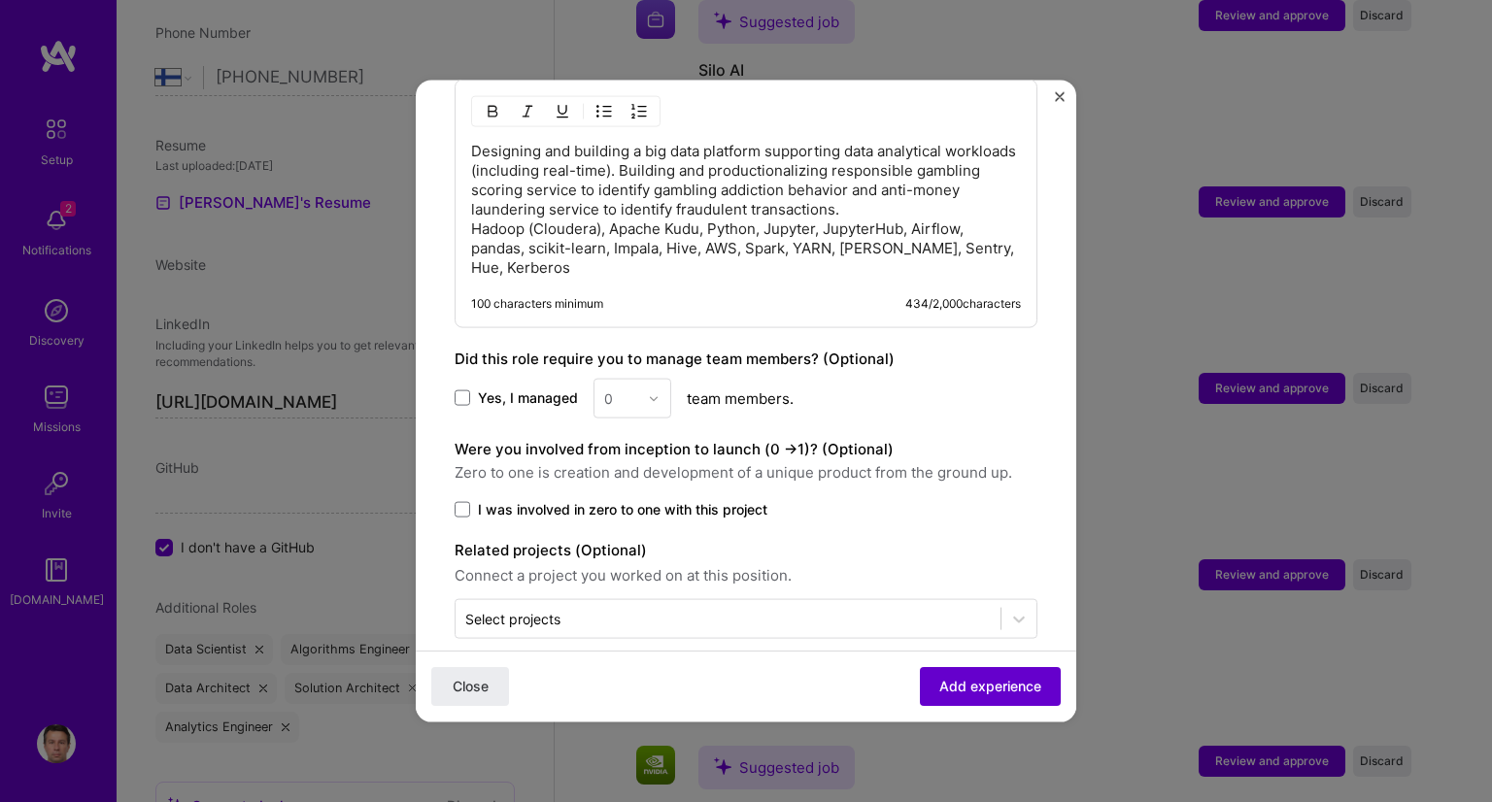
click at [975, 691] on span "Add experience" at bounding box center [990, 686] width 102 height 19
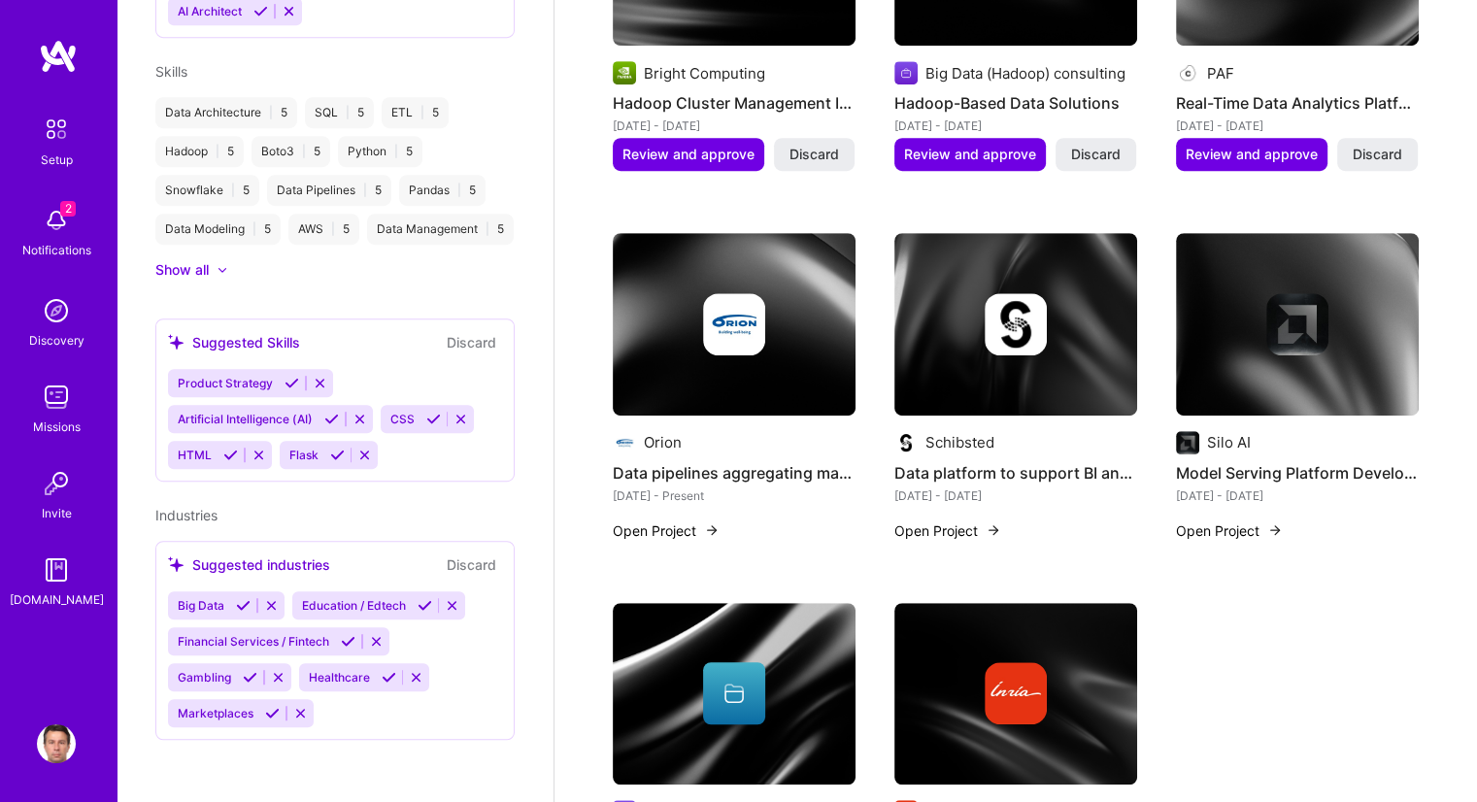
scroll to position [0, 0]
